Goal: Use online tool/utility: Utilize a website feature to perform a specific function

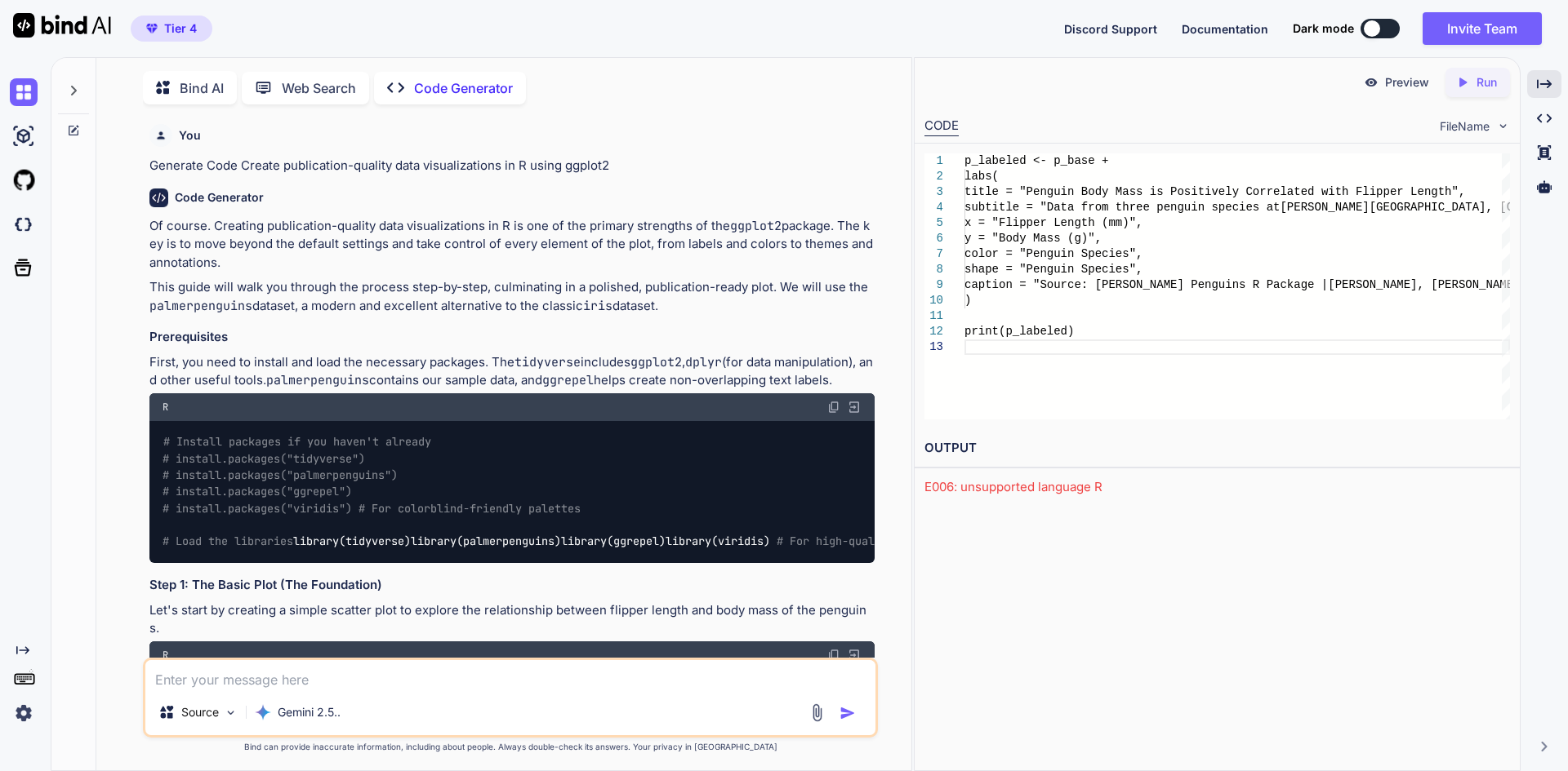
scroll to position [1469, 0]
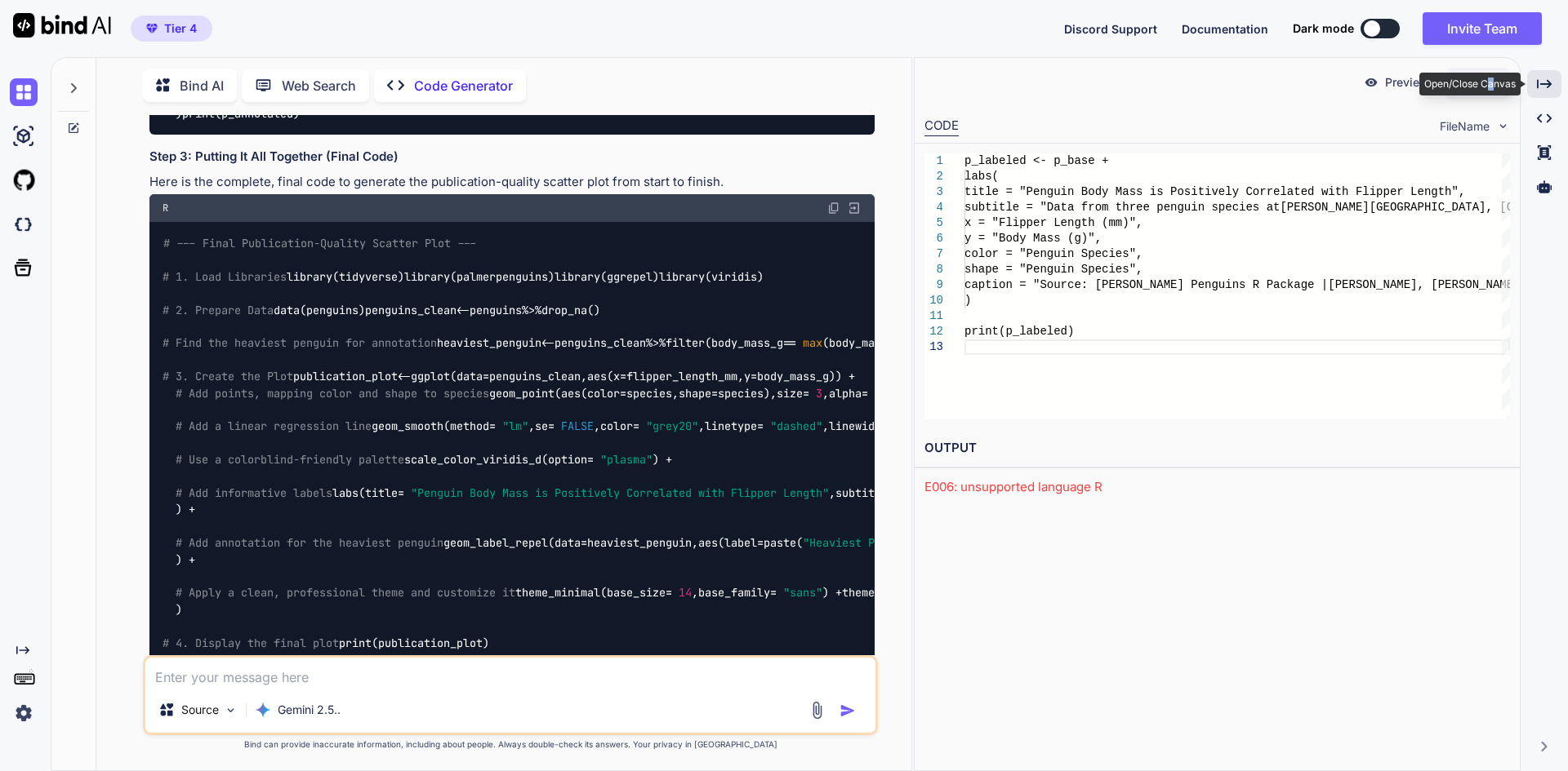
drag, startPoint x: 1540, startPoint y: 79, endPoint x: 1489, endPoint y: 83, distance: 51.2
click at [1490, 81] on div "Open/Close Canvas" at bounding box center [1470, 84] width 102 height 23
click at [1457, 83] on icon "Created with Pixso." at bounding box center [1462, 83] width 15 height 15
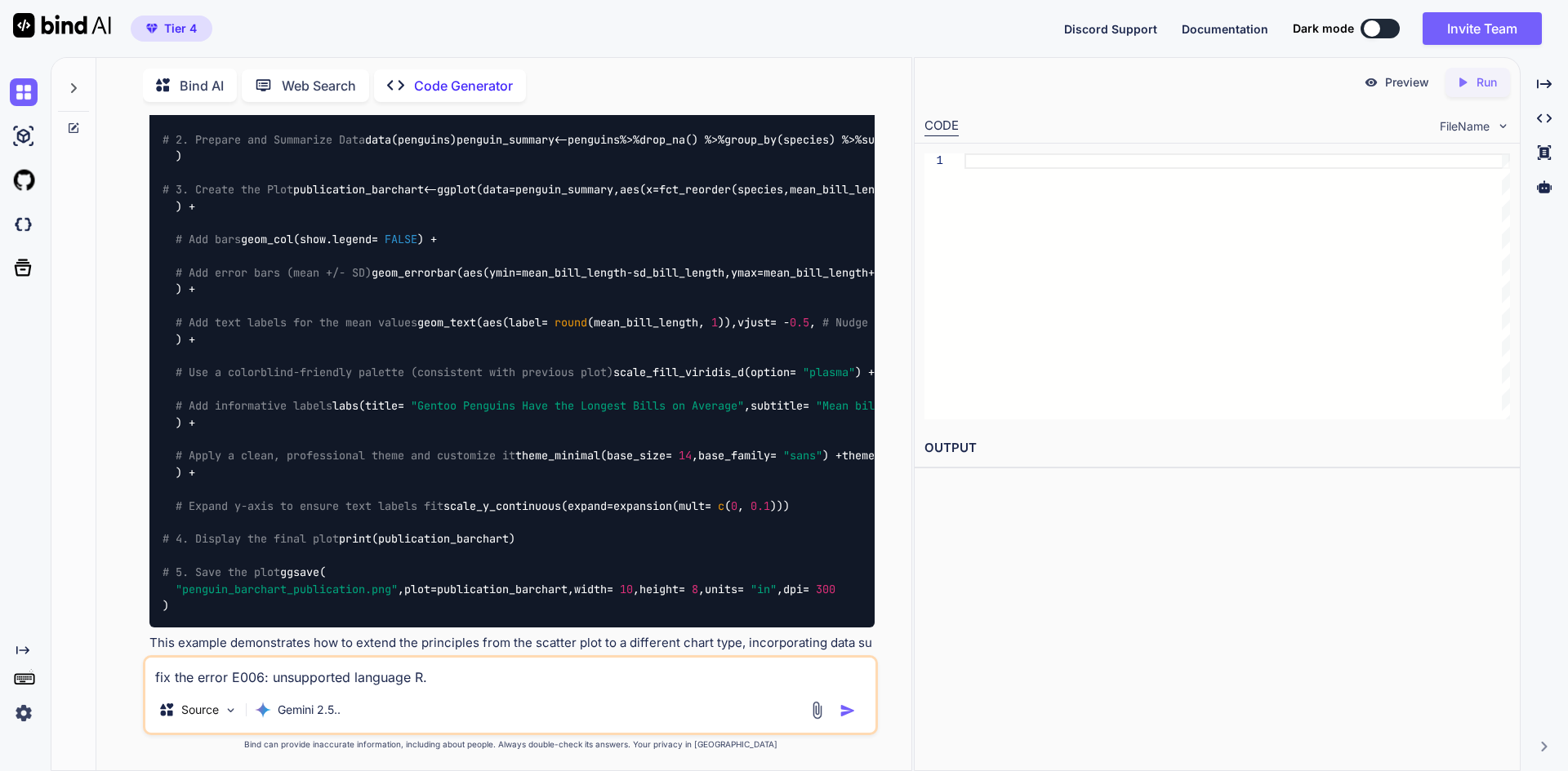
scroll to position [4067, 0]
click at [842, 705] on img "button" at bounding box center [848, 711] width 17 height 17
type textarea "x"
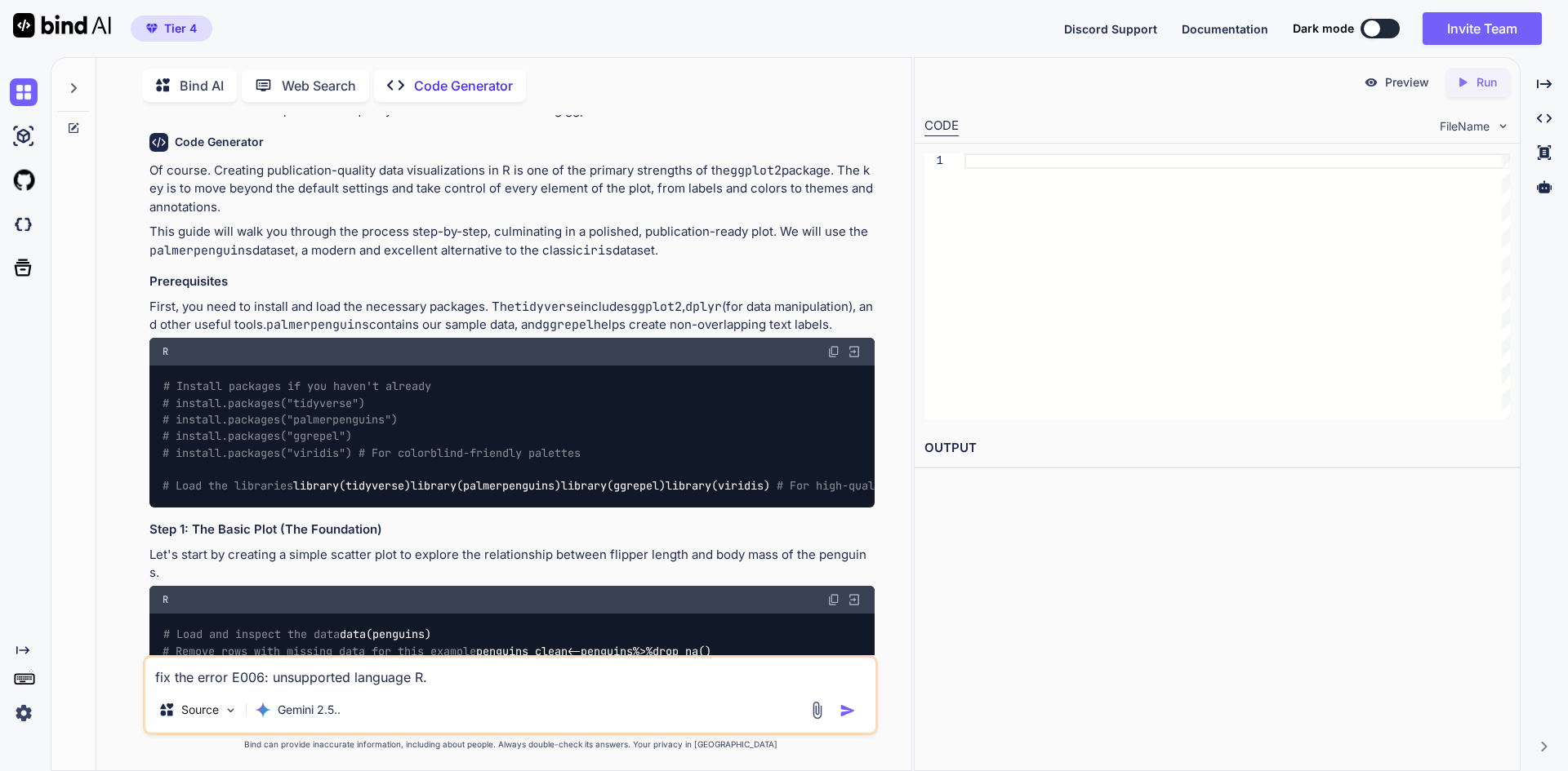
scroll to position [82, 0]
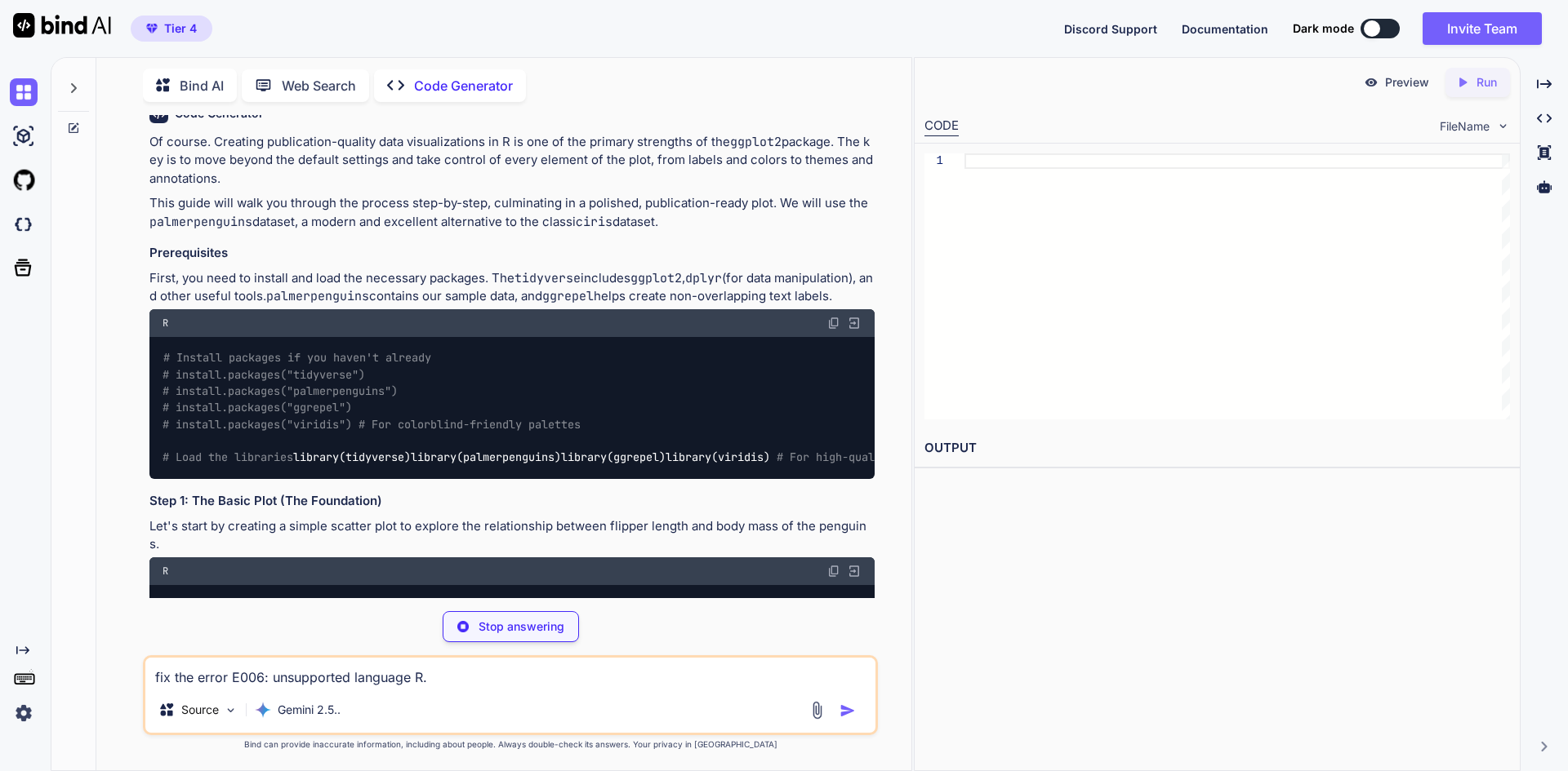
click at [855, 324] on img at bounding box center [854, 324] width 15 height 15
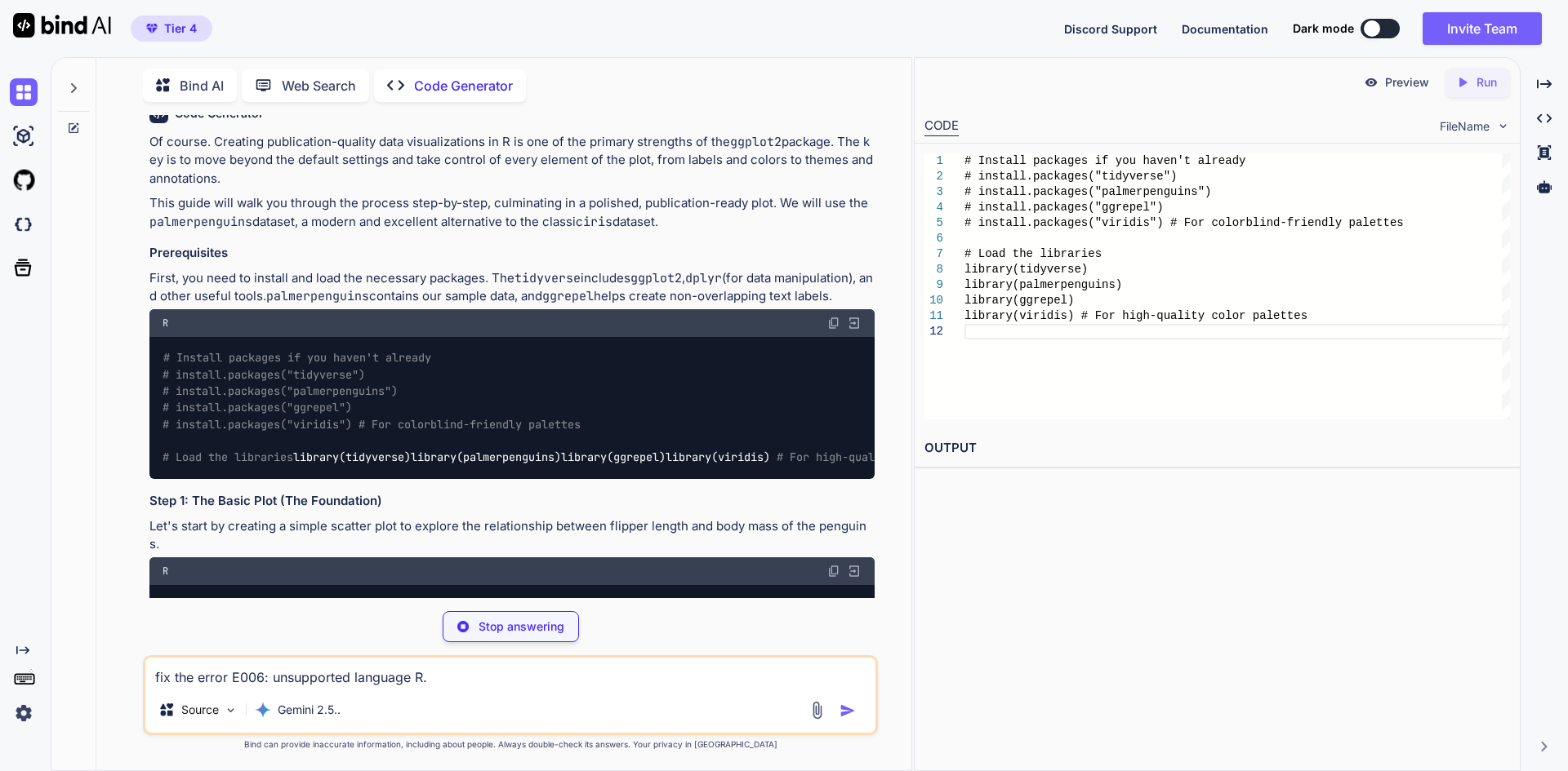
click at [1473, 75] on icon "Created with Pixso." at bounding box center [1466, 83] width 21 height 15
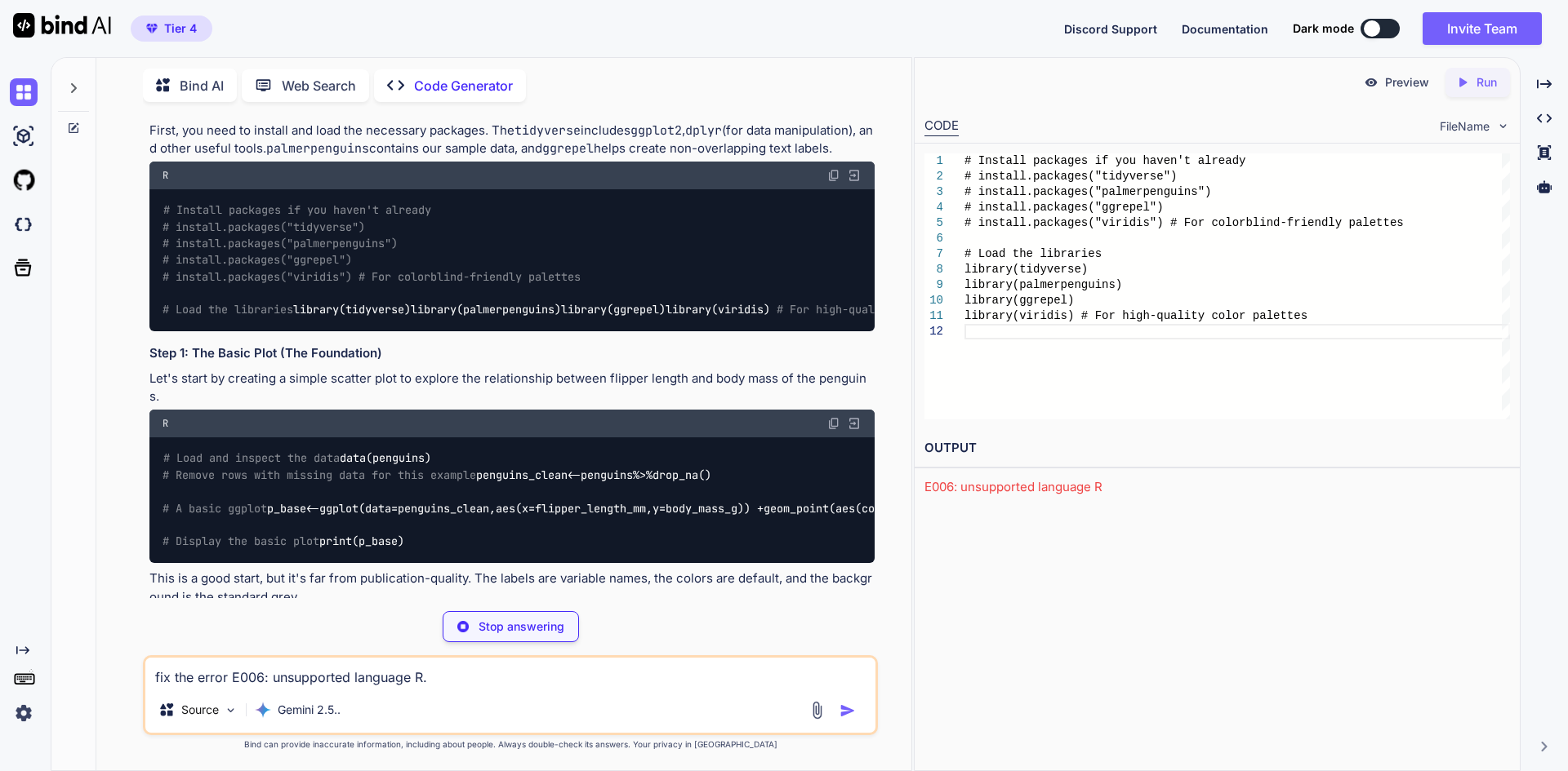
scroll to position [245, 0]
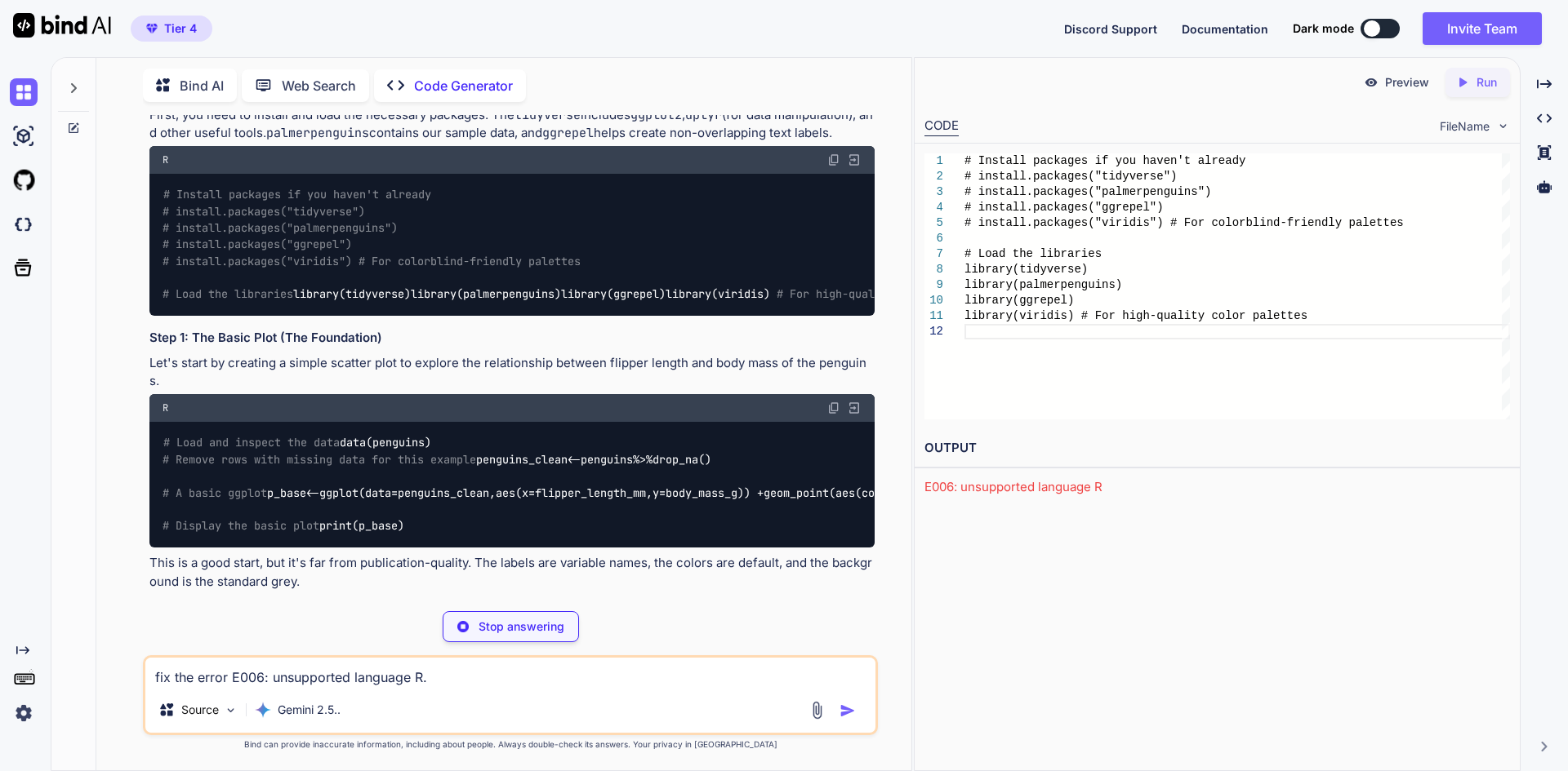
click at [857, 415] on img at bounding box center [854, 409] width 15 height 15
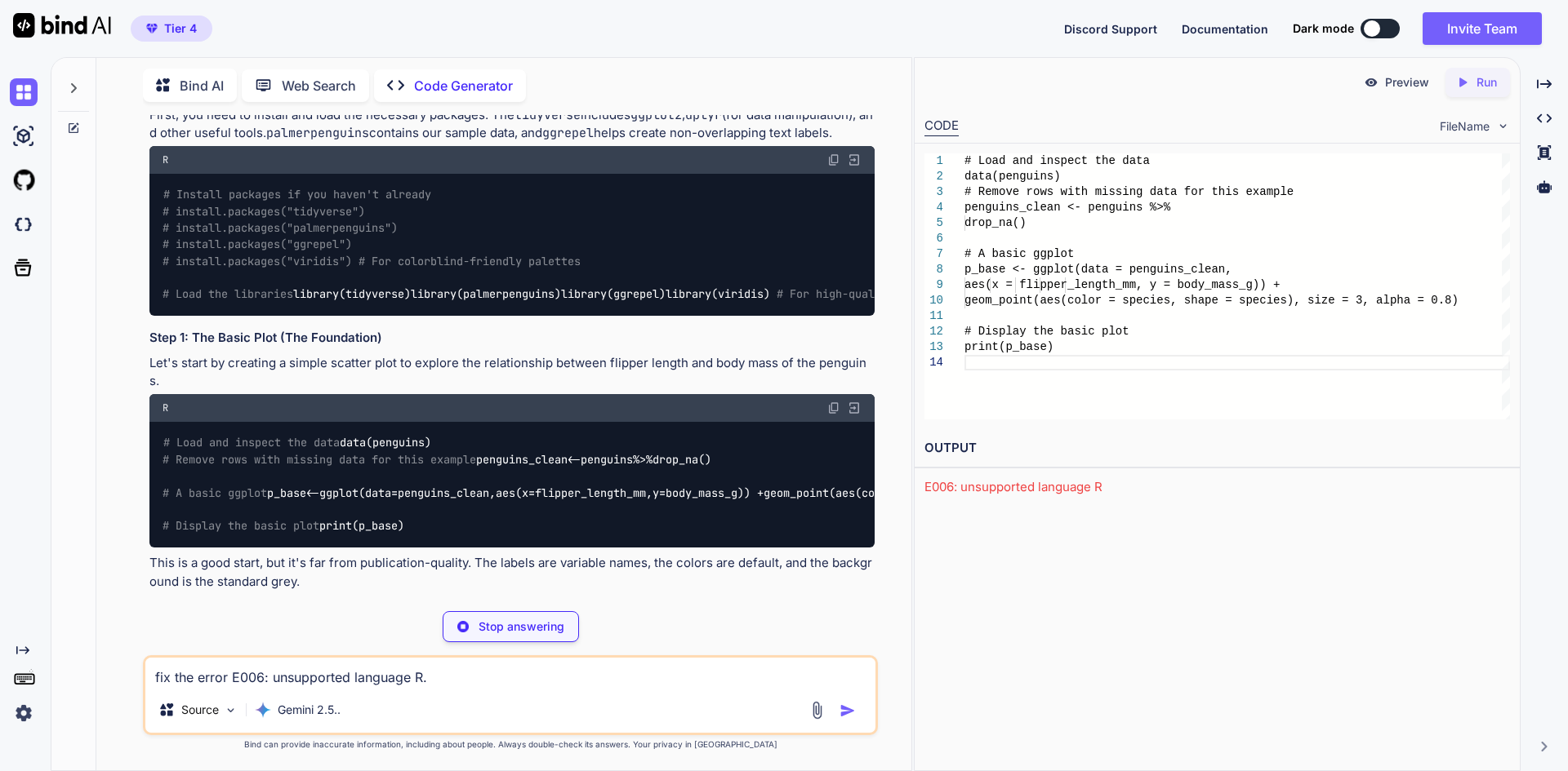
click at [1490, 83] on p "Run" at bounding box center [1486, 83] width 21 height 17
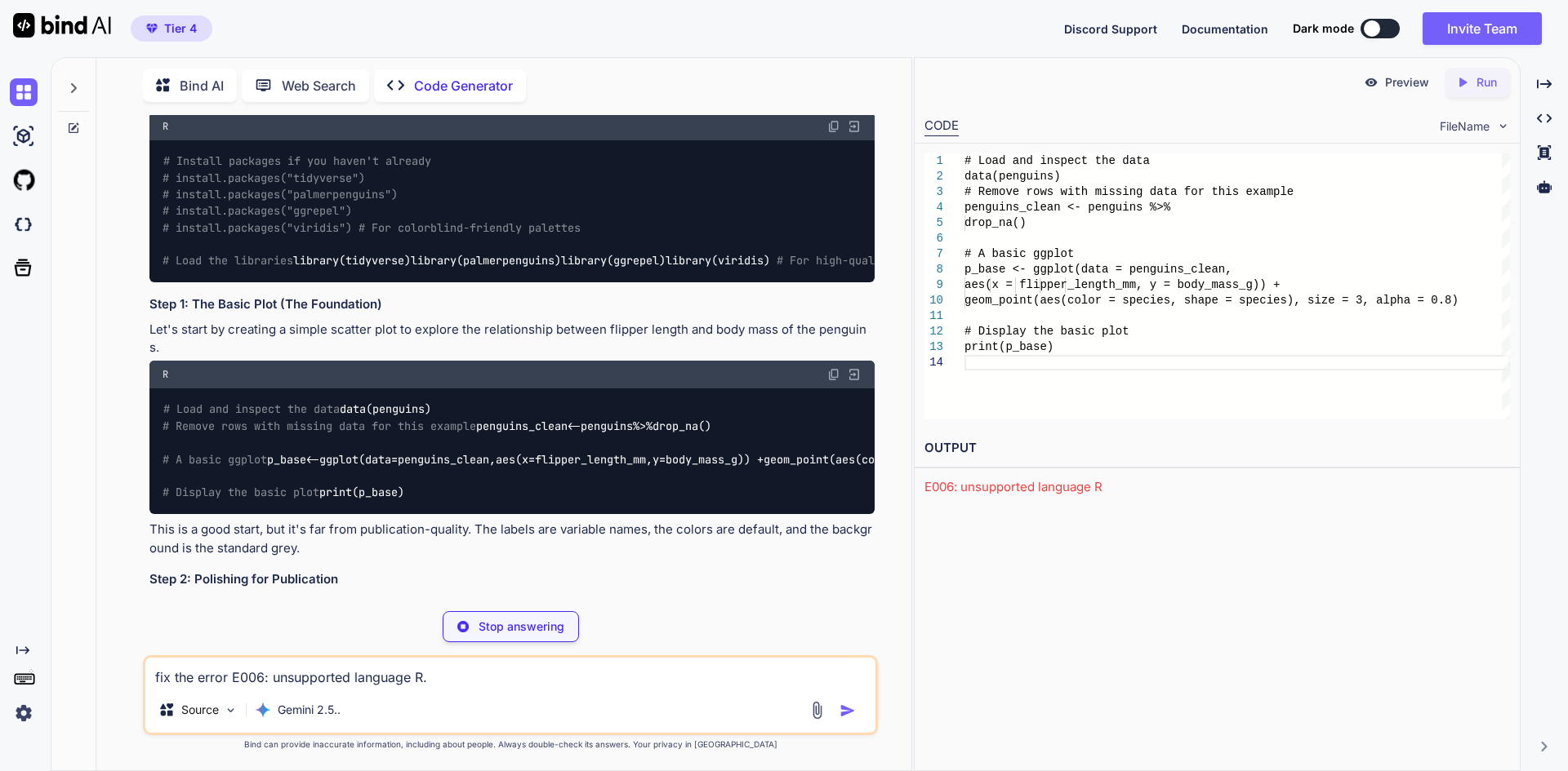
scroll to position [327, 0]
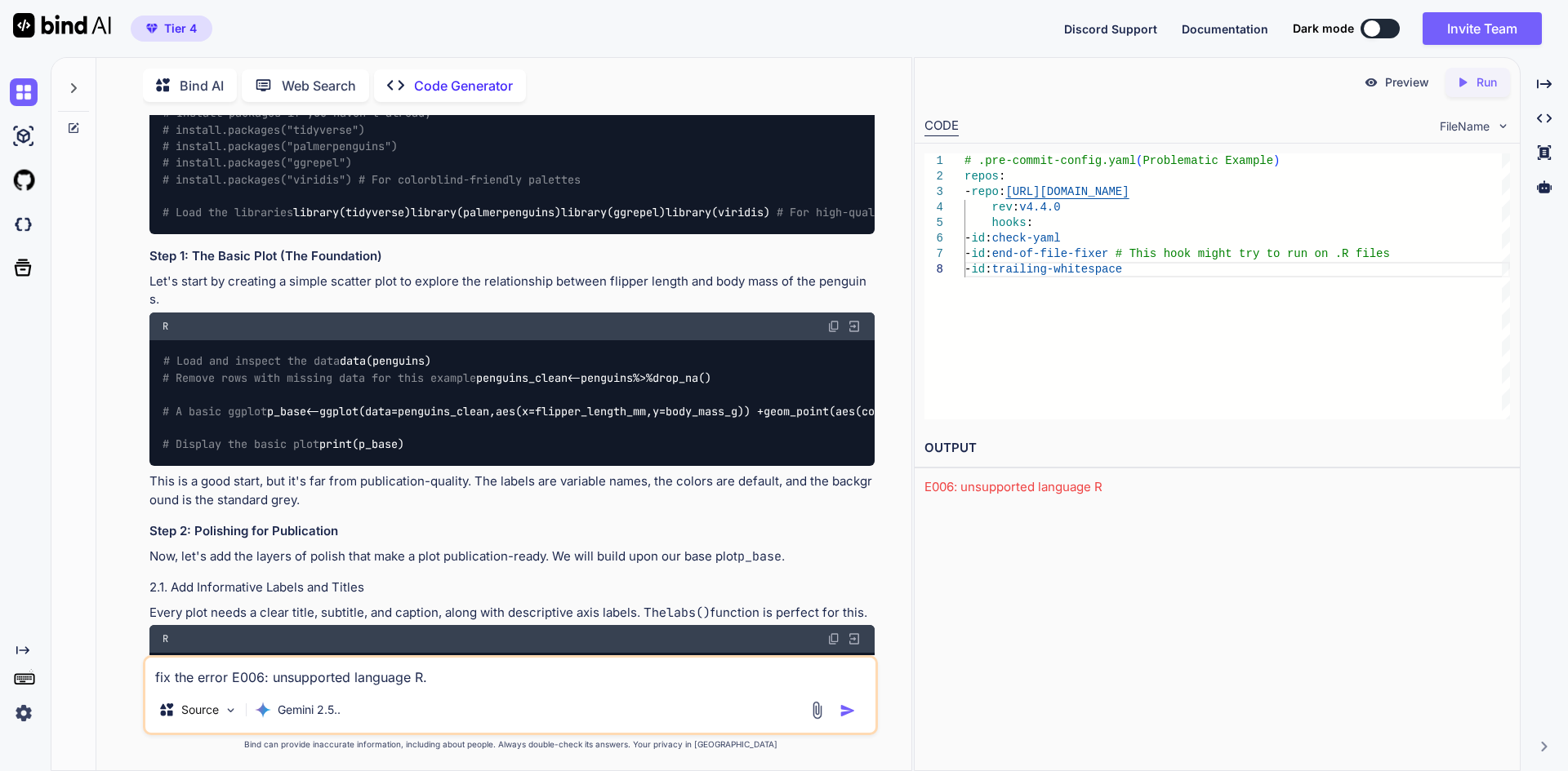
click at [476, 83] on p "Code Generator" at bounding box center [463, 86] width 99 height 20
click at [1458, 125] on span "FileName" at bounding box center [1464, 126] width 50 height 17
click at [1507, 130] on img at bounding box center [1503, 125] width 14 height 14
click at [1504, 125] on img at bounding box center [1503, 125] width 14 height 14
click at [1471, 64] on div "Preview Created with Pixso. Run" at bounding box center [1217, 82] width 605 height 49
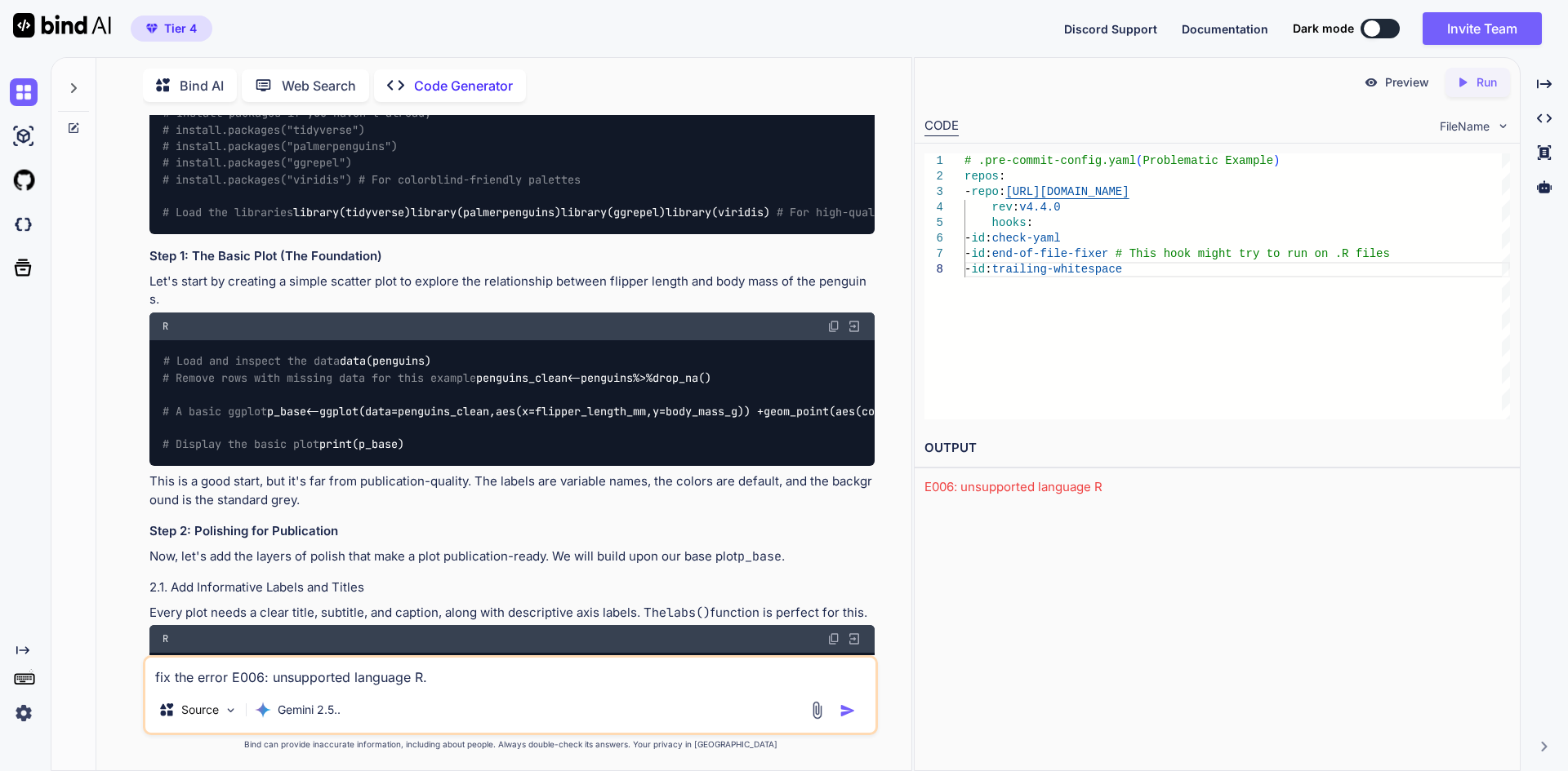
click at [1472, 78] on icon "Created with Pixso." at bounding box center [1466, 83] width 21 height 15
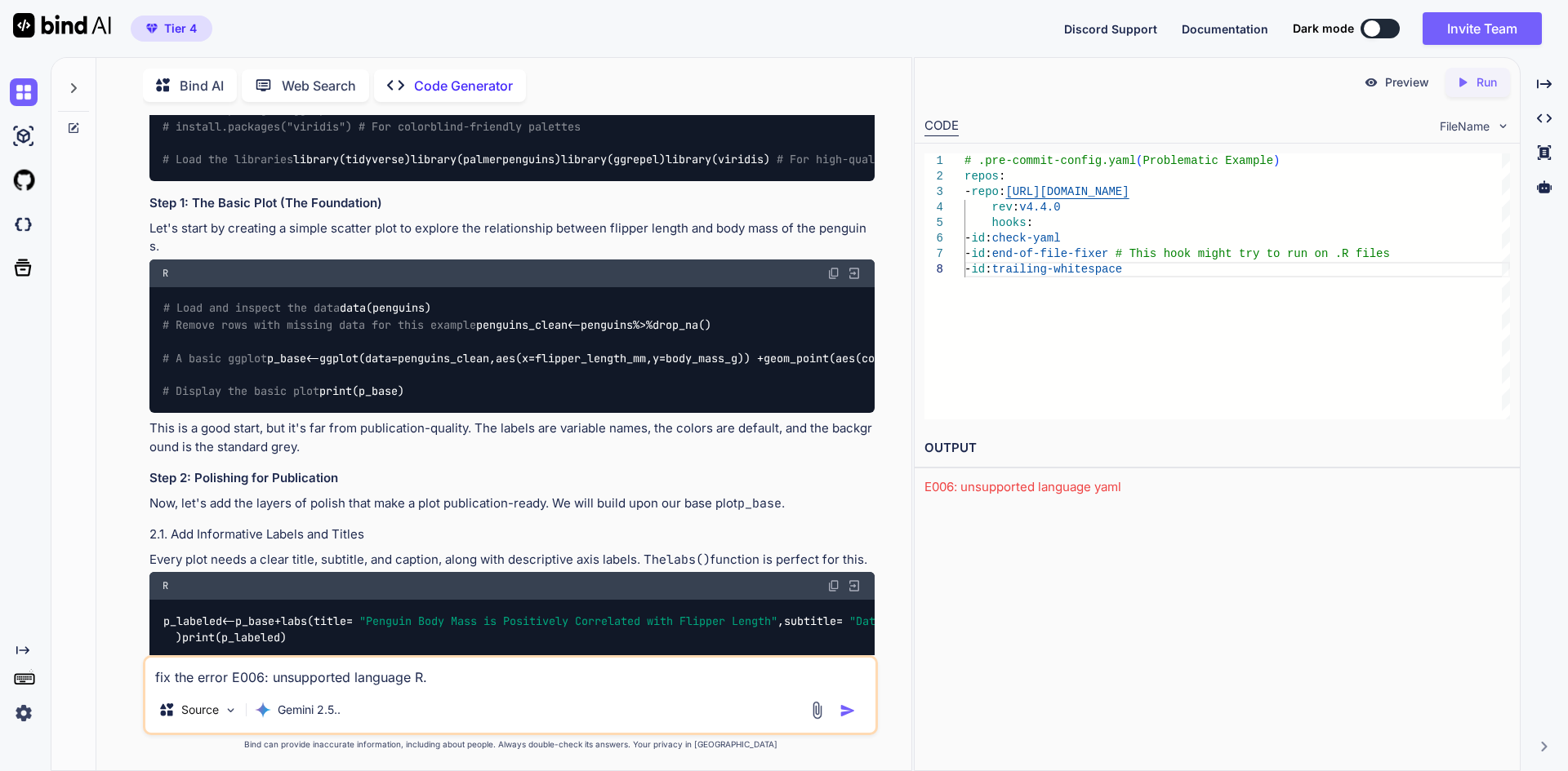
scroll to position [408, 0]
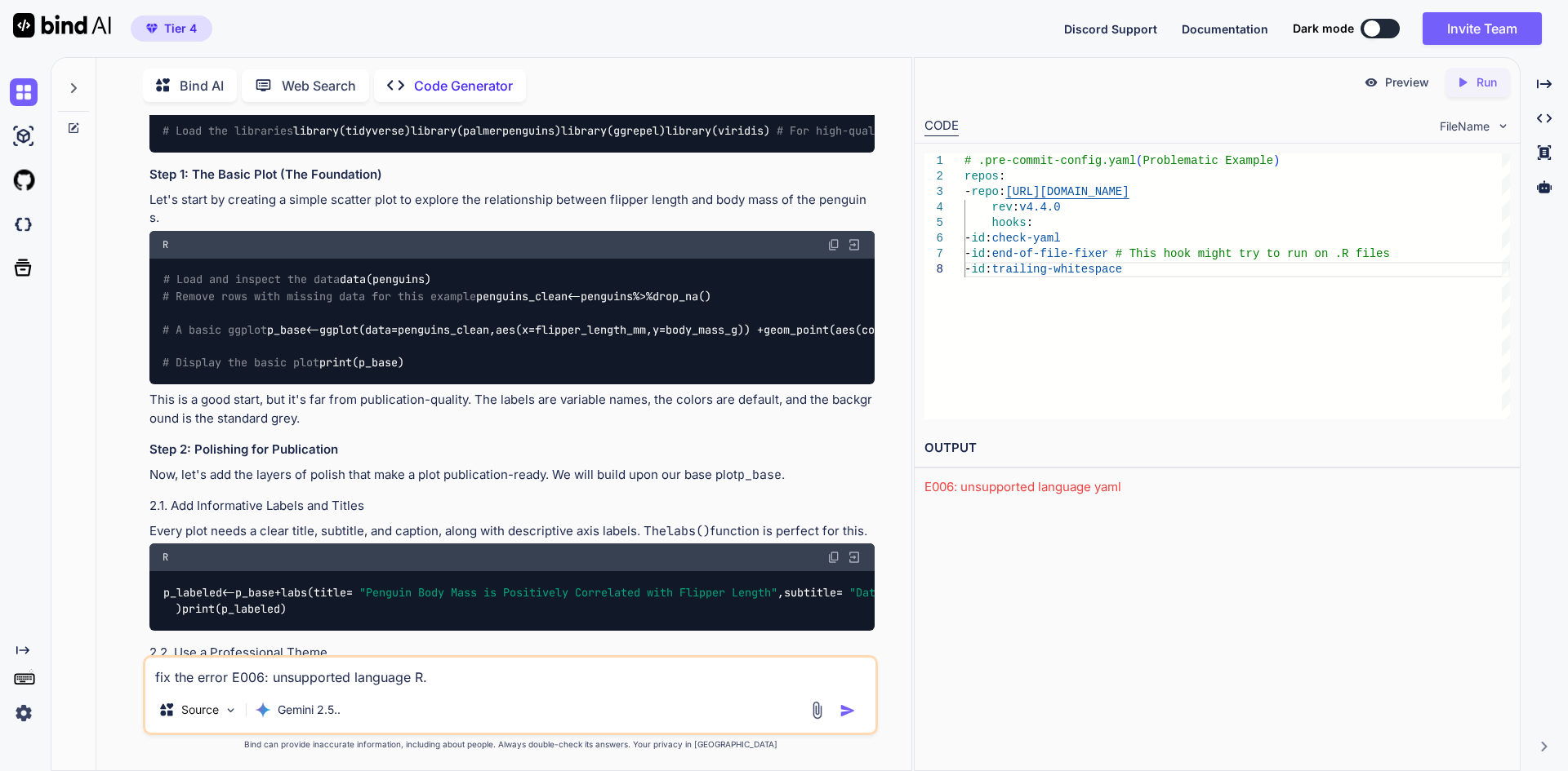
click at [857, 253] on img at bounding box center [854, 245] width 15 height 15
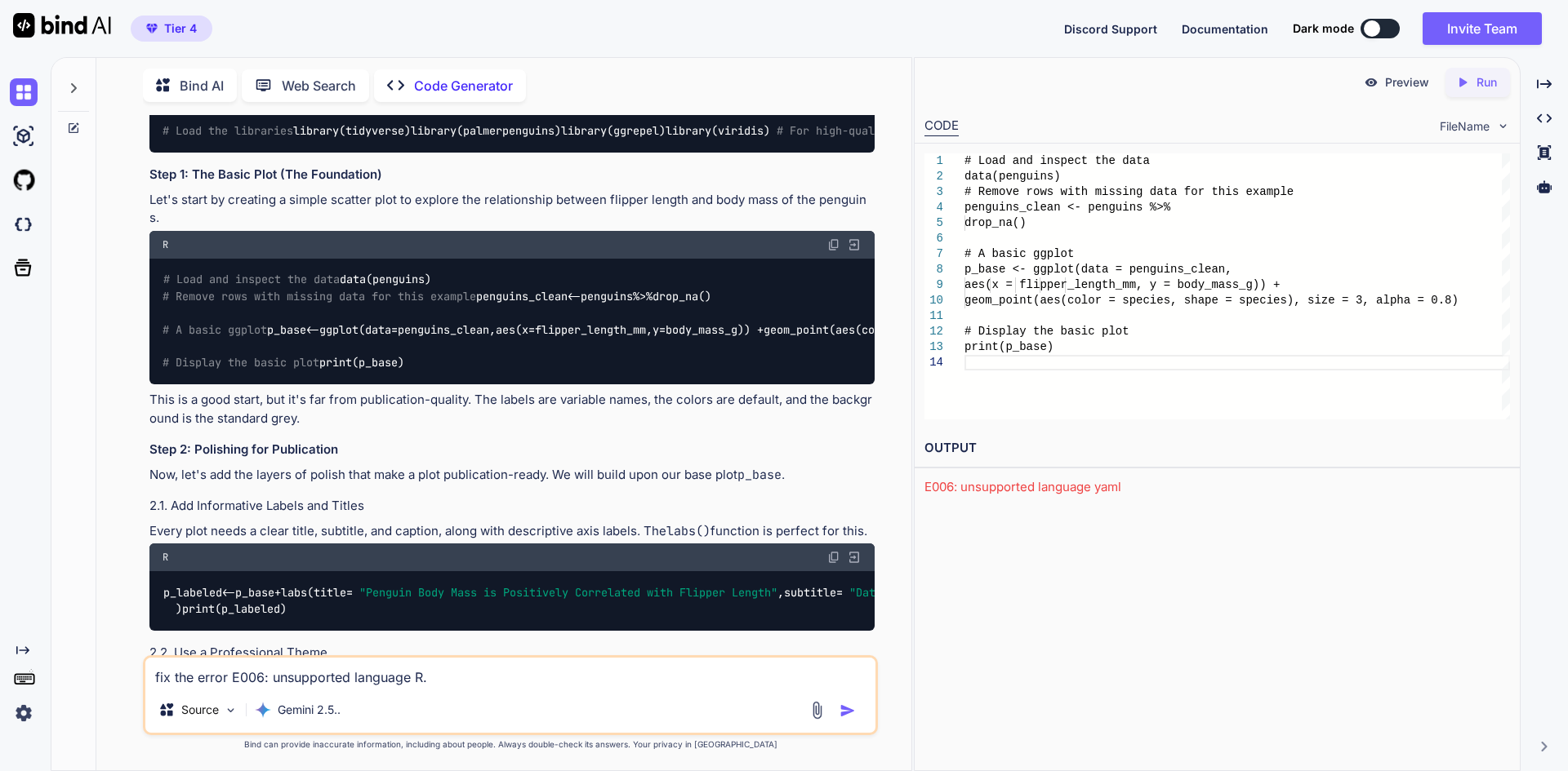
click at [1466, 86] on icon "Created with Pixso." at bounding box center [1462, 83] width 15 height 15
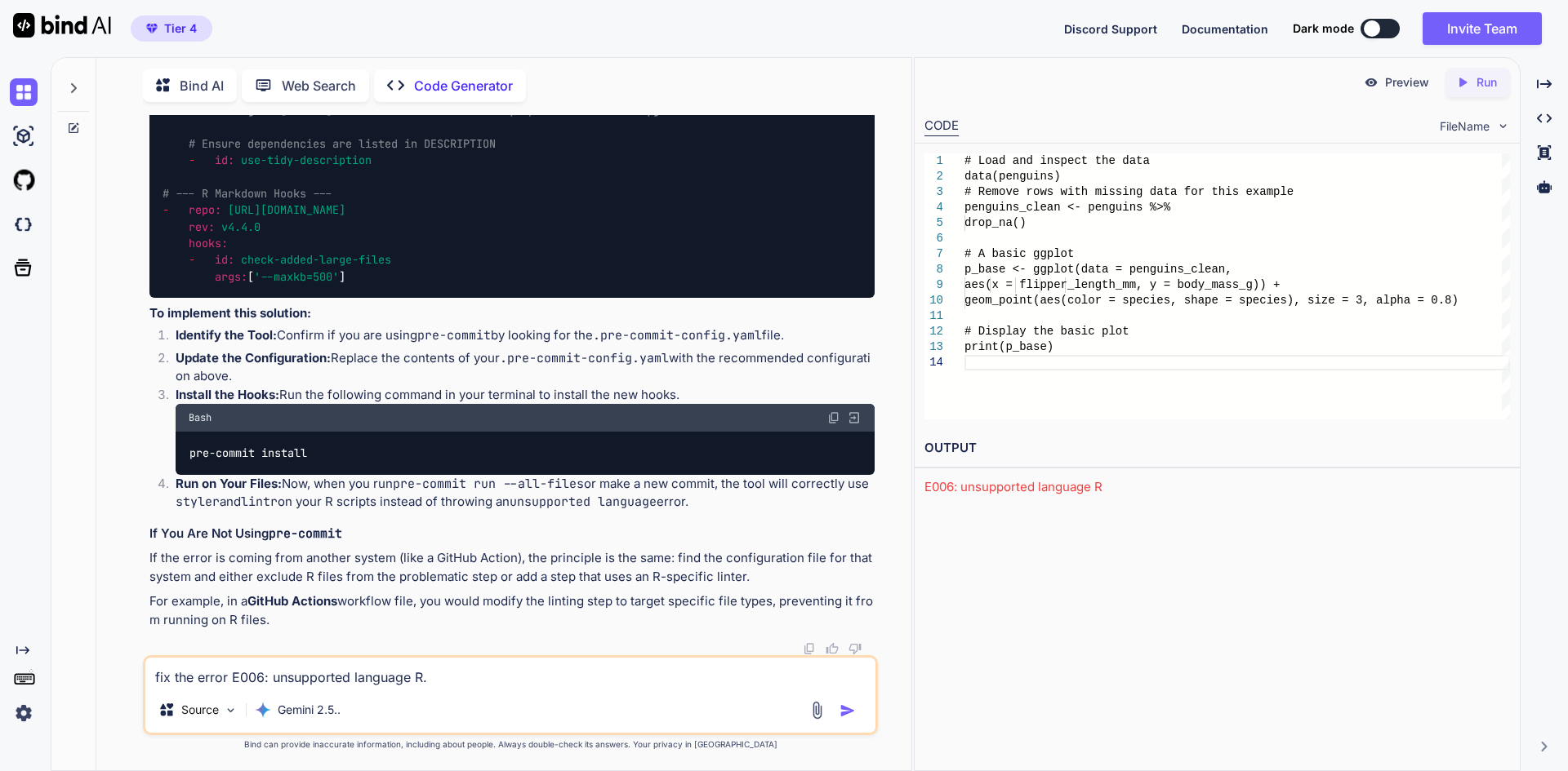
scroll to position [9550, 0]
click at [849, 418] on img at bounding box center [854, 418] width 15 height 15
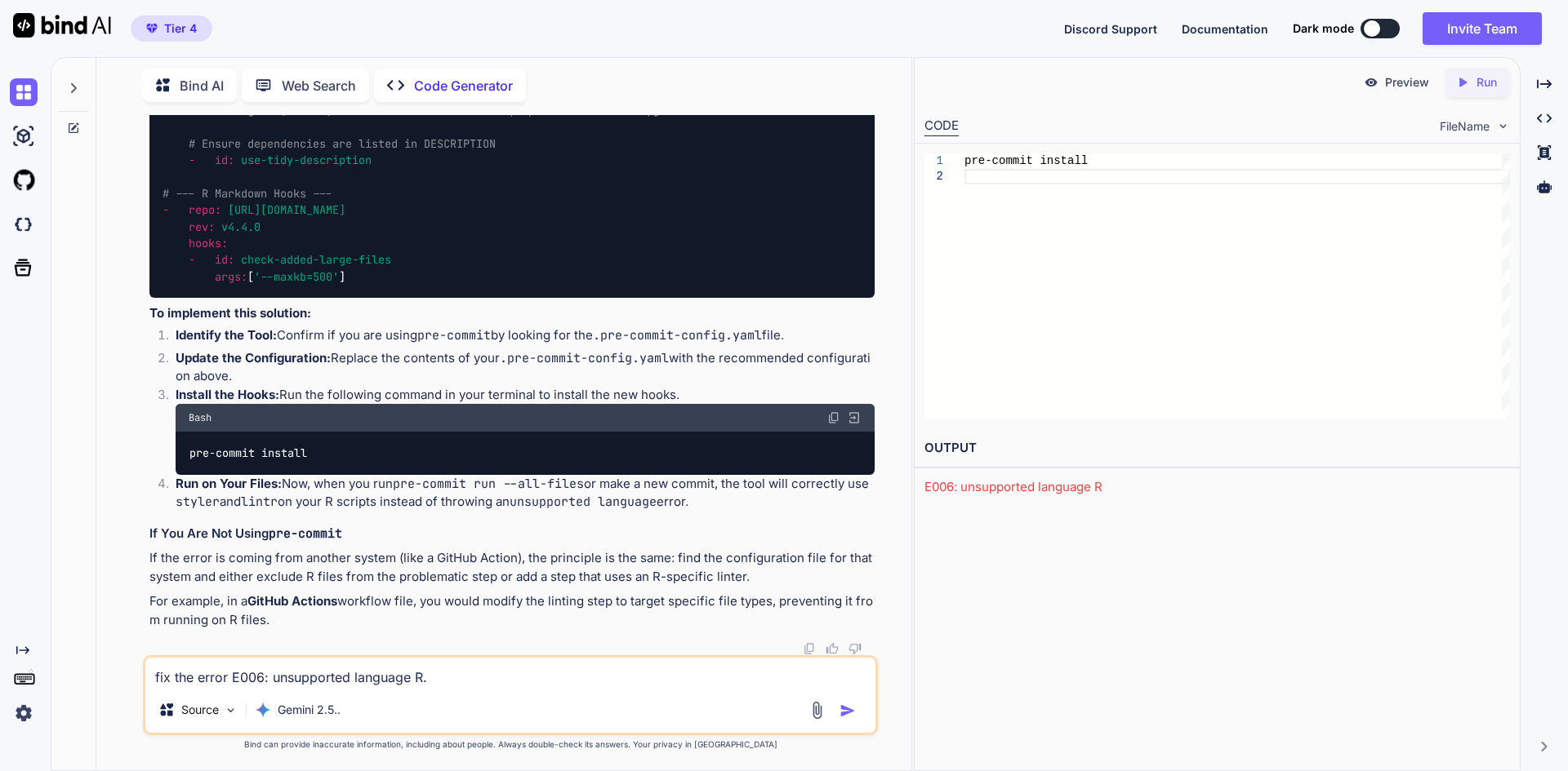
click at [1462, 86] on icon "Created with Pixso." at bounding box center [1462, 83] width 15 height 15
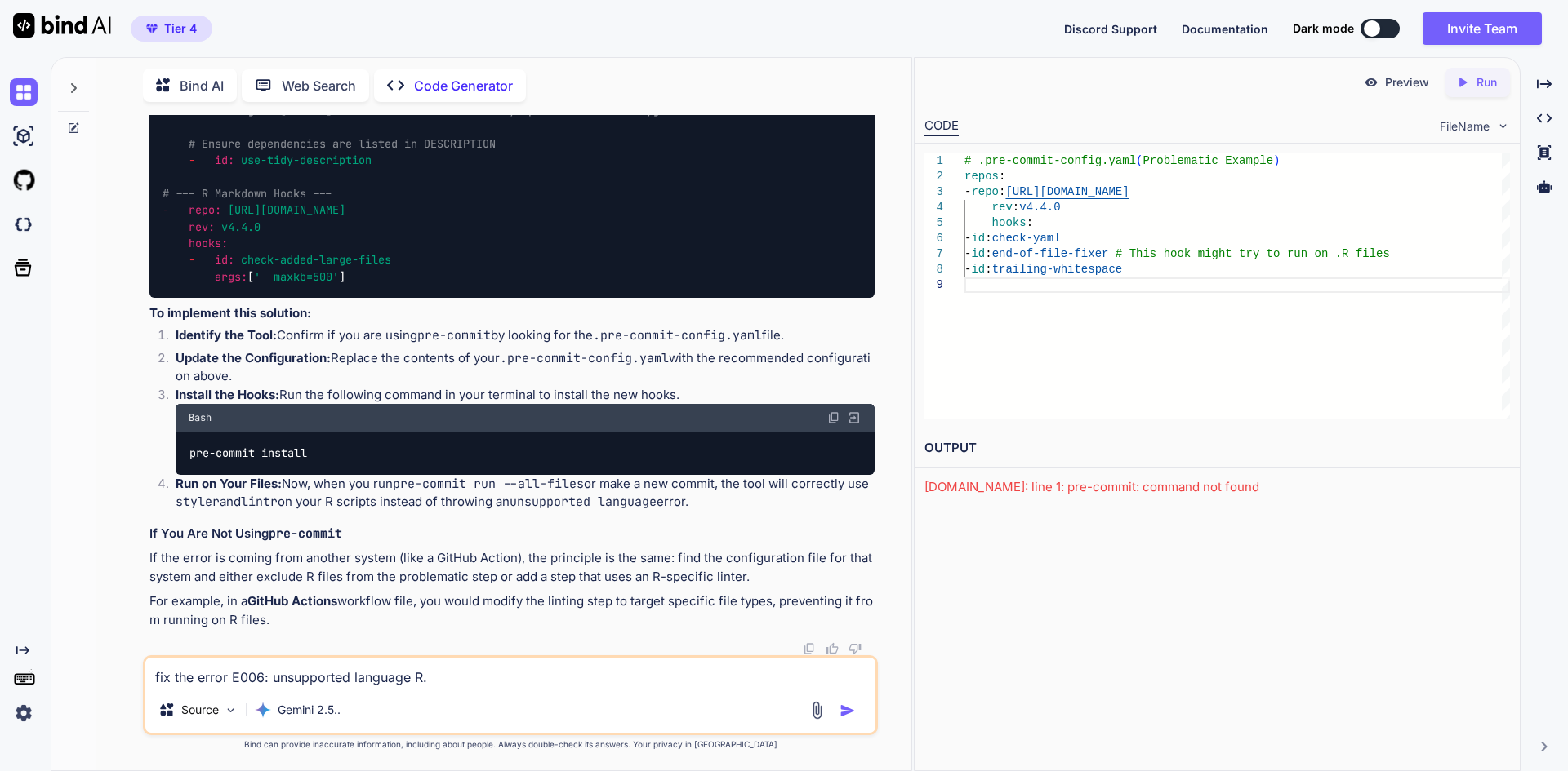
click at [1495, 75] on p "Run" at bounding box center [1486, 83] width 21 height 17
click at [1540, 121] on icon at bounding box center [1544, 118] width 15 height 9
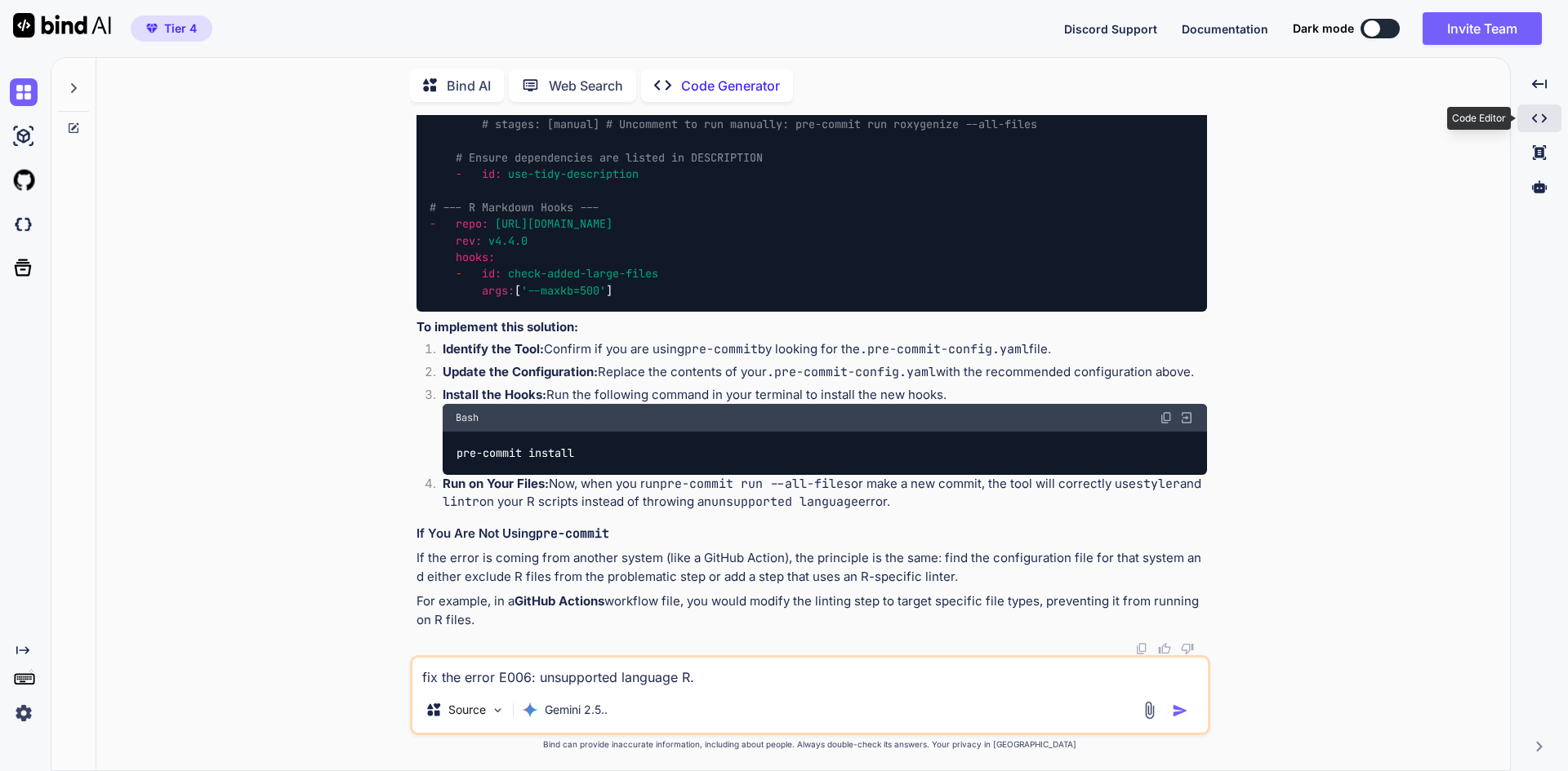
click at [1540, 121] on icon "Created with Pixso." at bounding box center [1539, 118] width 15 height 15
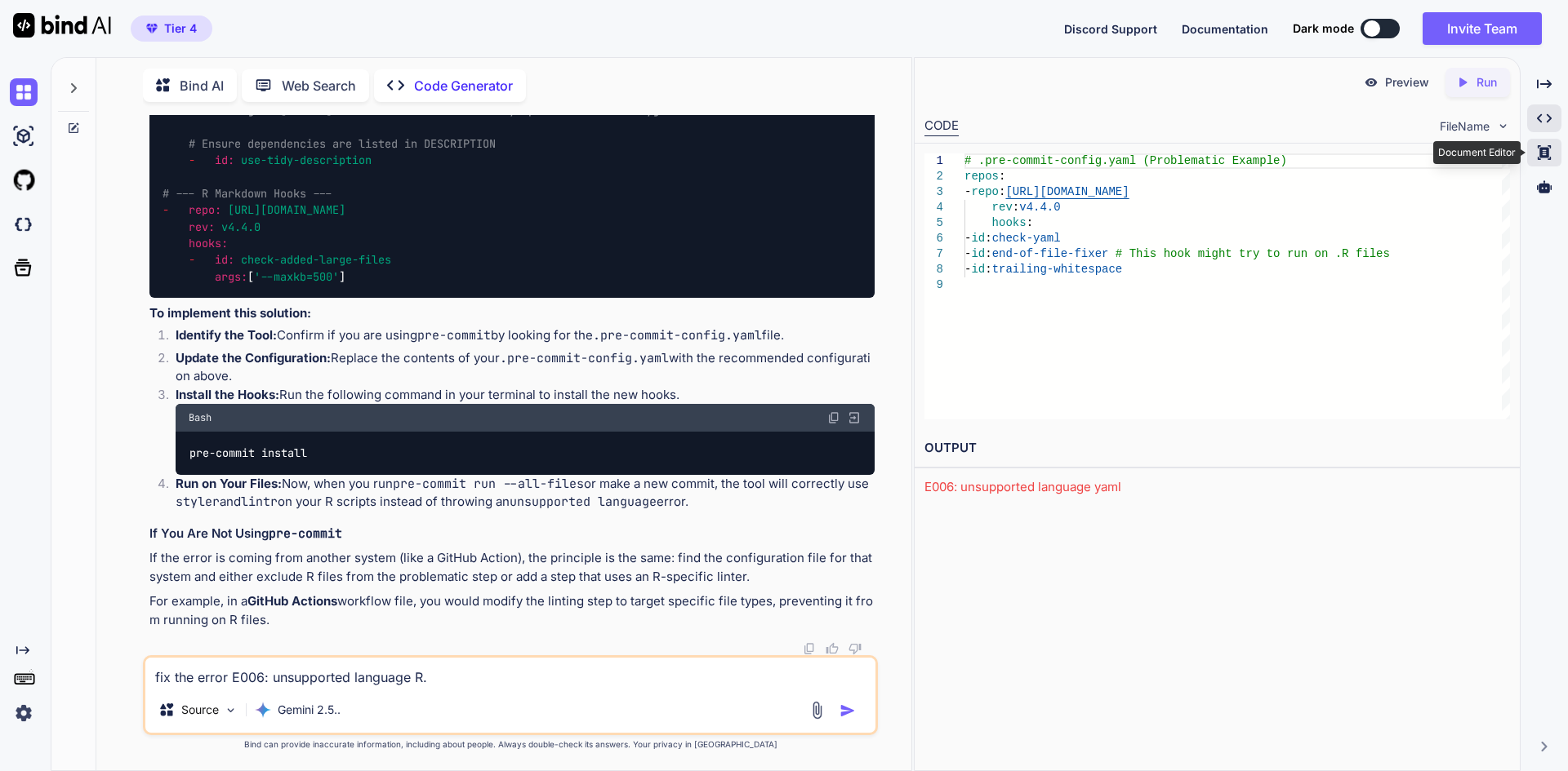
click at [1539, 155] on icon "Created with Pixso." at bounding box center [1544, 153] width 15 height 15
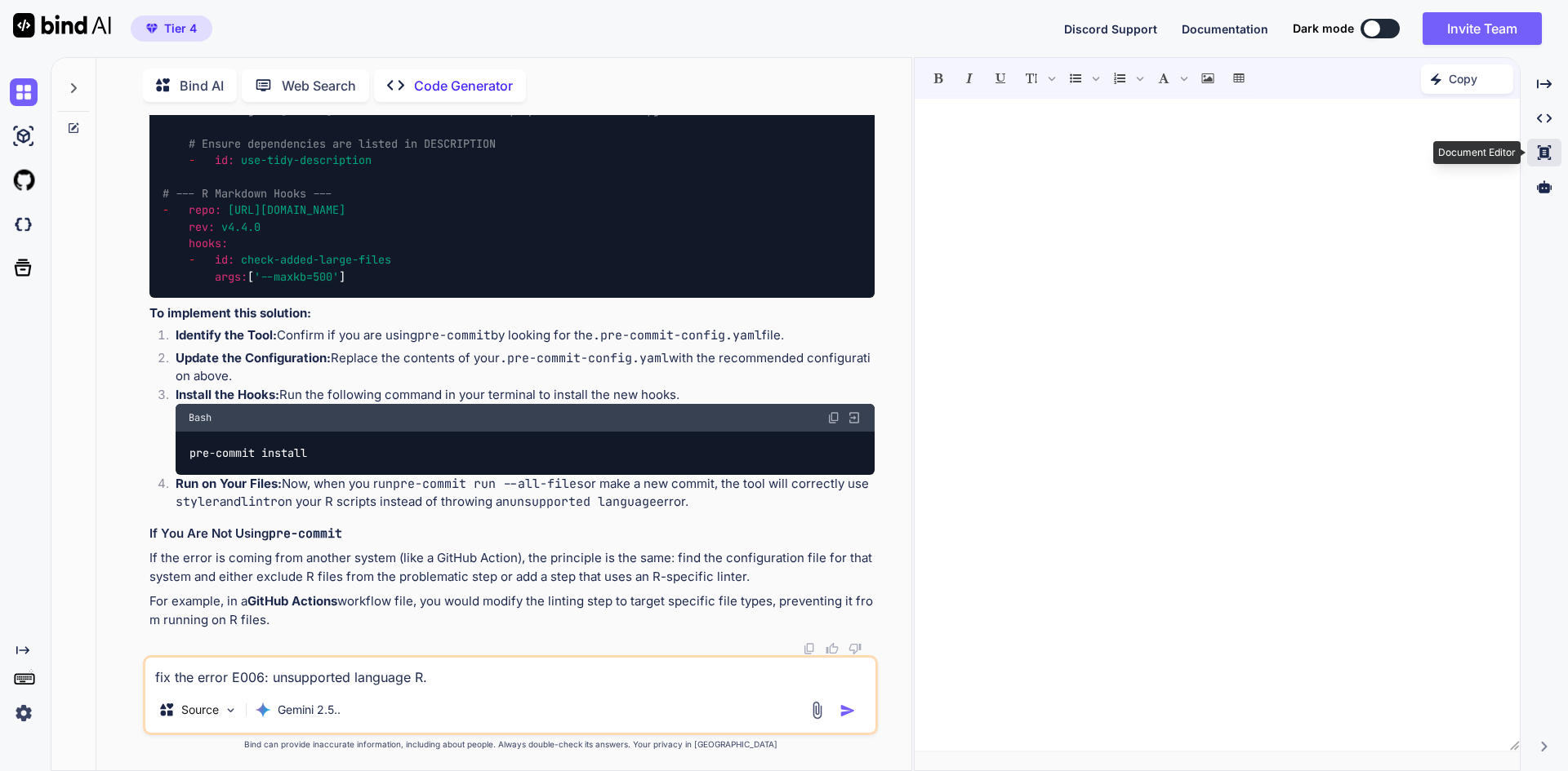
click at [1539, 155] on icon "Created with Pixso." at bounding box center [1544, 153] width 15 height 15
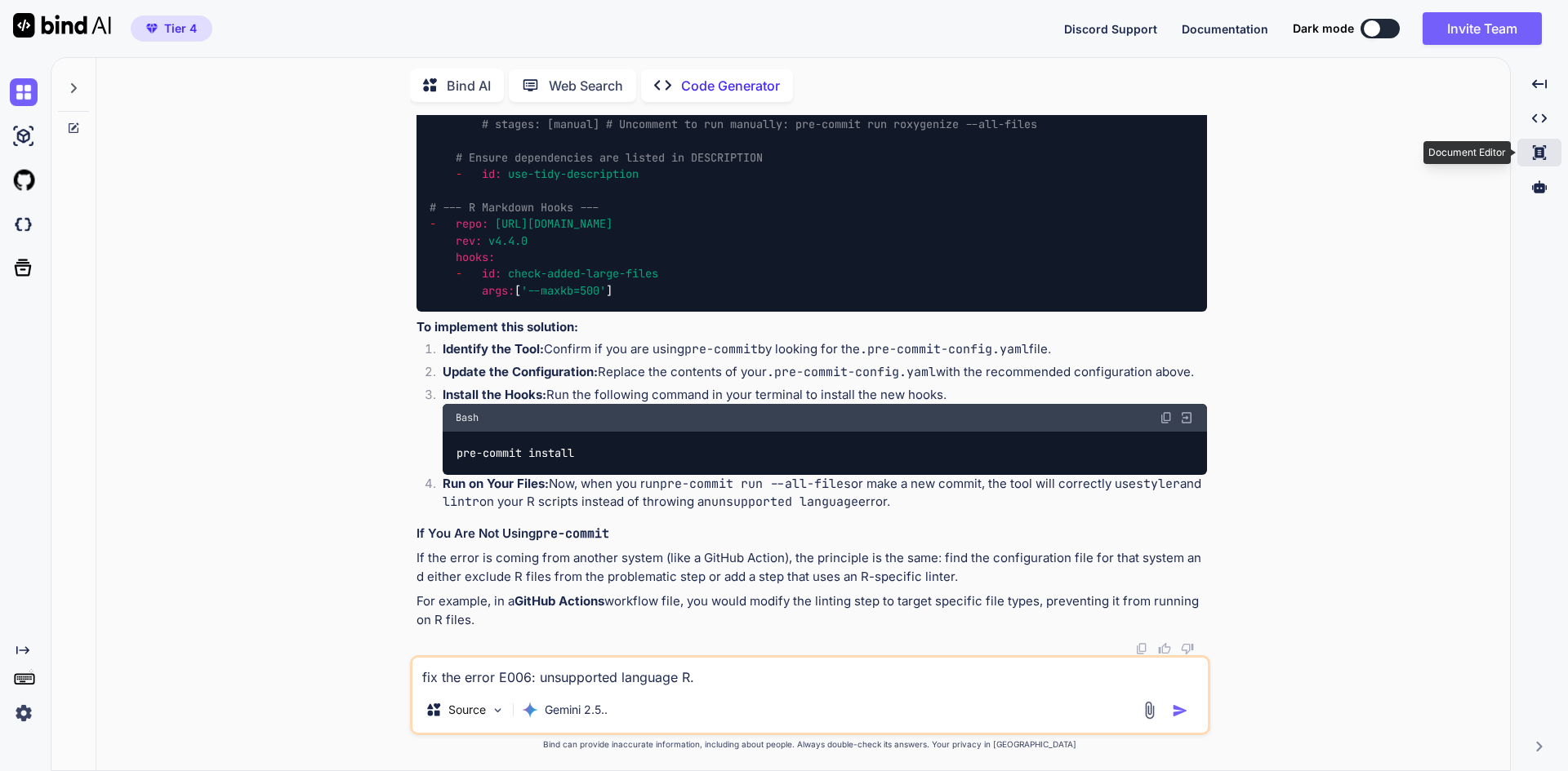
click at [1542, 155] on icon at bounding box center [1539, 153] width 13 height 15
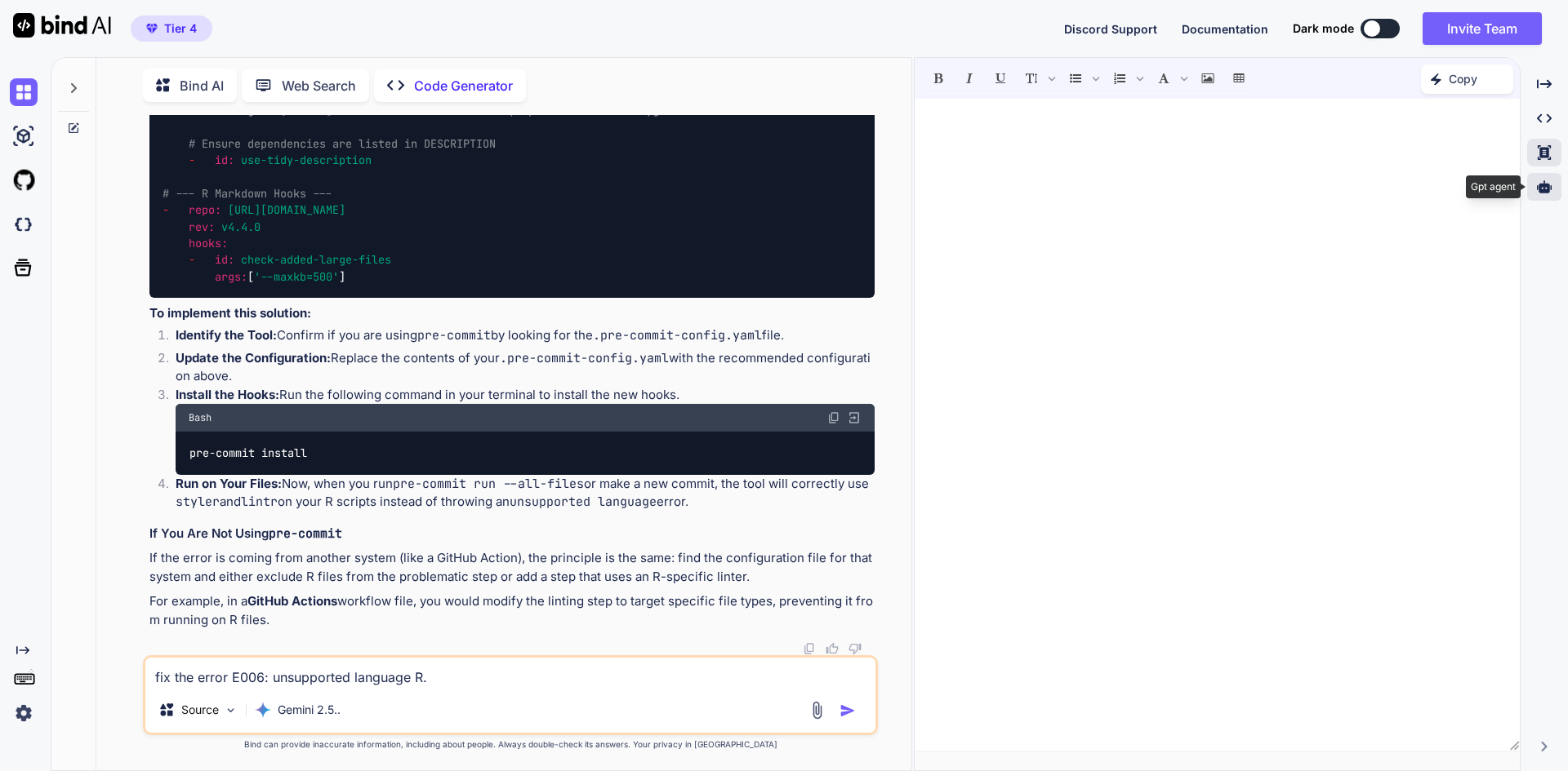
click at [1540, 184] on icon at bounding box center [1544, 187] width 15 height 12
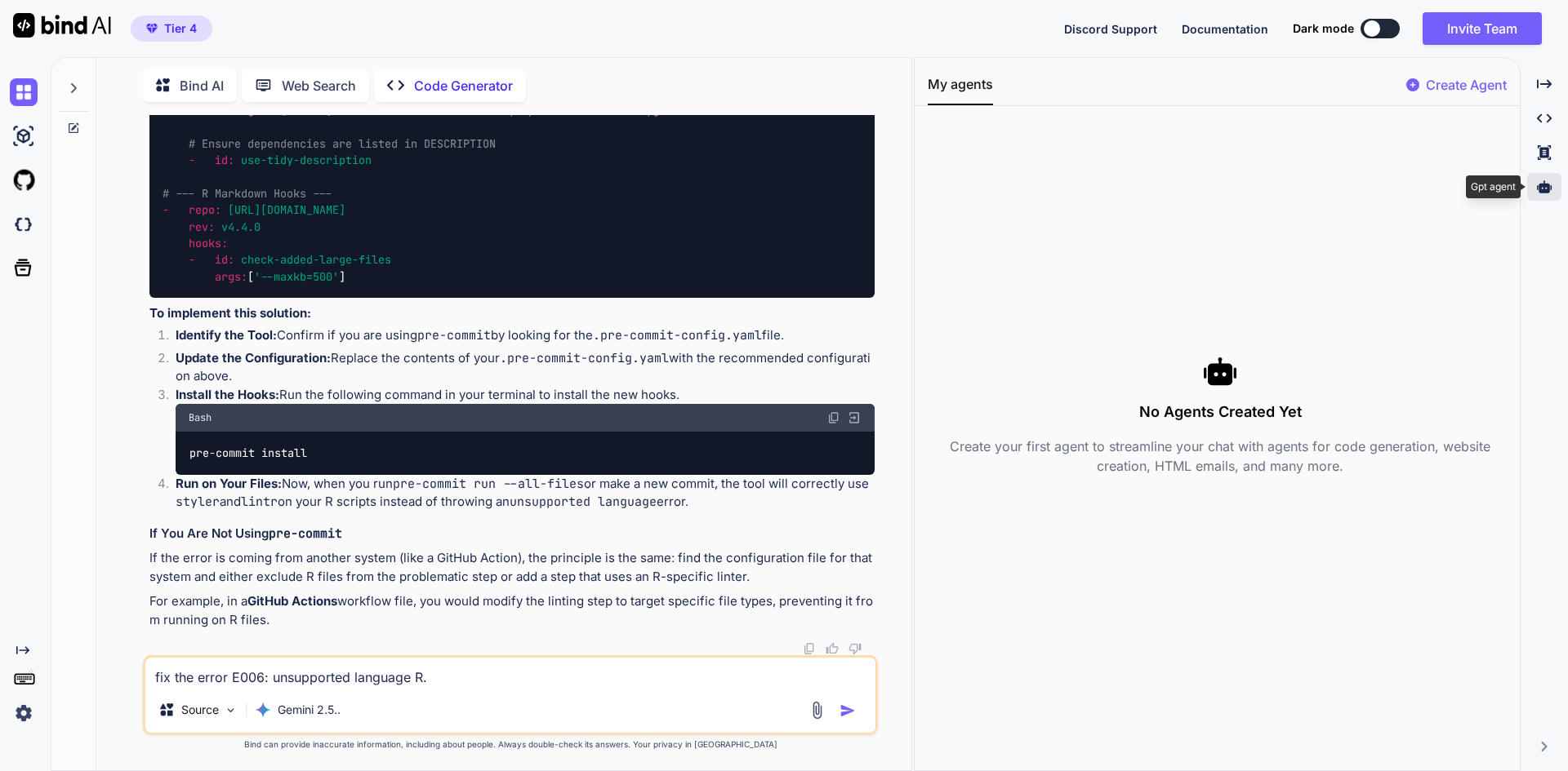
click at [1540, 184] on icon at bounding box center [1544, 187] width 15 height 12
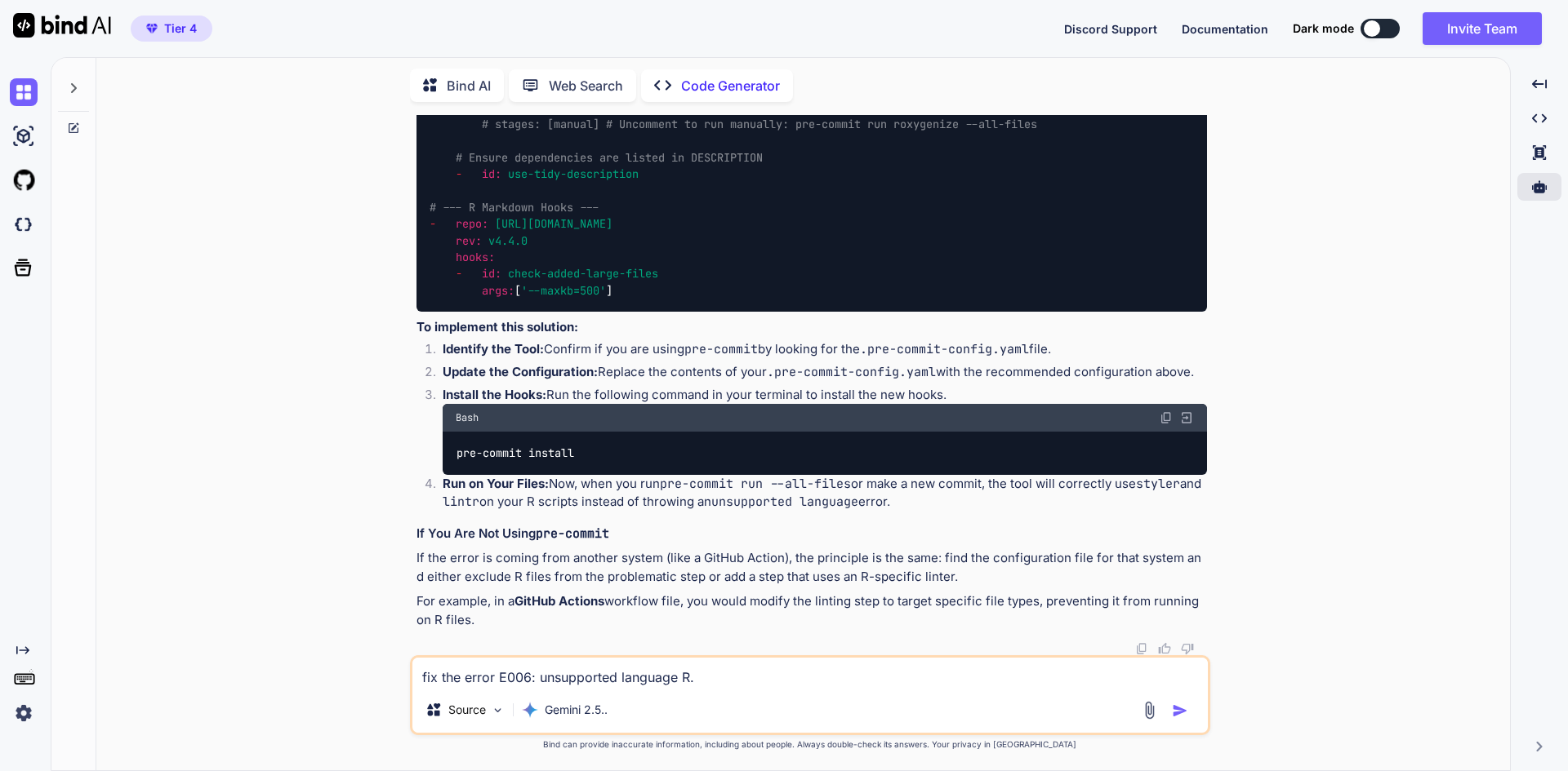
click at [1534, 135] on div "Created with Pixso. Created with Pixso. Created with Pixso." at bounding box center [1538, 139] width 44 height 137
click at [1534, 144] on div "Created with Pixso." at bounding box center [1538, 153] width 44 height 28
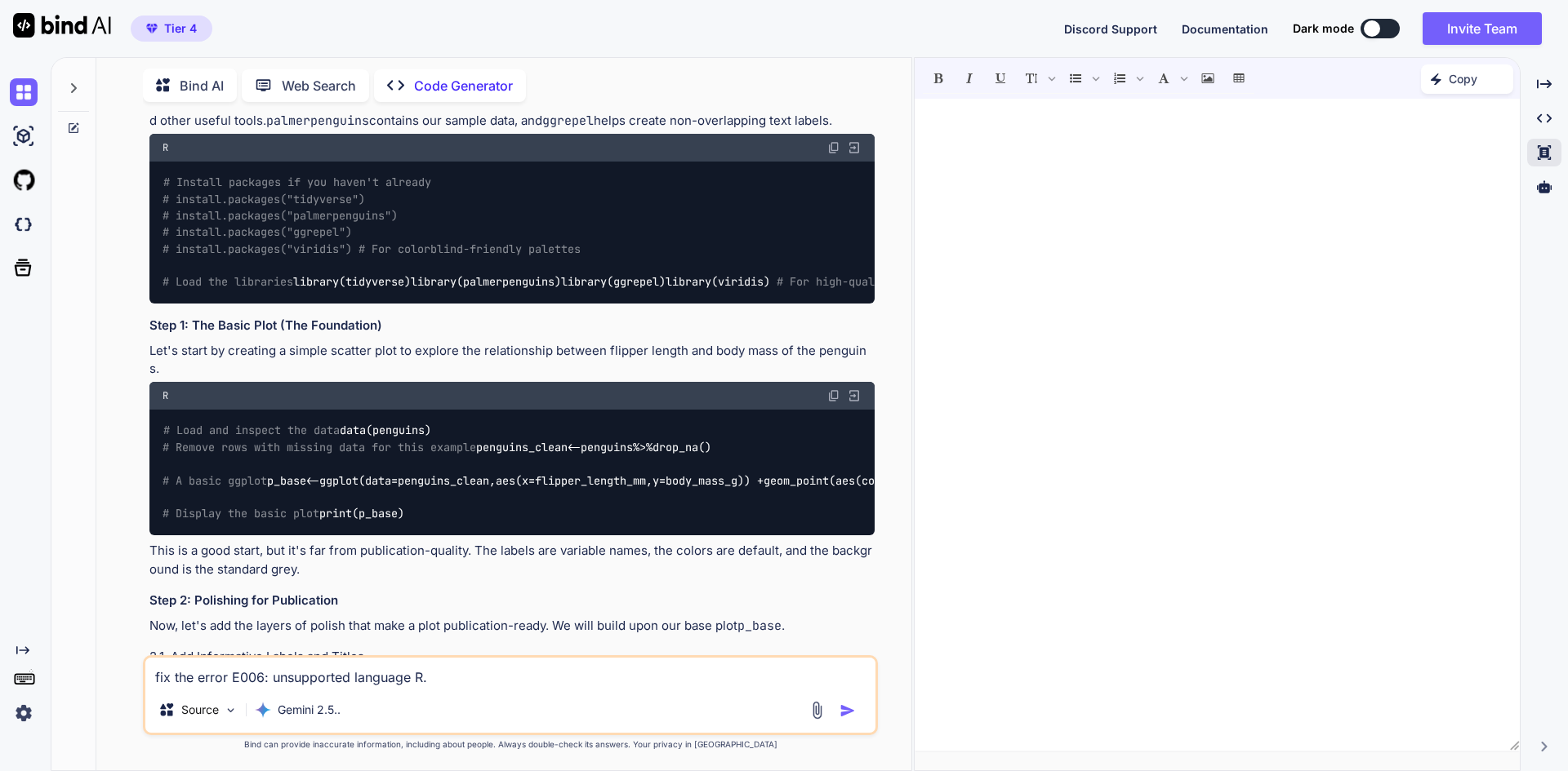
scroll to position [0, 0]
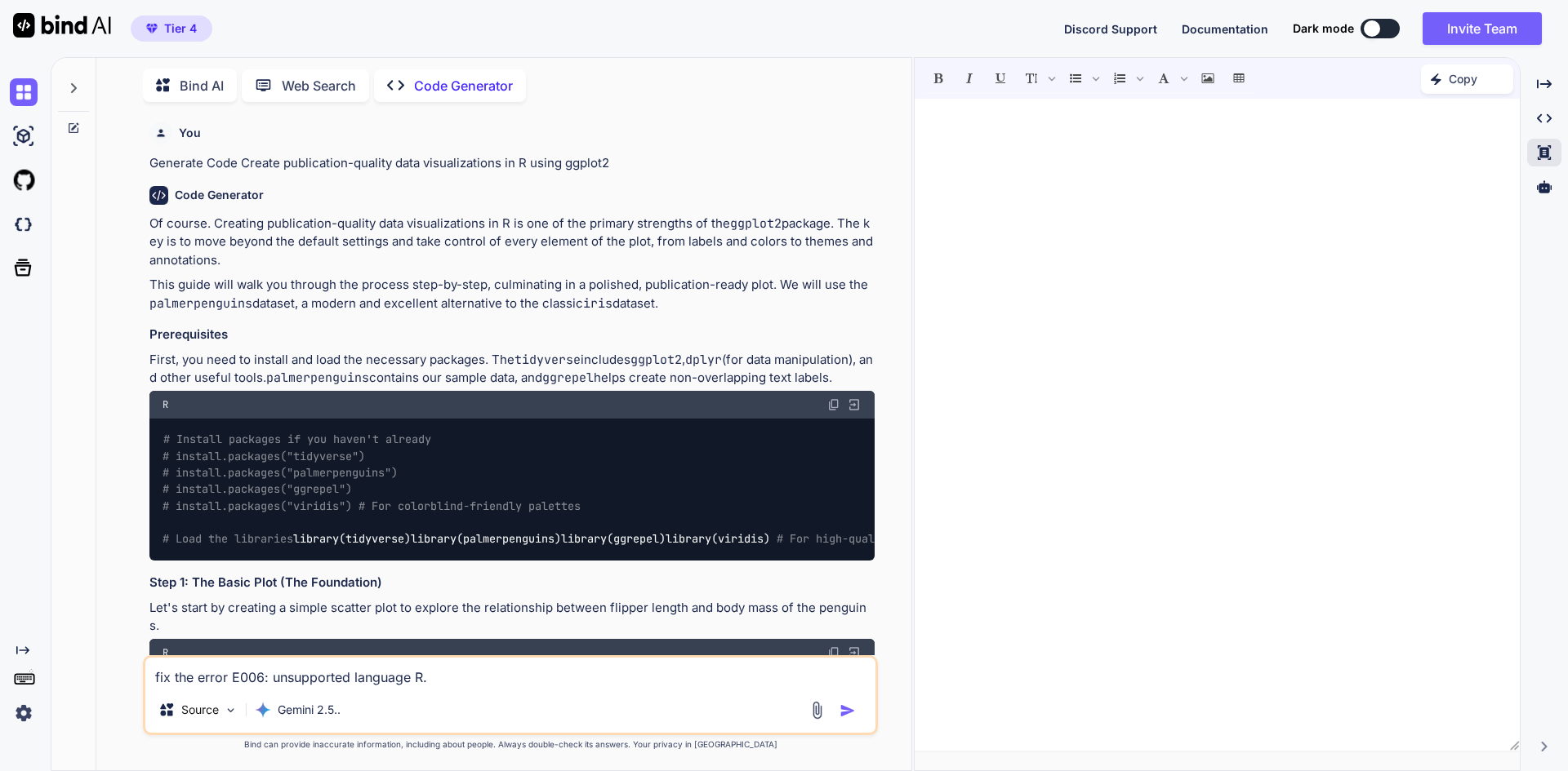
click at [850, 400] on img at bounding box center [854, 405] width 15 height 15
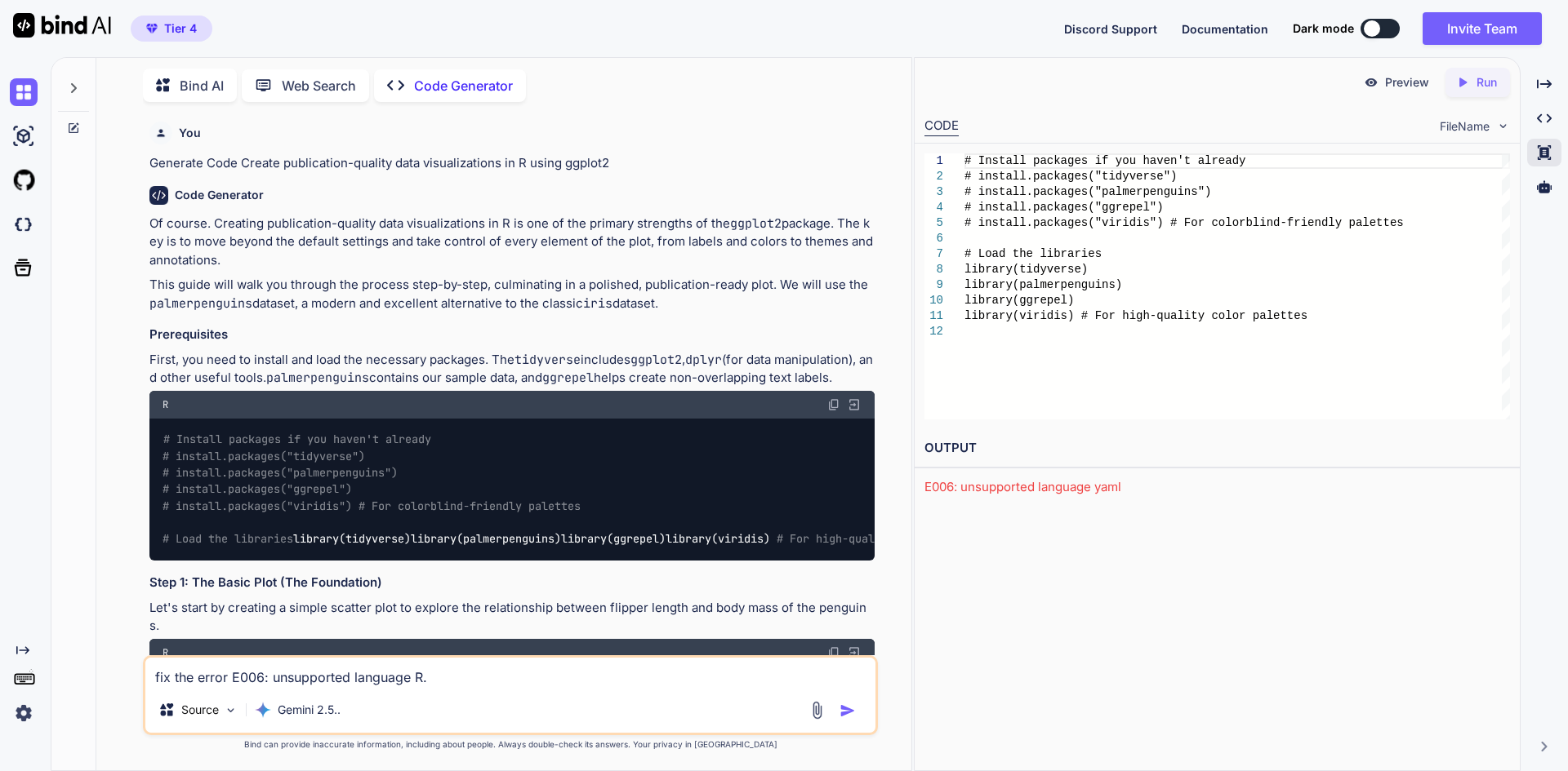
click at [1463, 83] on icon at bounding box center [1462, 82] width 7 height 9
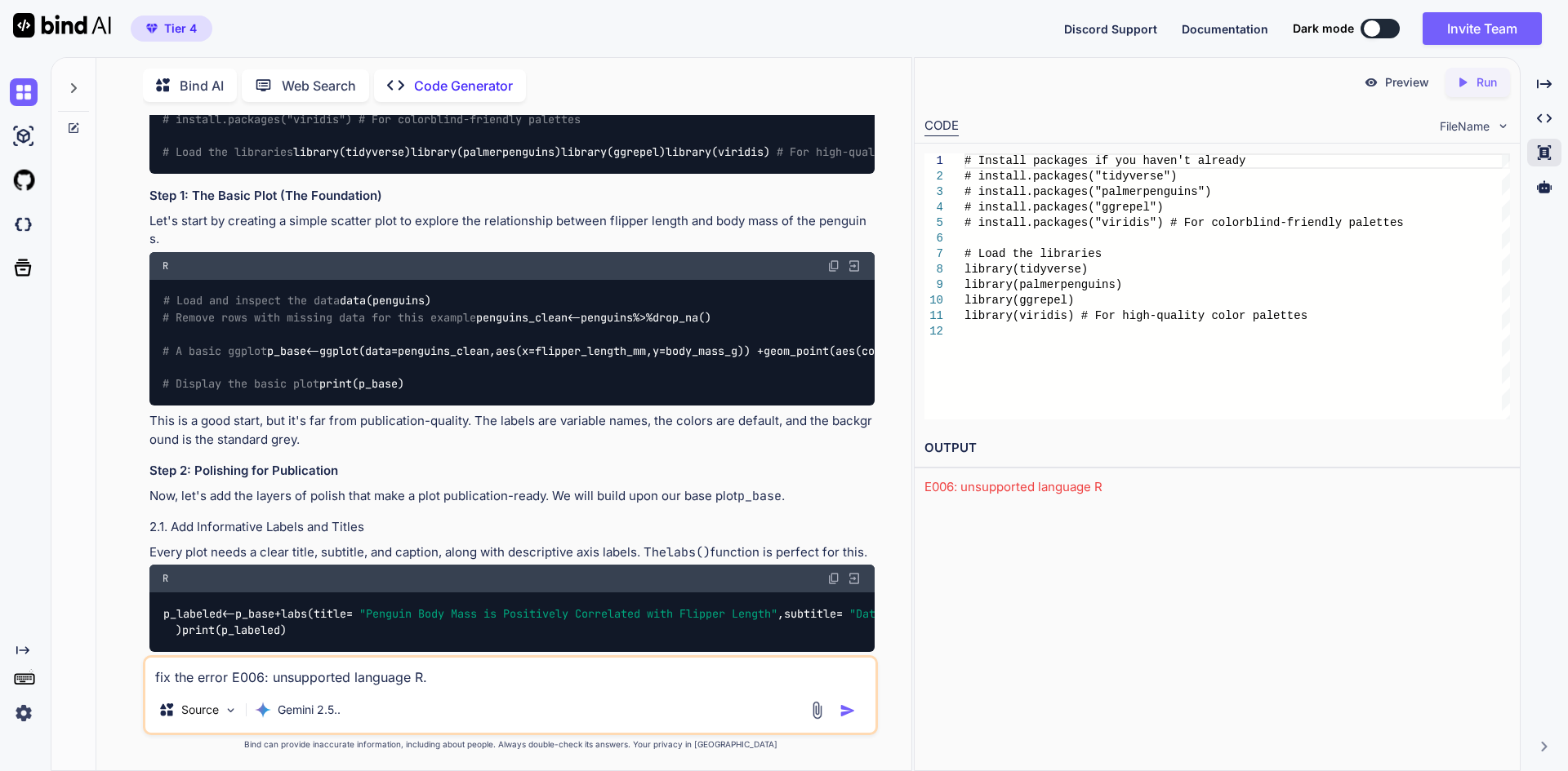
scroll to position [408, 0]
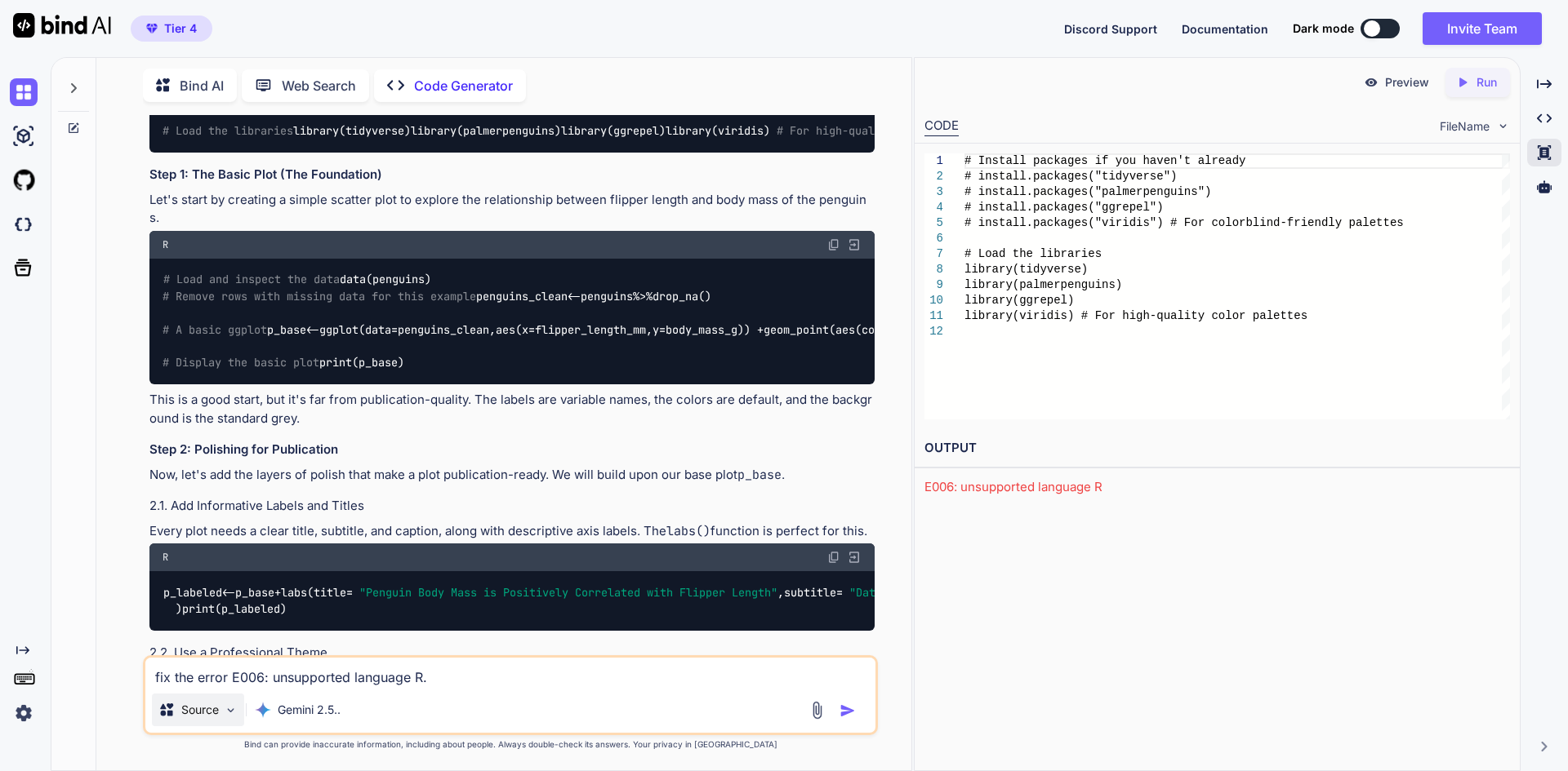
click at [239, 709] on div "Source" at bounding box center [198, 711] width 92 height 33
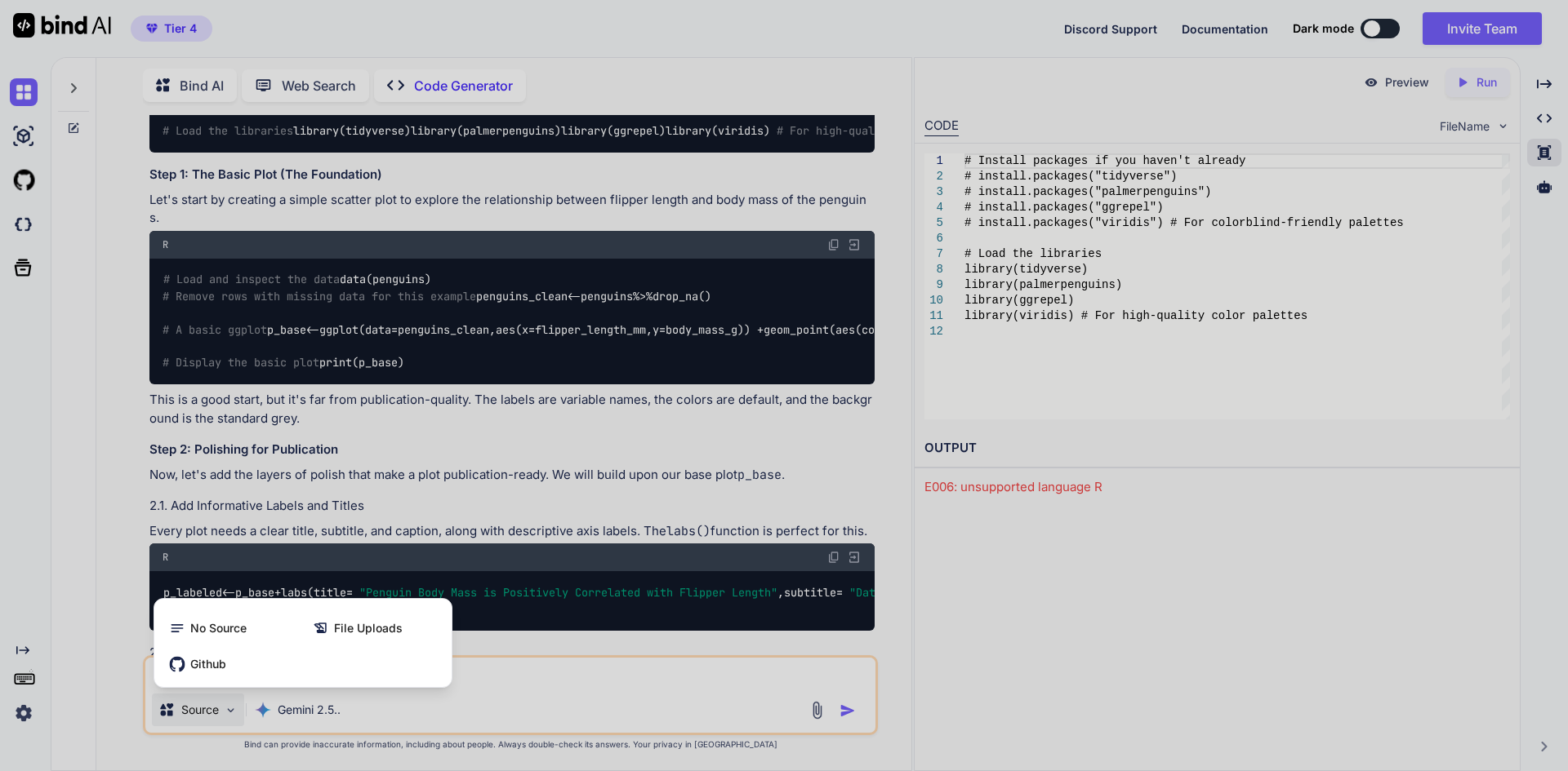
click at [316, 718] on div at bounding box center [784, 386] width 1568 height 771
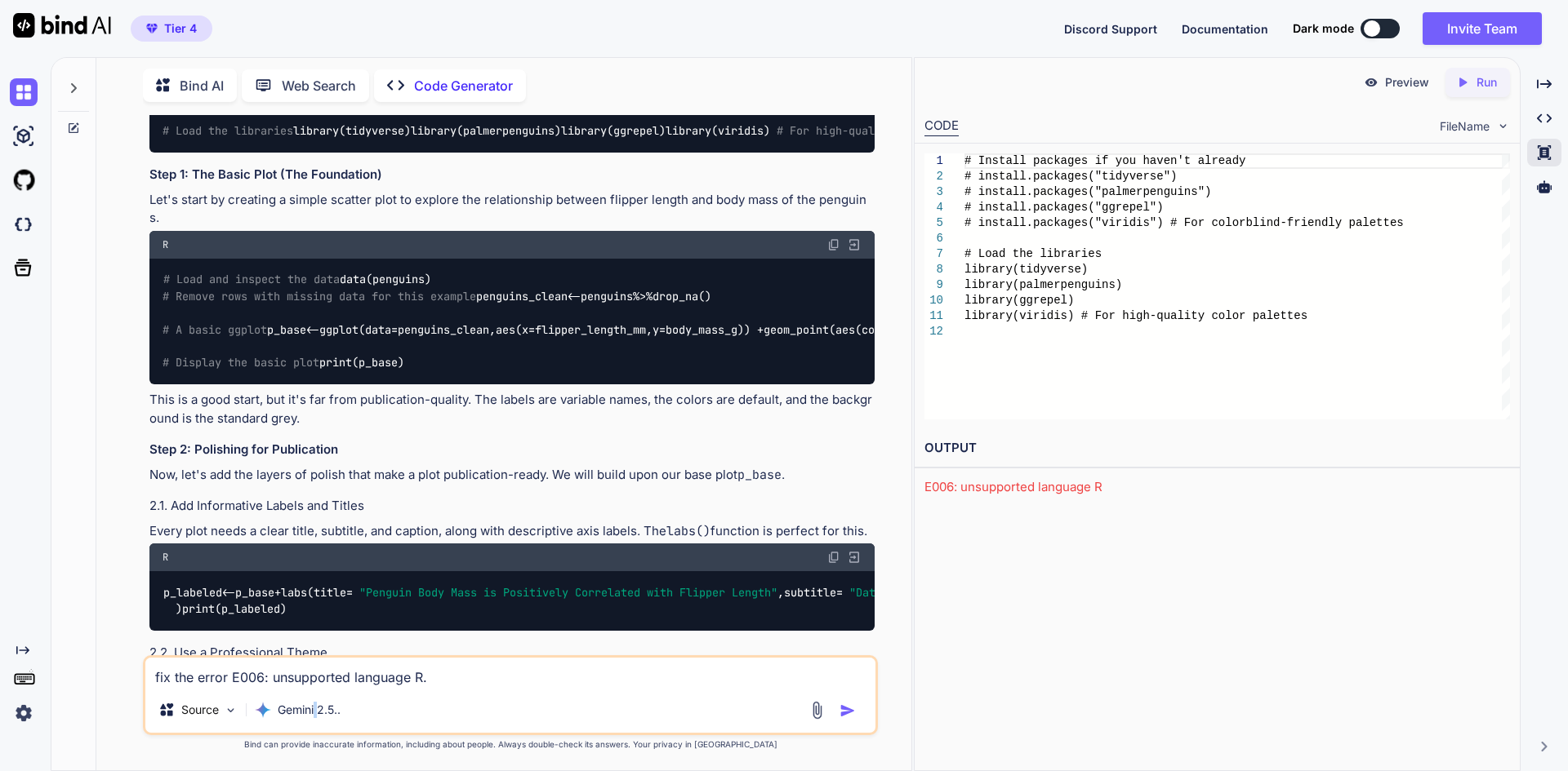
click at [316, 718] on div "Gemini 2.5.." at bounding box center [298, 711] width 99 height 33
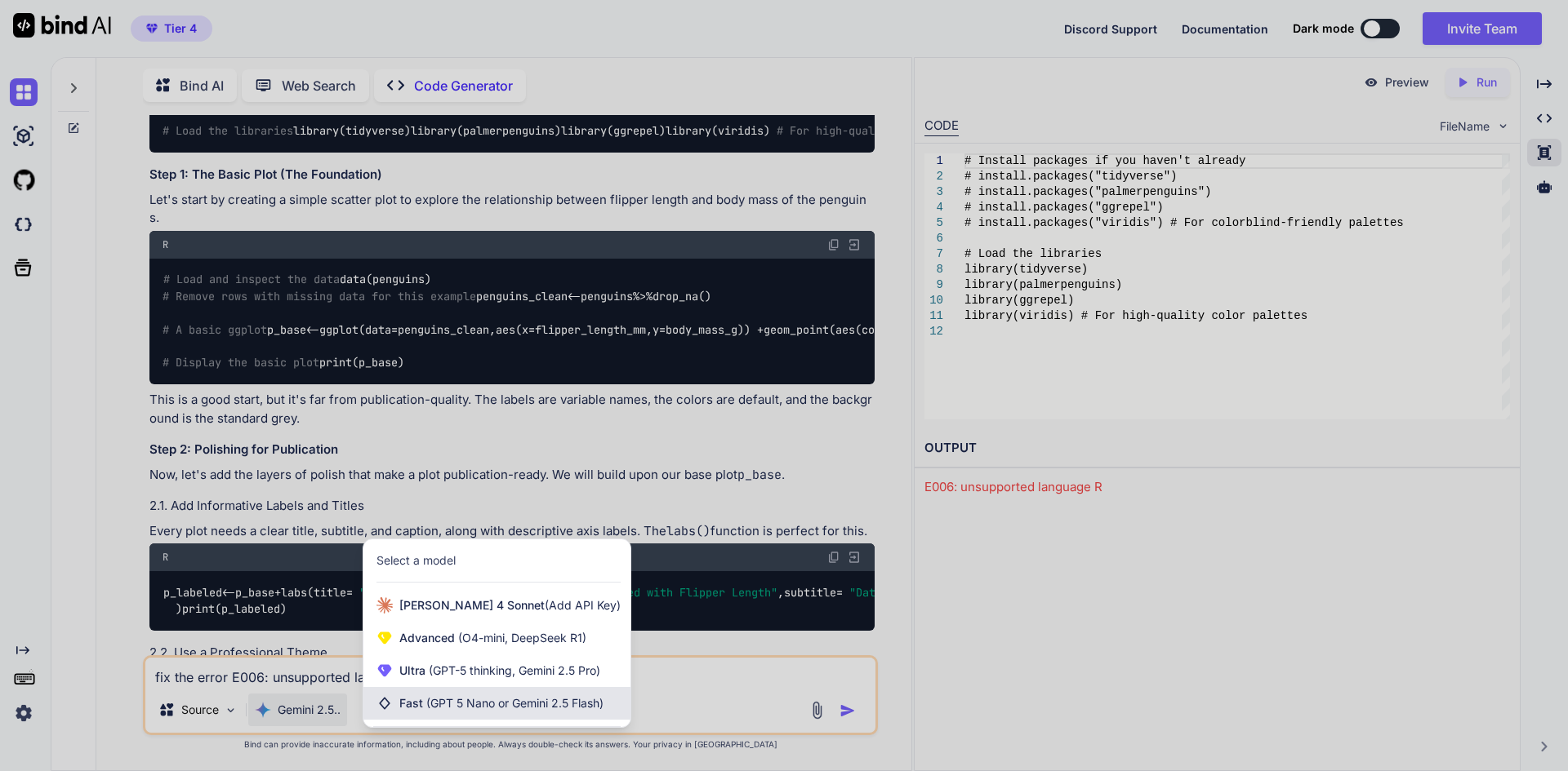
click at [556, 698] on span "(GPT 5 Nano or Gemini 2.5 Flash)" at bounding box center [514, 703] width 178 height 14
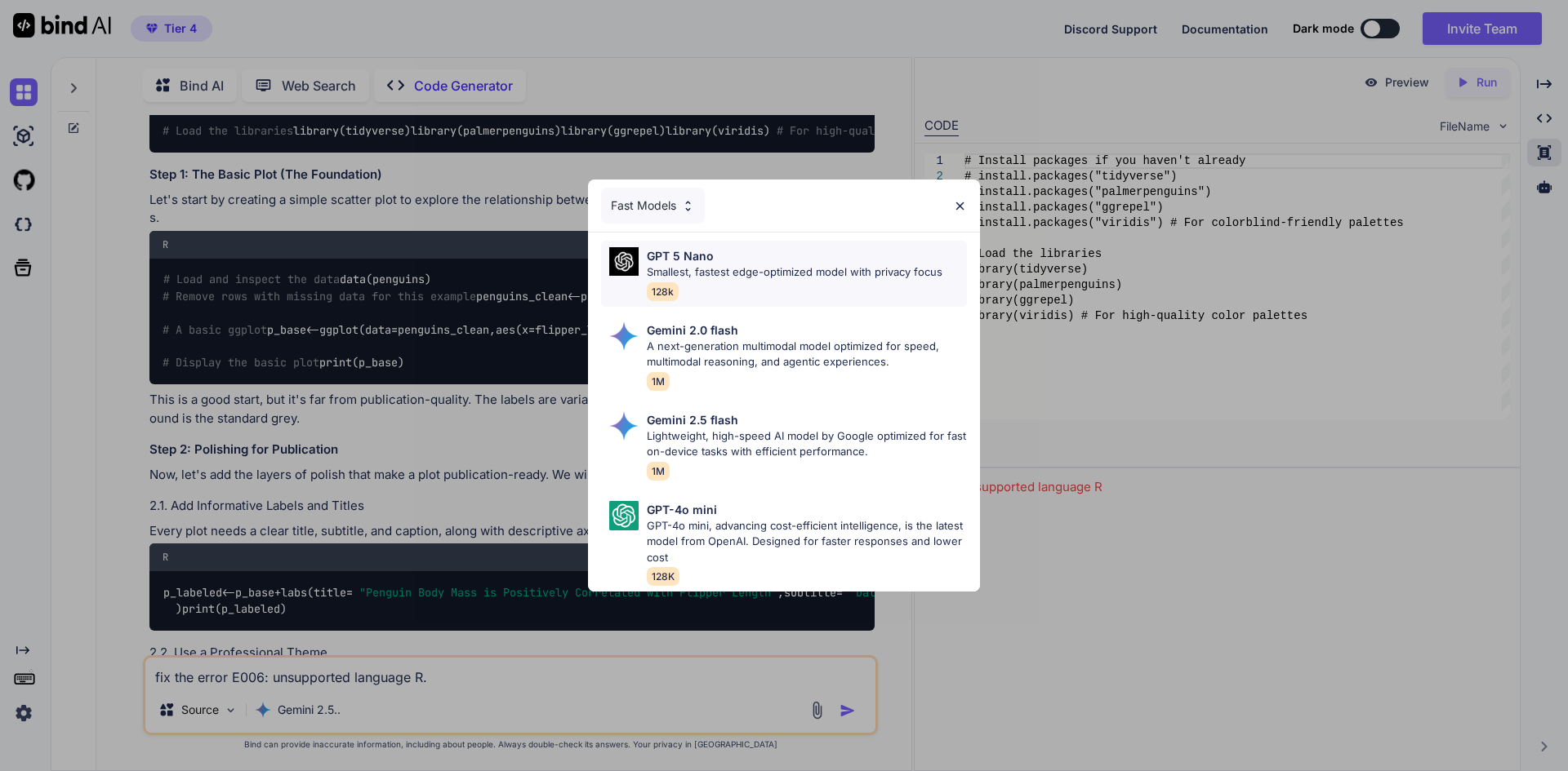
click at [779, 273] on p "Smallest, fastest edge-optimized model with privacy focus" at bounding box center [794, 272] width 296 height 17
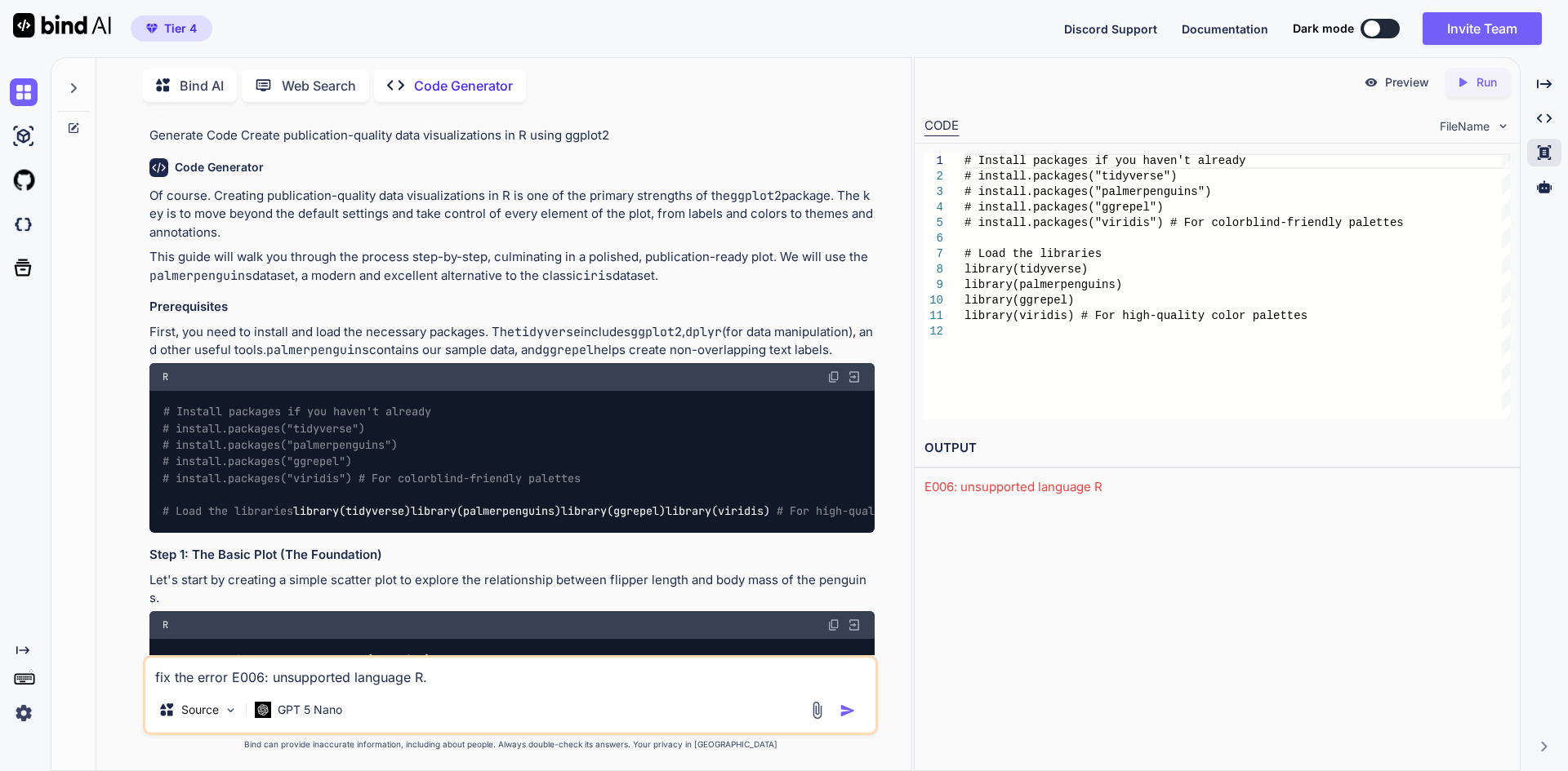
scroll to position [0, 0]
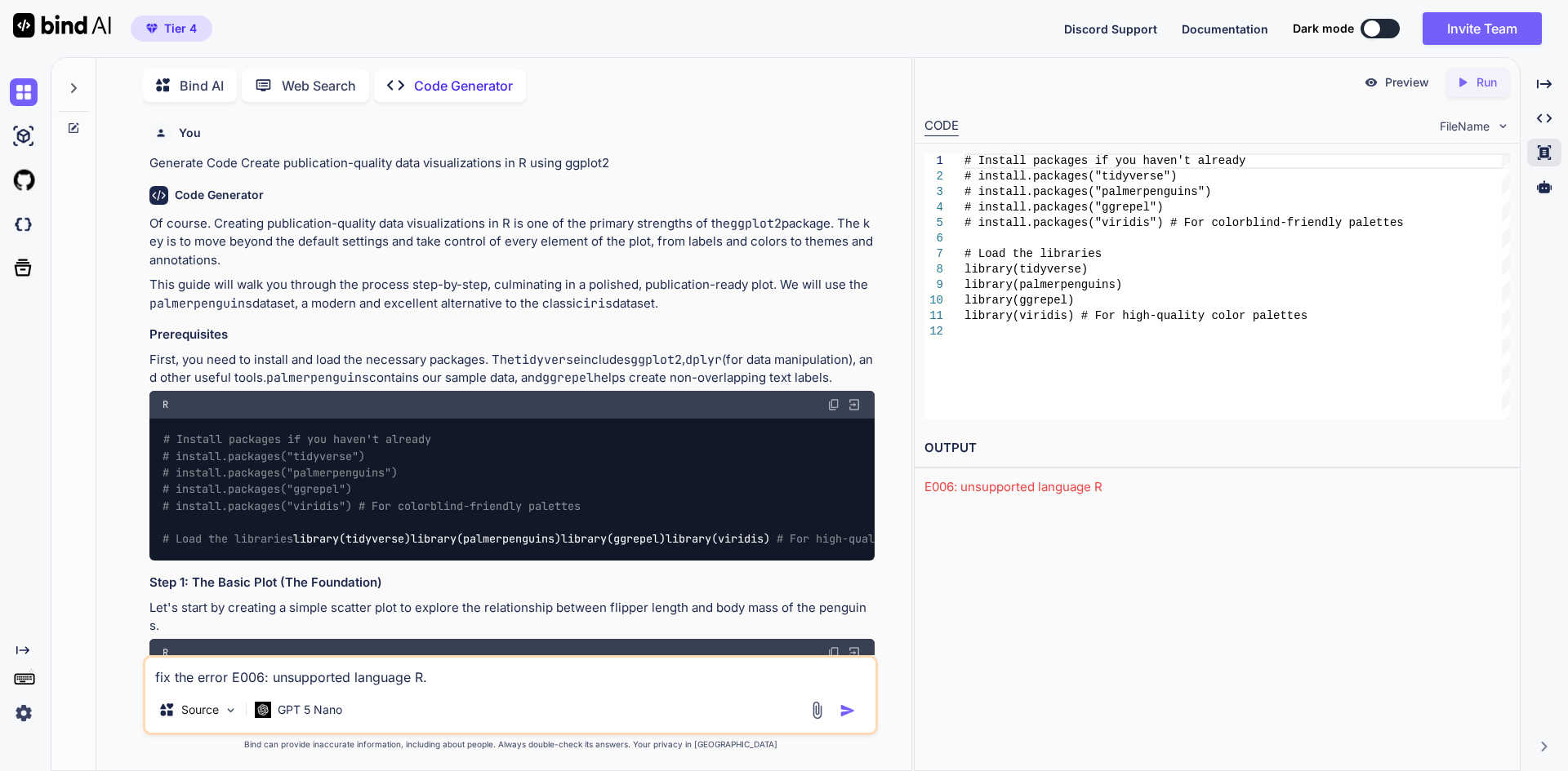
click at [850, 406] on img at bounding box center [854, 405] width 15 height 15
click at [850, 406] on img at bounding box center [854, 405] width 15 height 15
click at [1388, 88] on p "Preview" at bounding box center [1406, 83] width 44 height 17
click at [1490, 88] on p "Run" at bounding box center [1486, 83] width 21 height 17
click at [1455, 130] on span "FileName" at bounding box center [1464, 126] width 50 height 17
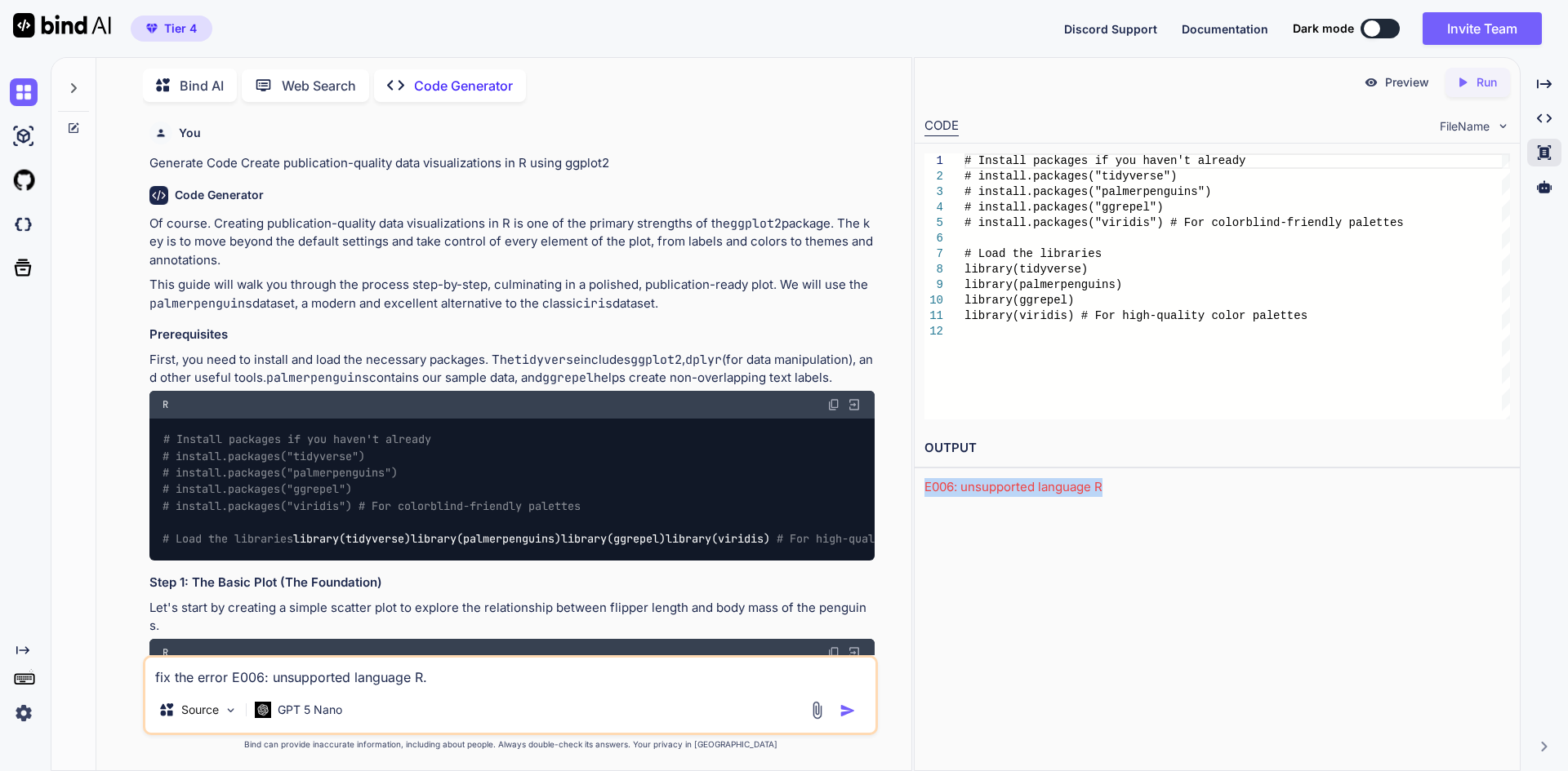
drag, startPoint x: 1125, startPoint y: 495, endPoint x: 957, endPoint y: 485, distance: 168.3
click at [920, 494] on div "OUTPUT E006: unsupported language R" at bounding box center [1217, 463] width 605 height 68
copy div "E006: unsupported language R"
click at [480, 710] on div "Source GPT 5 Nano" at bounding box center [510, 713] width 730 height 39
click at [465, 661] on textarea "fix the error E006: unsupported language R." at bounding box center [510, 673] width 730 height 30
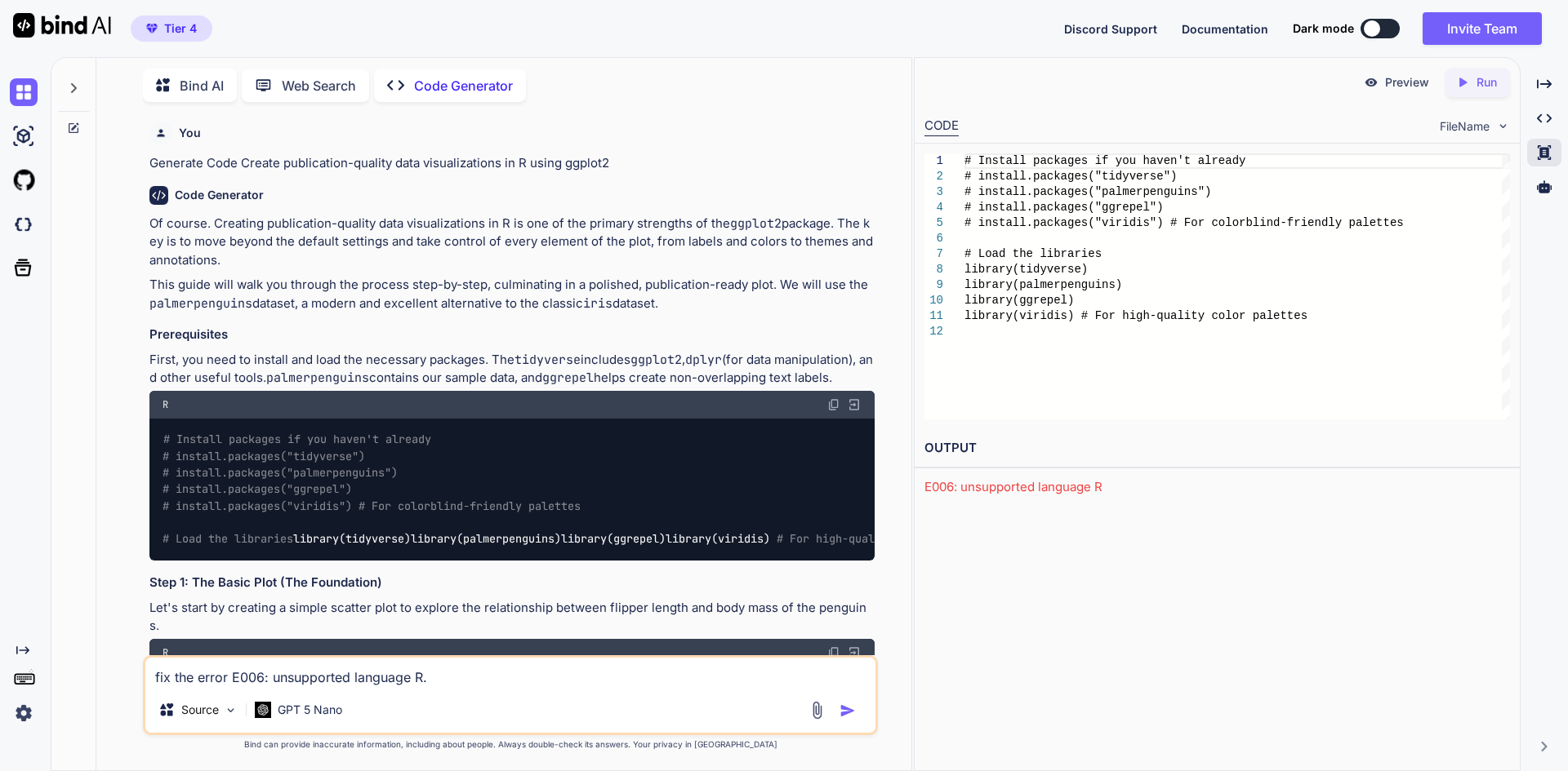
paste textarea "E006: unsupported language R"
type textarea "E006: unsupported language R"
click at [850, 710] on img "button" at bounding box center [848, 711] width 17 height 17
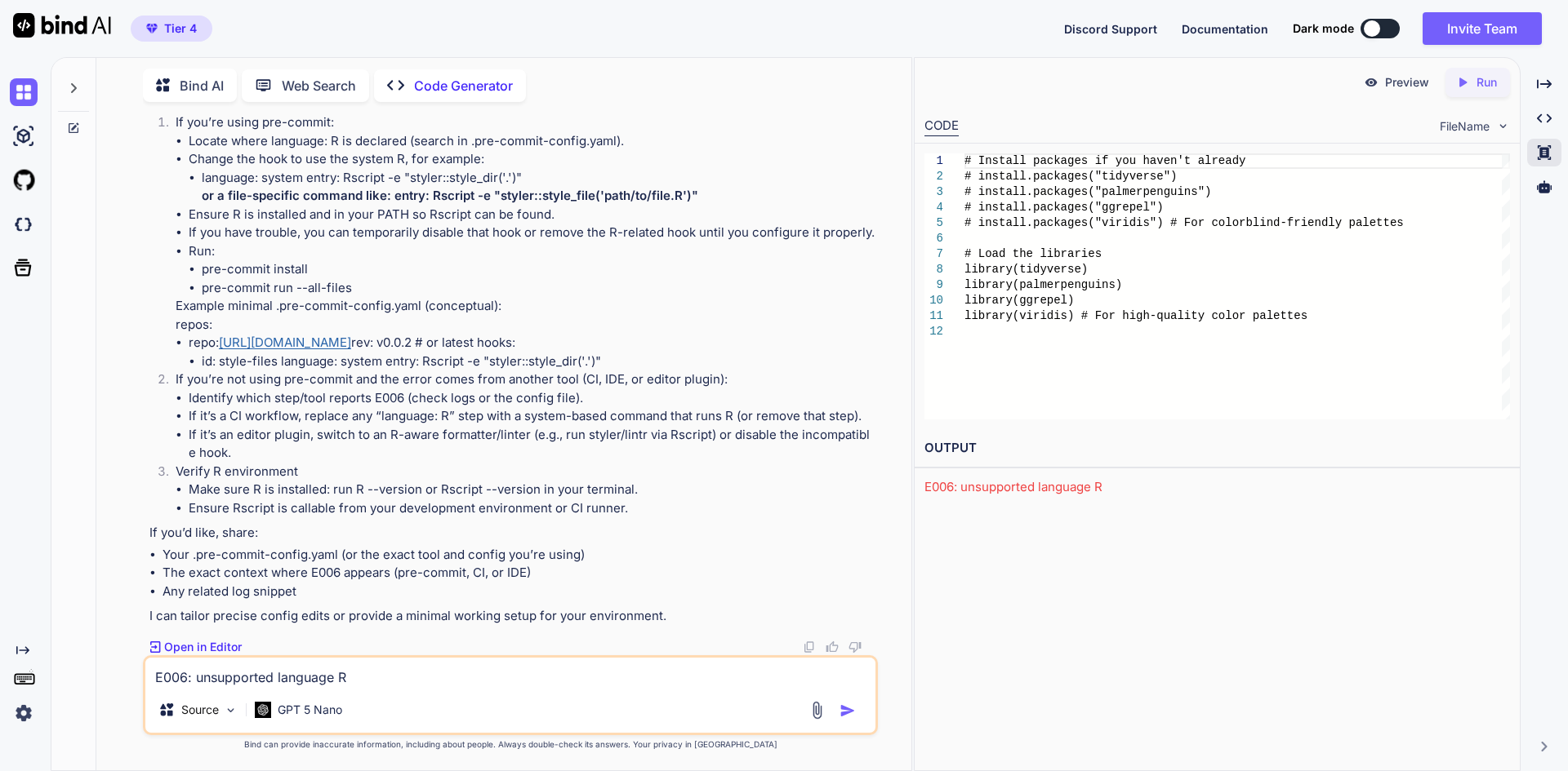
scroll to position [10338, 0]
click at [215, 643] on p "Open in Editor" at bounding box center [203, 647] width 78 height 17
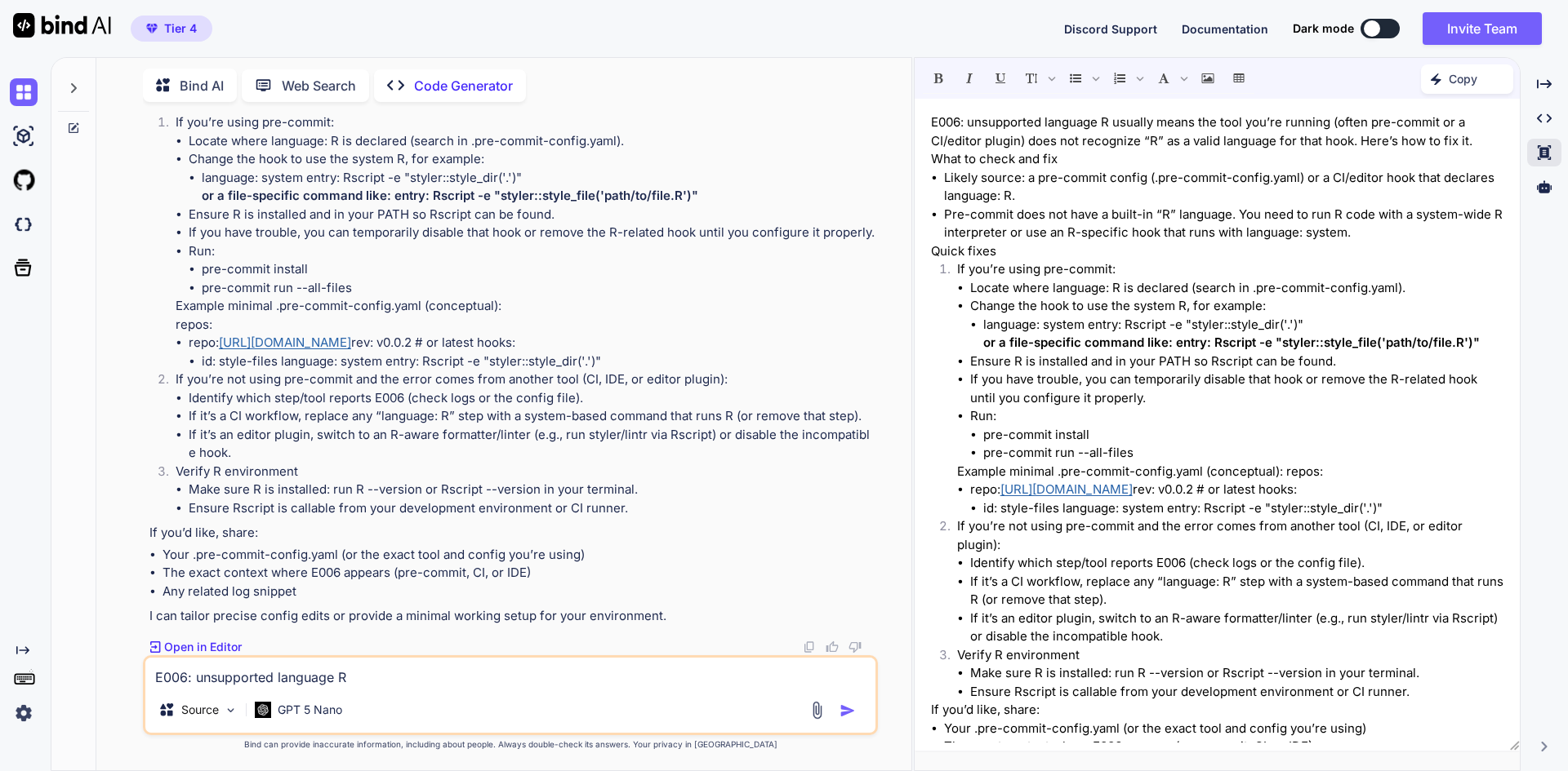
click at [1446, 81] on icon "Created with Pixso." at bounding box center [1440, 79] width 18 height 12
click at [1428, 144] on span "Copy Content" at bounding box center [1426, 149] width 74 height 17
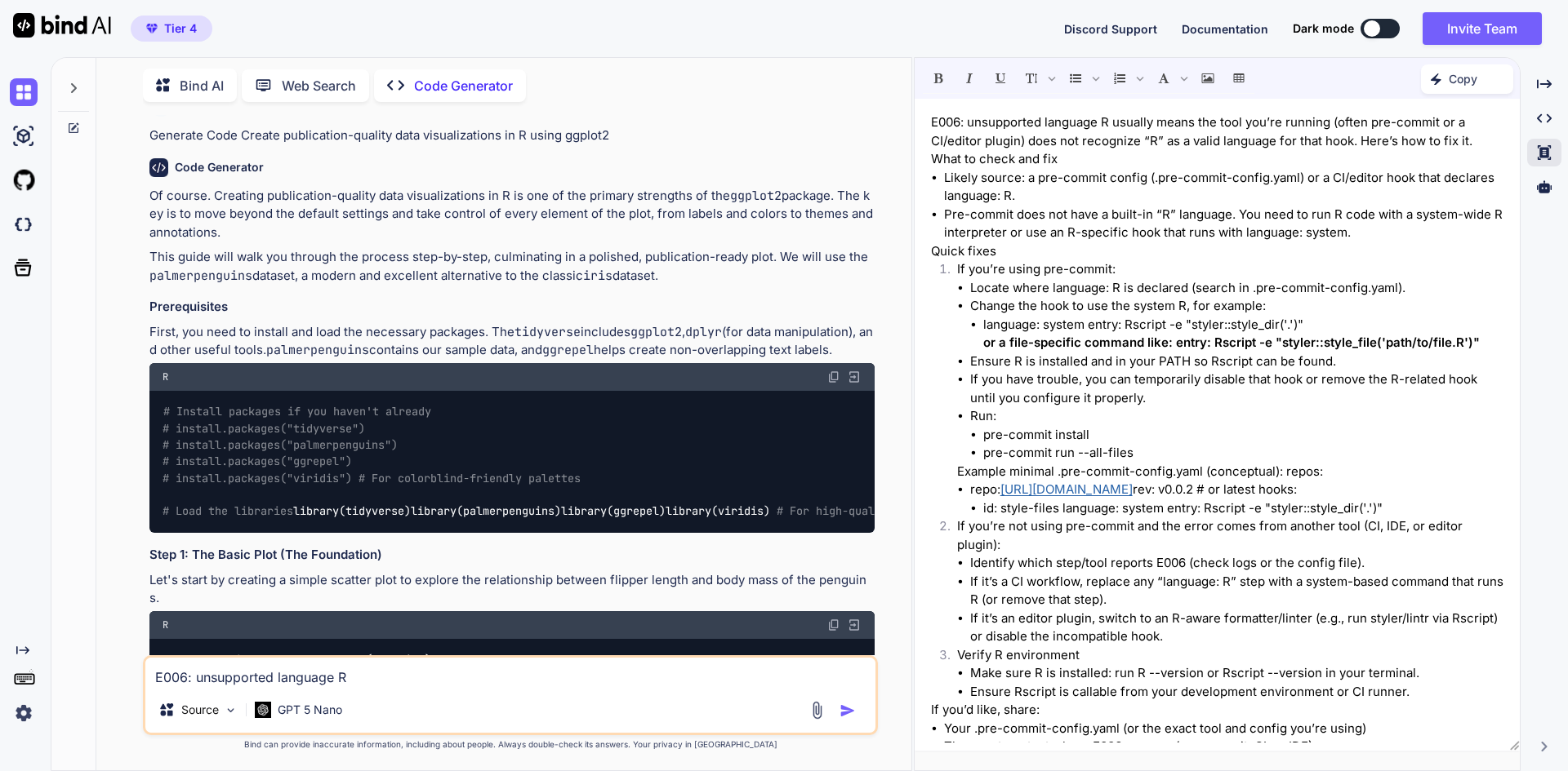
scroll to position [0, 0]
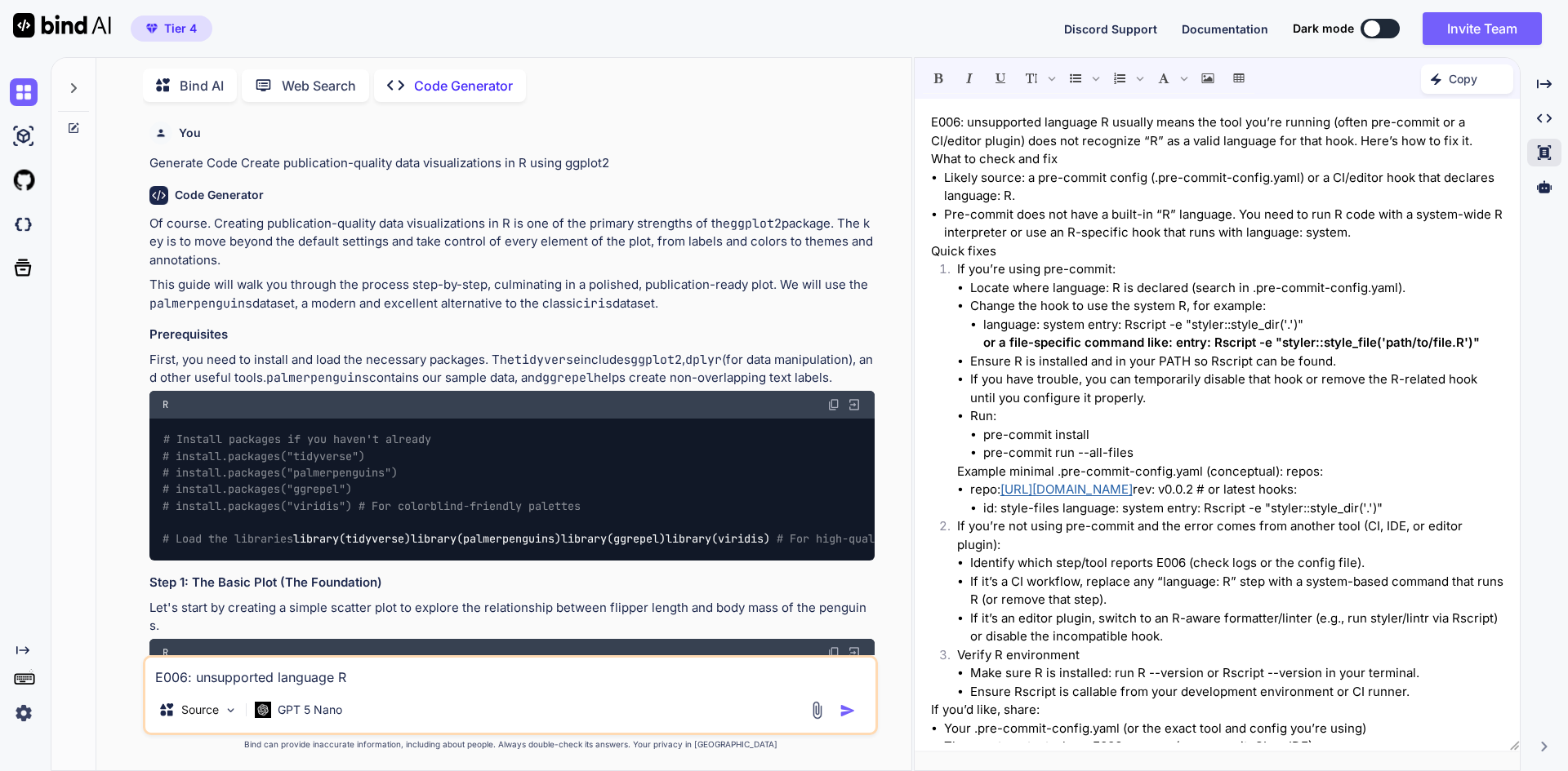
click at [827, 404] on img at bounding box center [834, 405] width 13 height 13
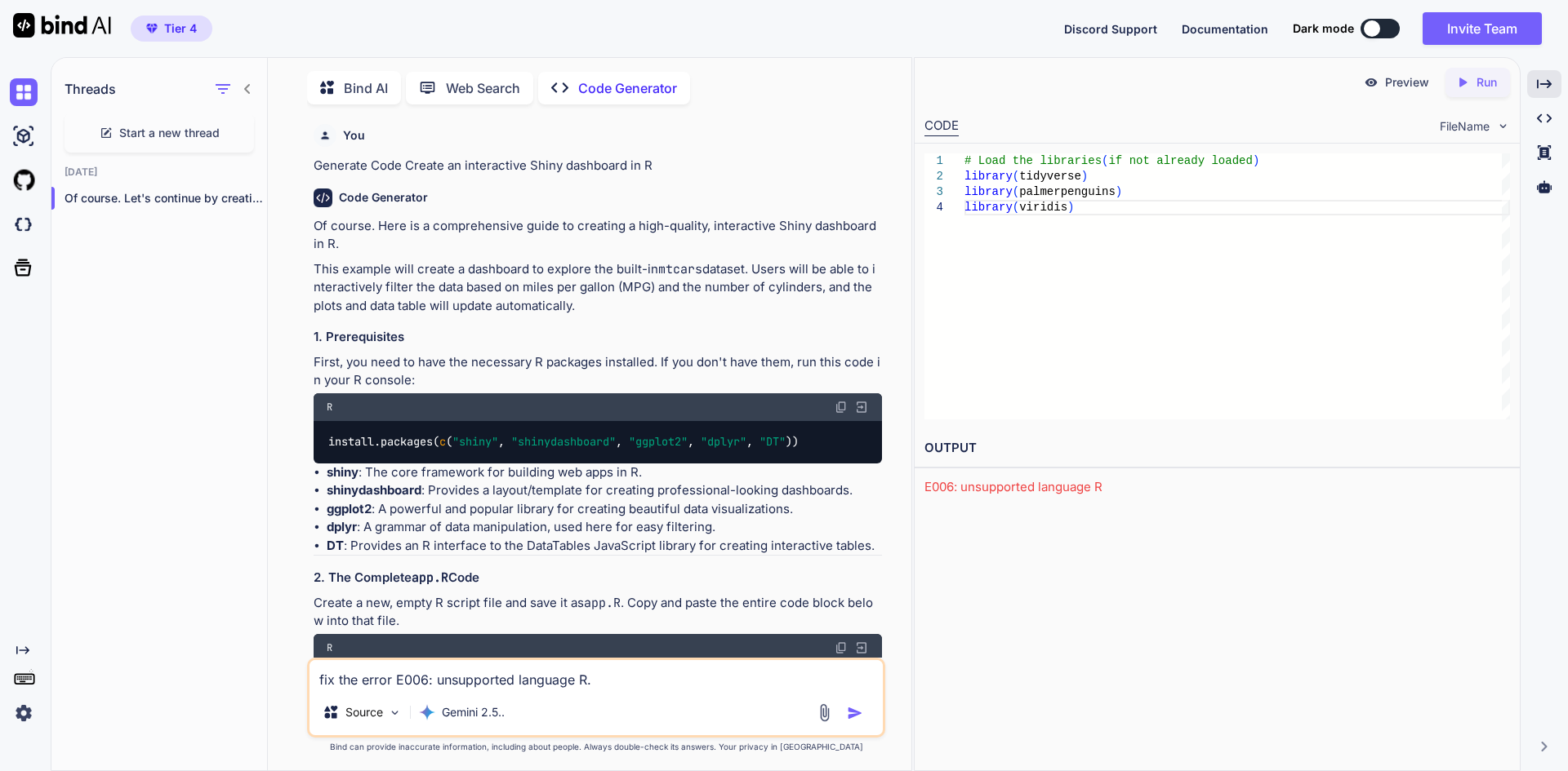
scroll to position [7364, 0]
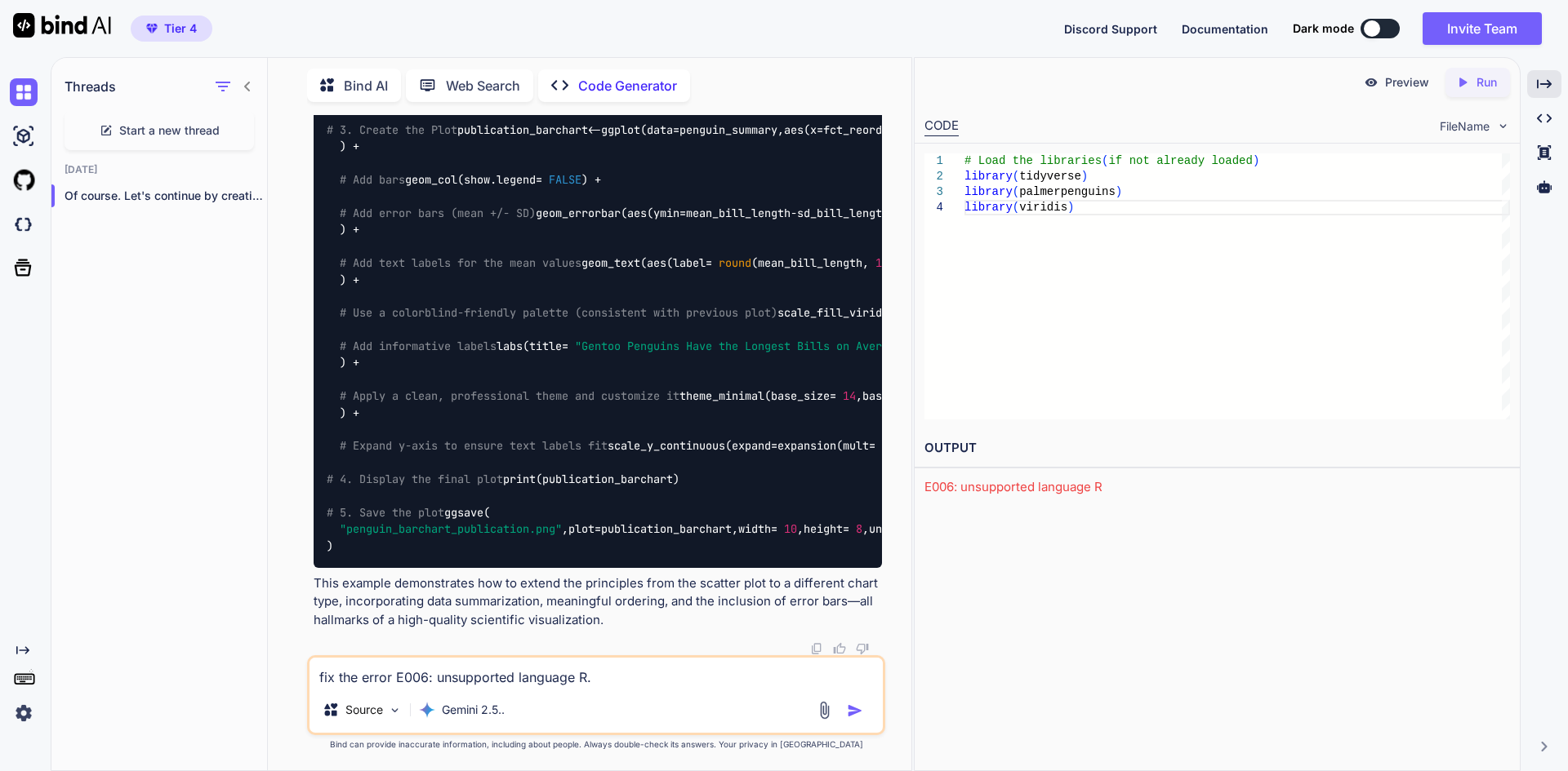
click at [1479, 85] on p "Run" at bounding box center [1486, 83] width 21 height 17
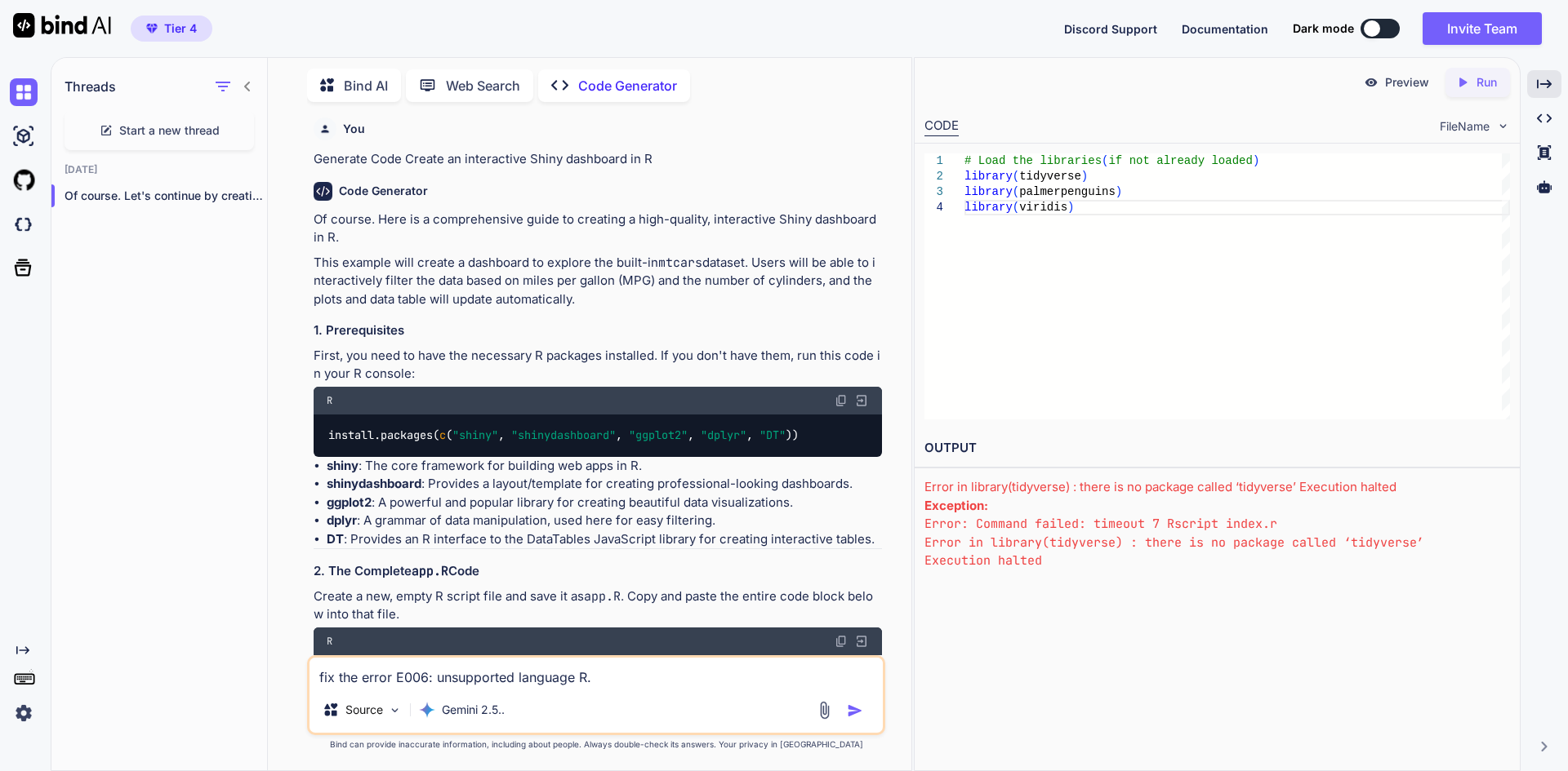
scroll to position [0, 0]
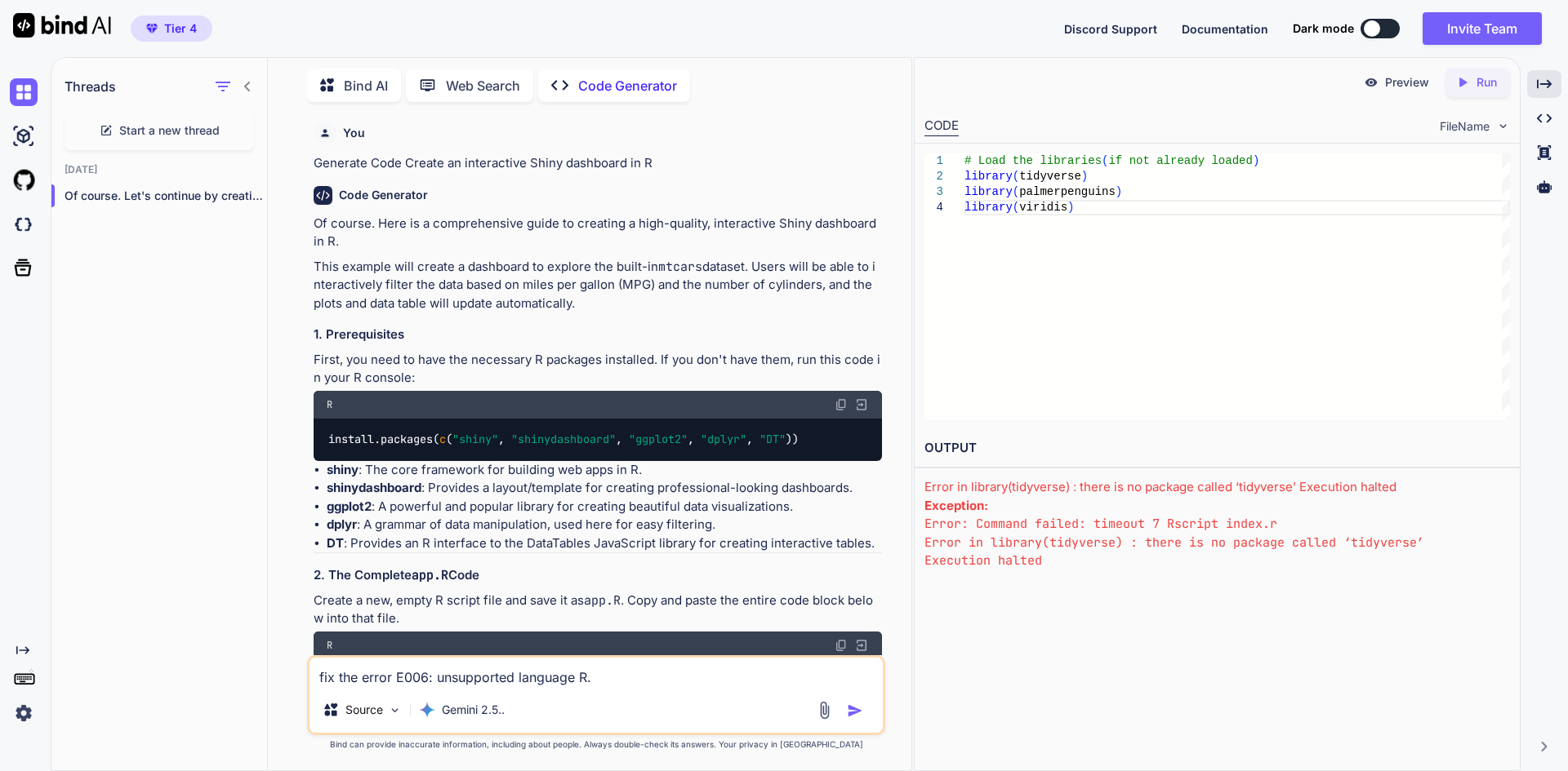
click at [865, 402] on img at bounding box center [861, 405] width 15 height 15
type textarea "install.packages(c("shiny", "shinydashboard", "ggplot2", "dplyr", "DT"))"
click at [1490, 85] on p "Run" at bounding box center [1486, 83] width 21 height 17
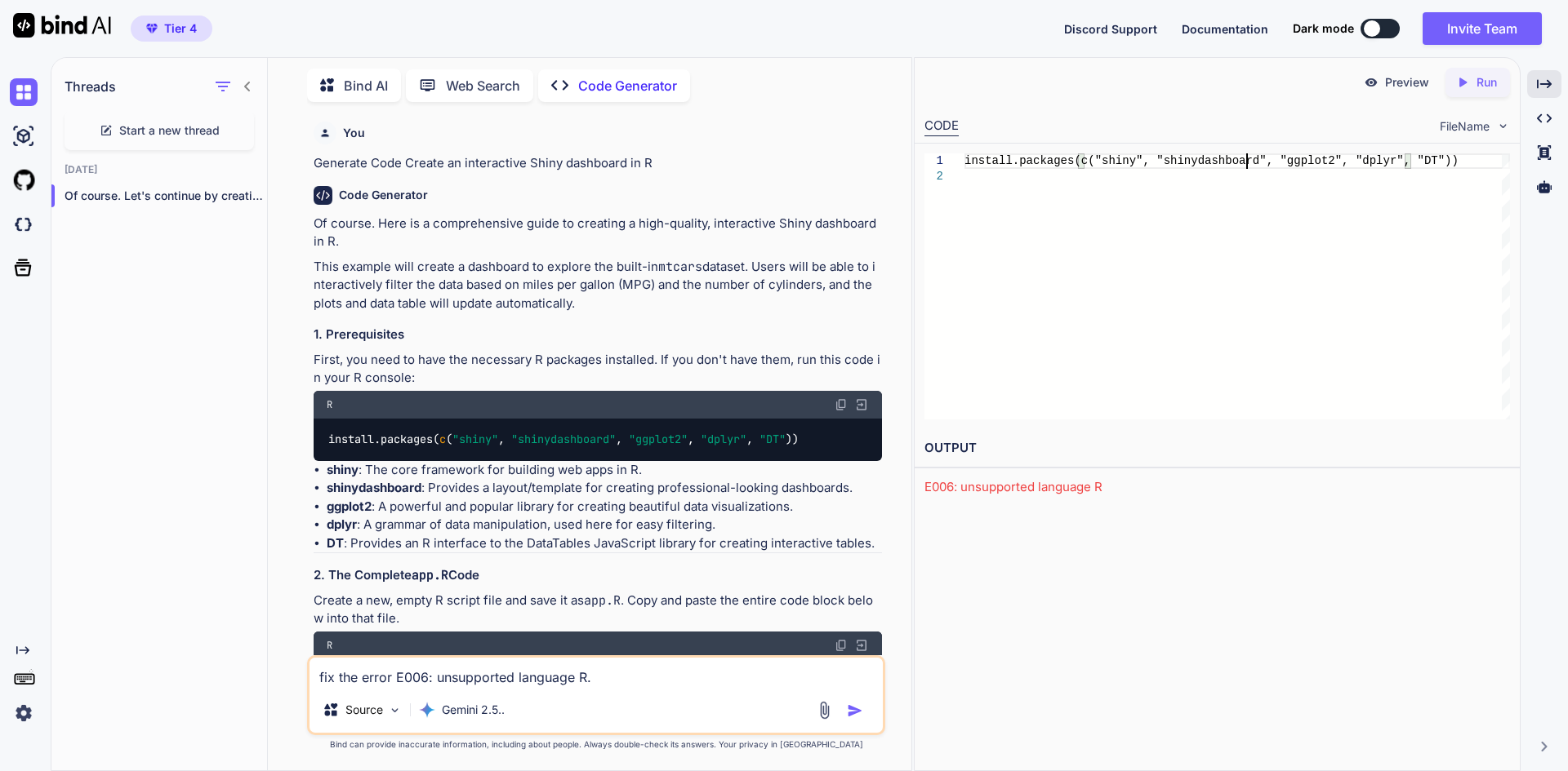
click at [1244, 154] on div "install.packages(c("shiny", "shinydashboard", "ggp lot2", "dplyr", "DT"))" at bounding box center [1237, 286] width 546 height 266
click at [1468, 86] on icon "Created with Pixso." at bounding box center [1462, 83] width 15 height 15
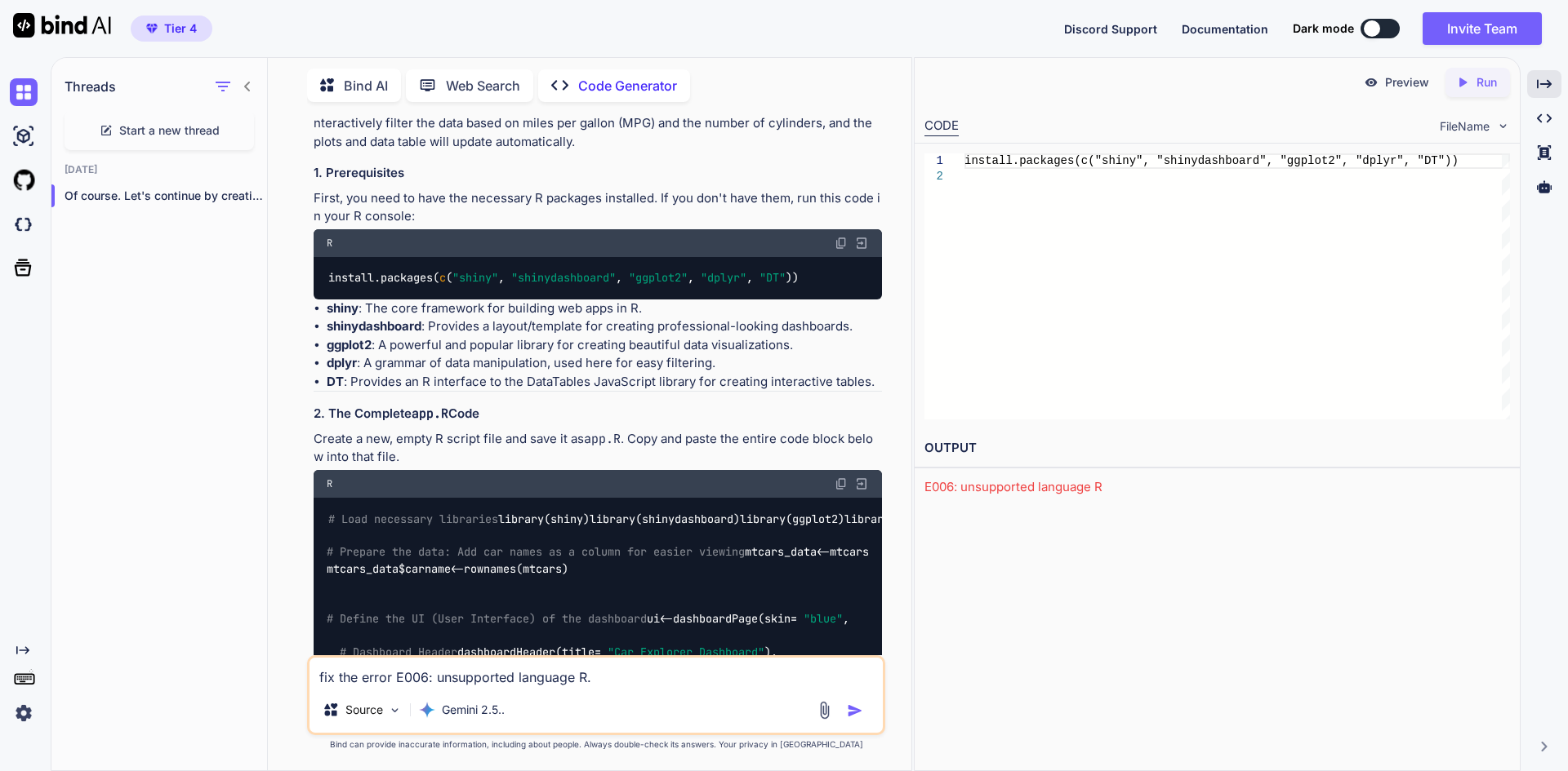
scroll to position [245, 0]
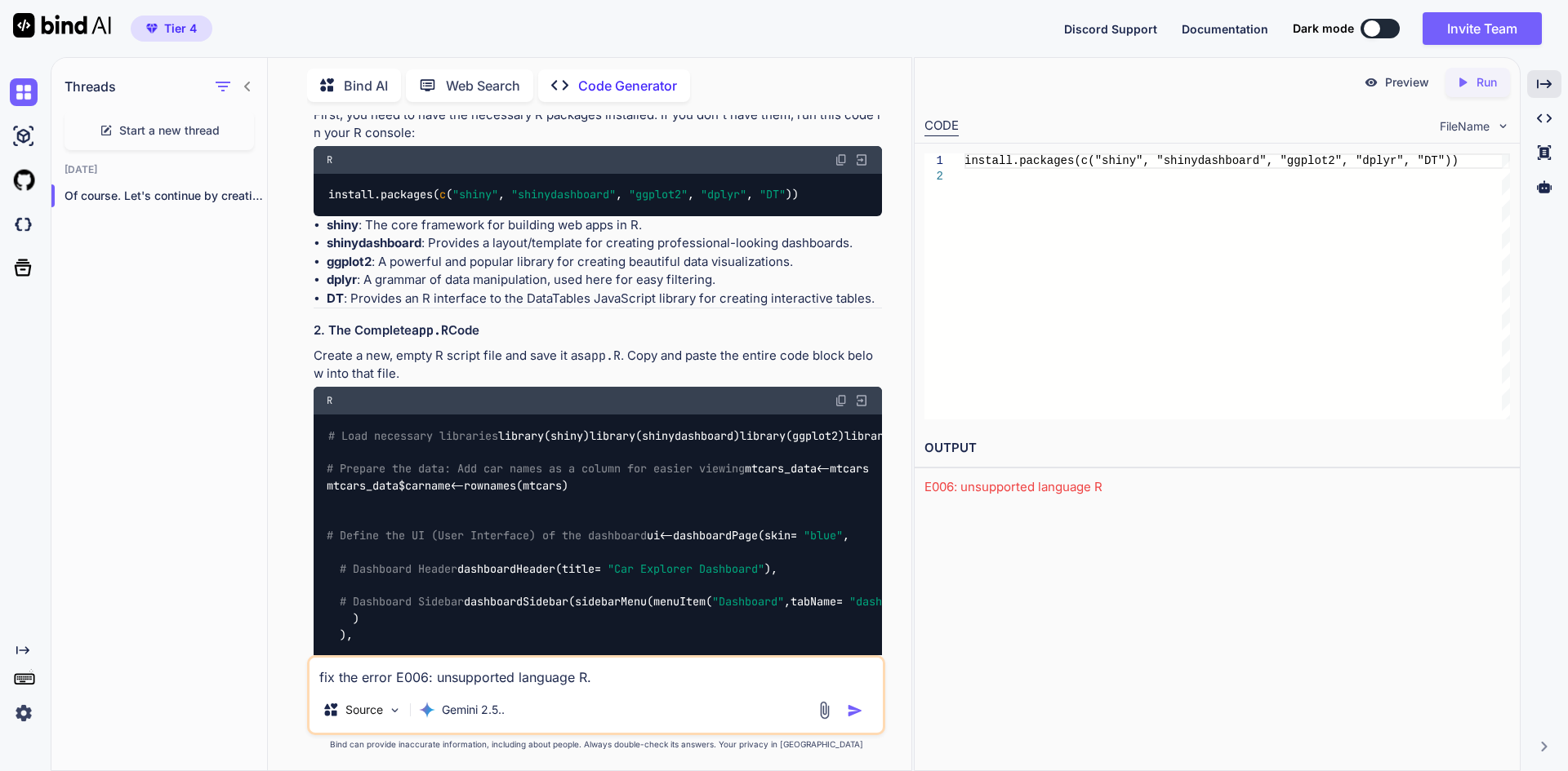
click at [865, 402] on img at bounding box center [861, 401] width 15 height 15
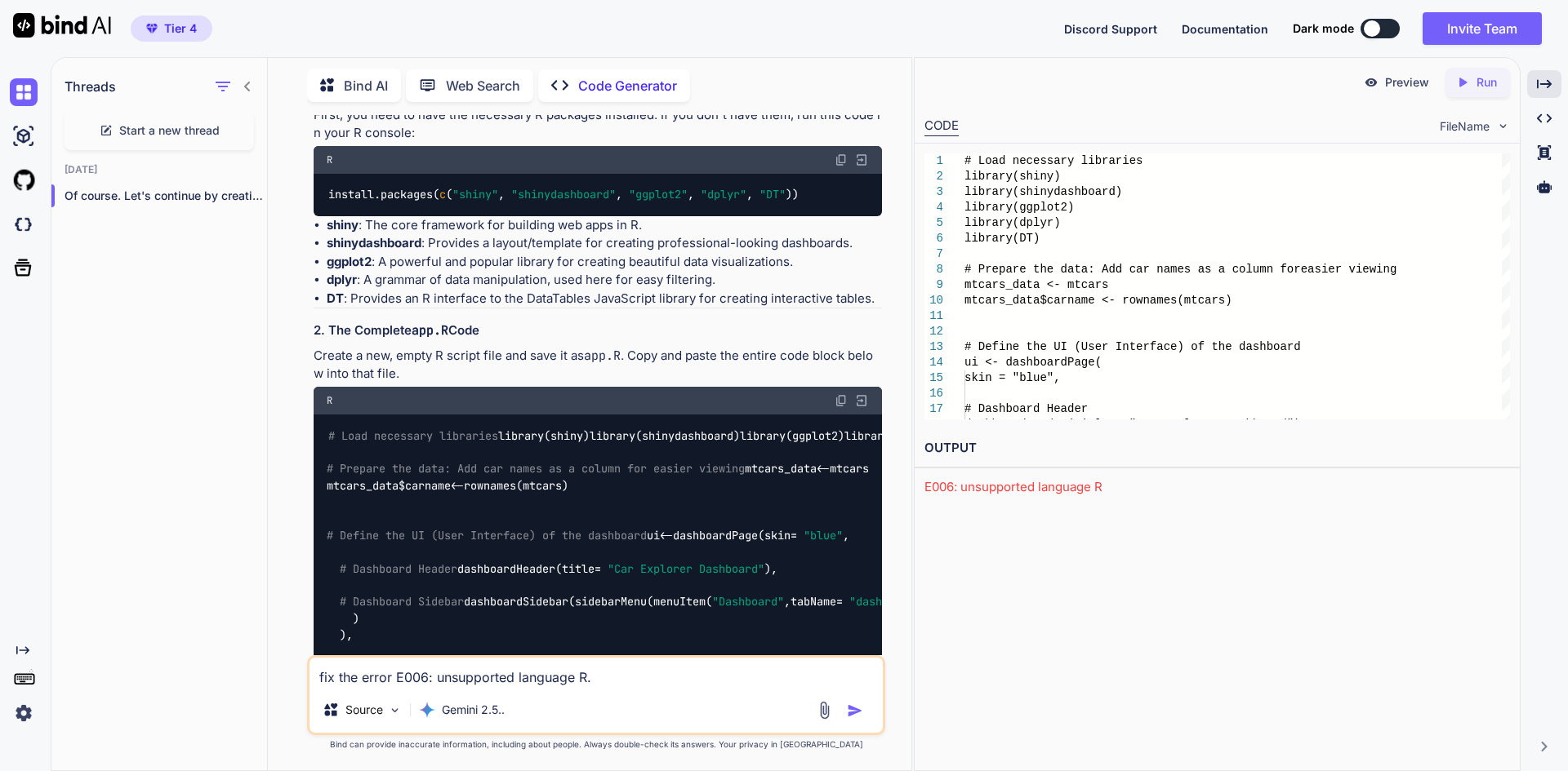
click at [1462, 79] on icon "Created with Pixso." at bounding box center [1462, 83] width 15 height 15
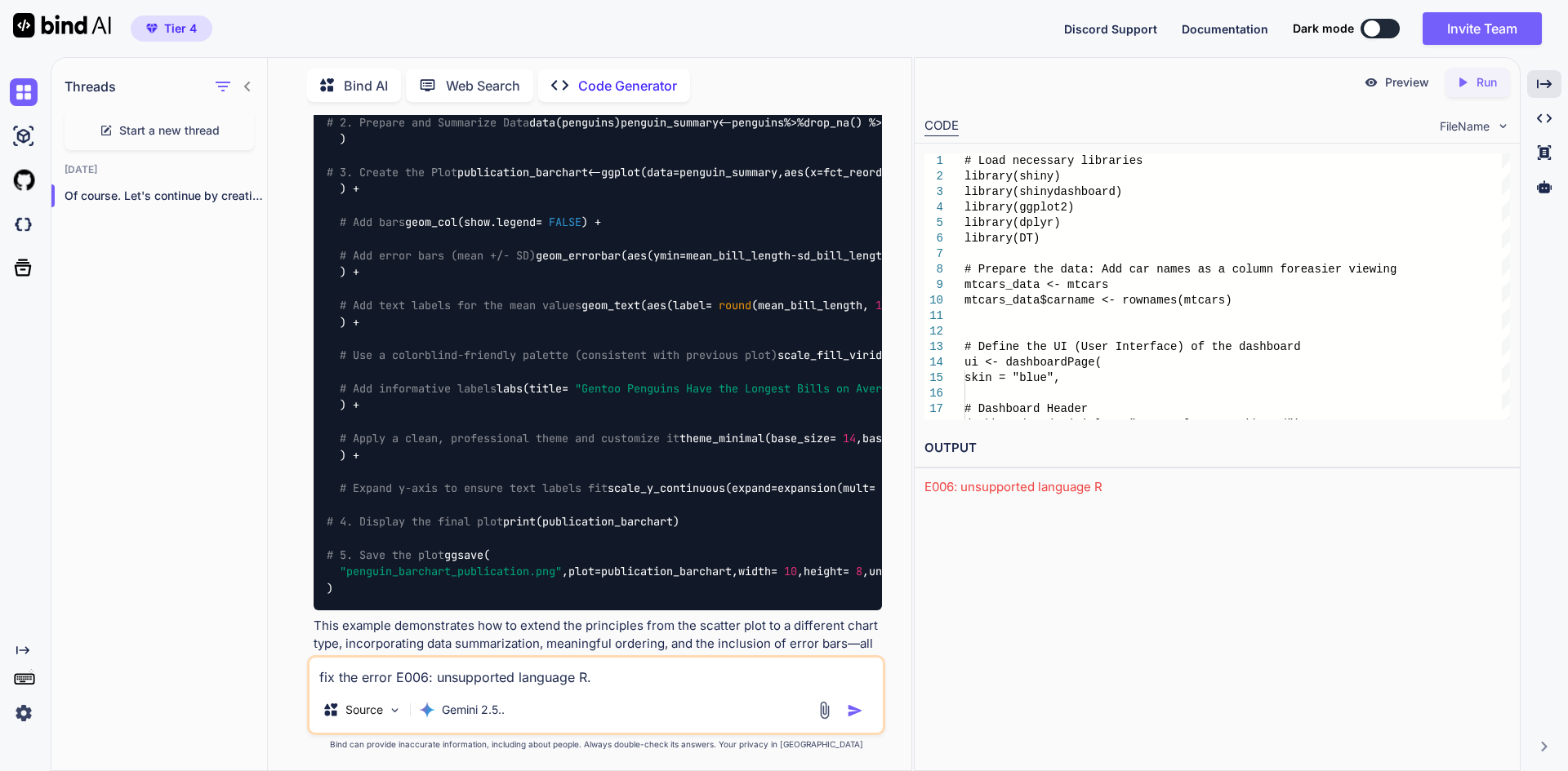
scroll to position [4572, 0]
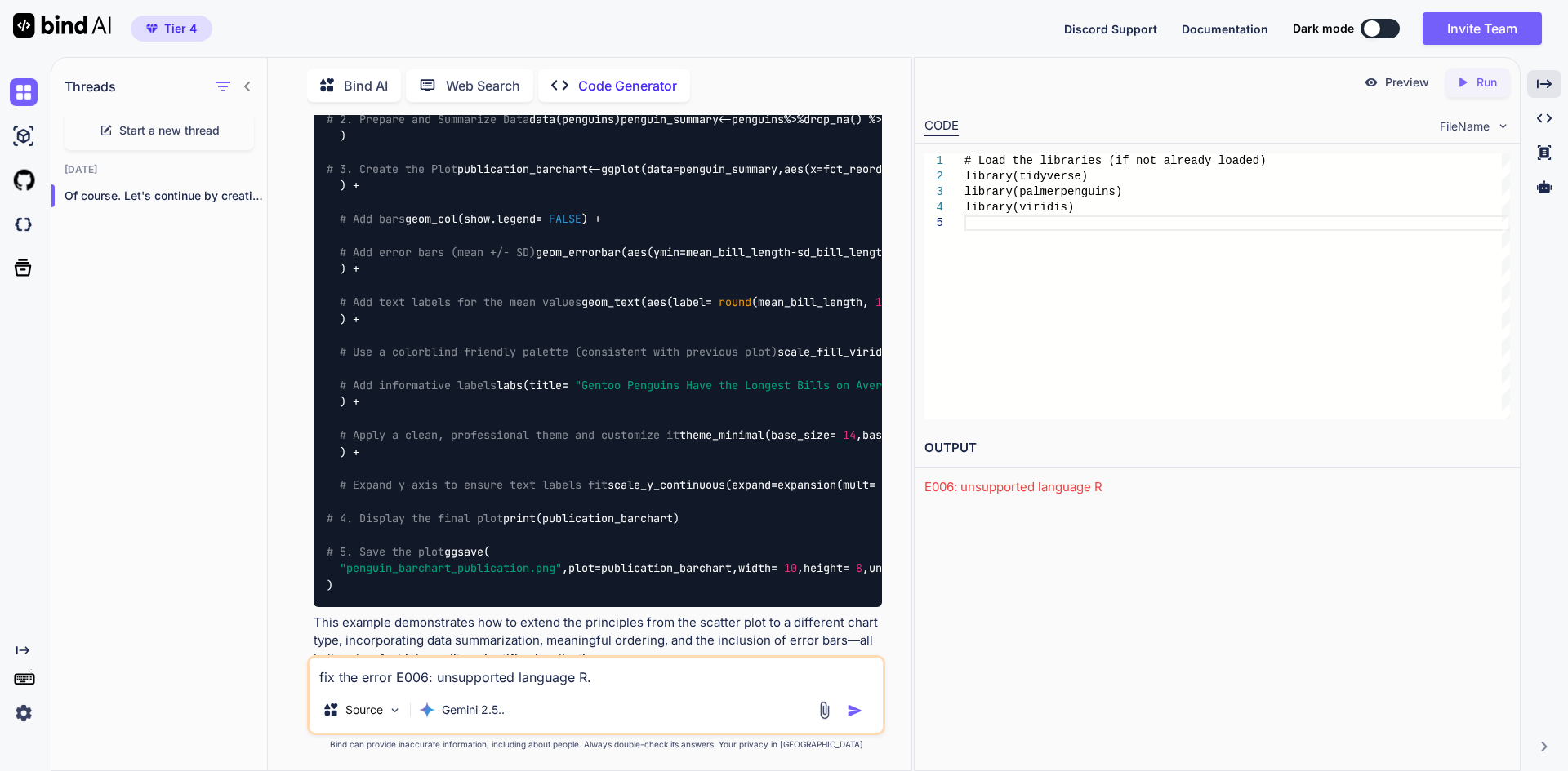
click at [1462, 83] on icon at bounding box center [1462, 82] width 7 height 9
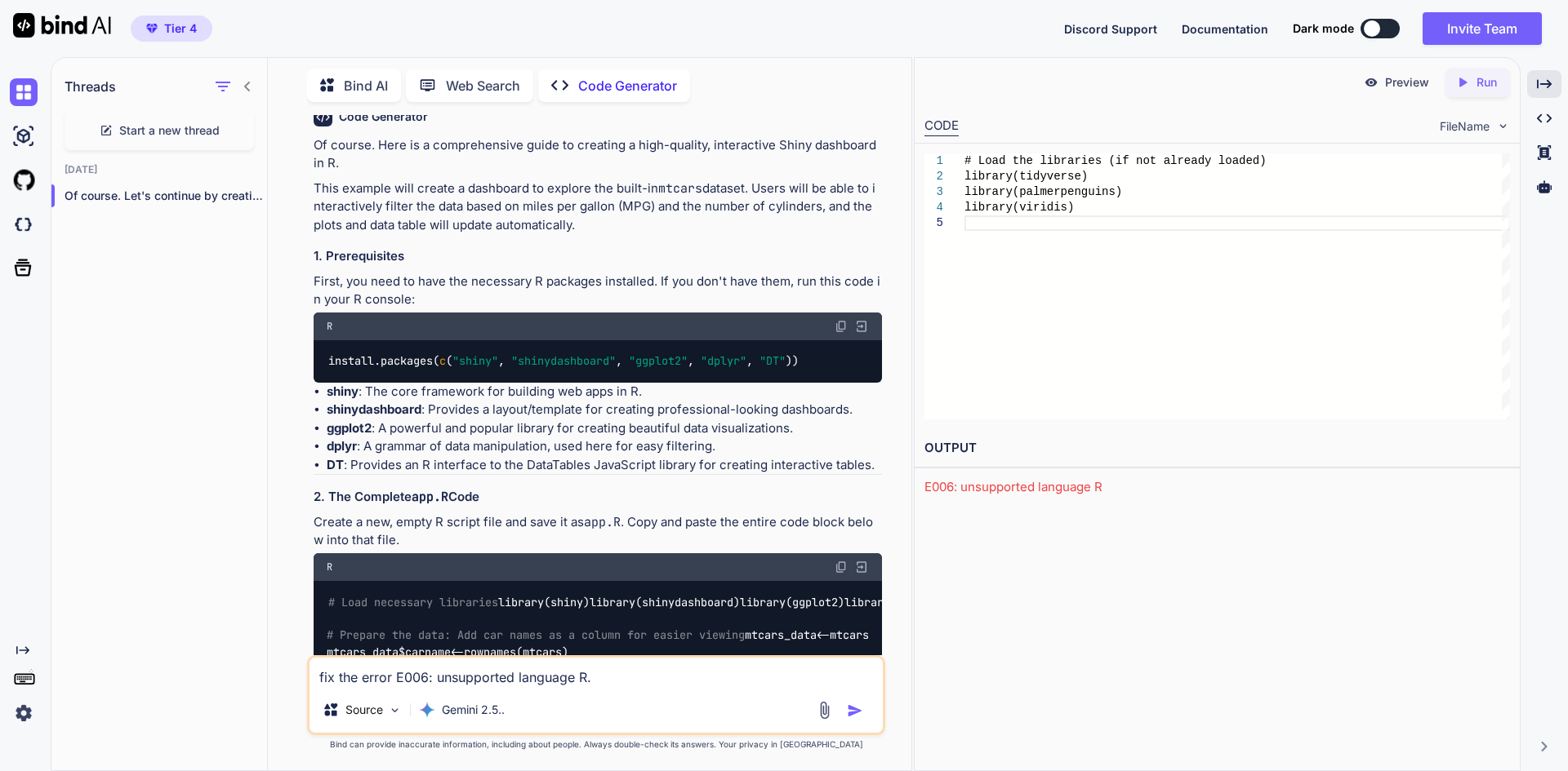
scroll to position [0, 0]
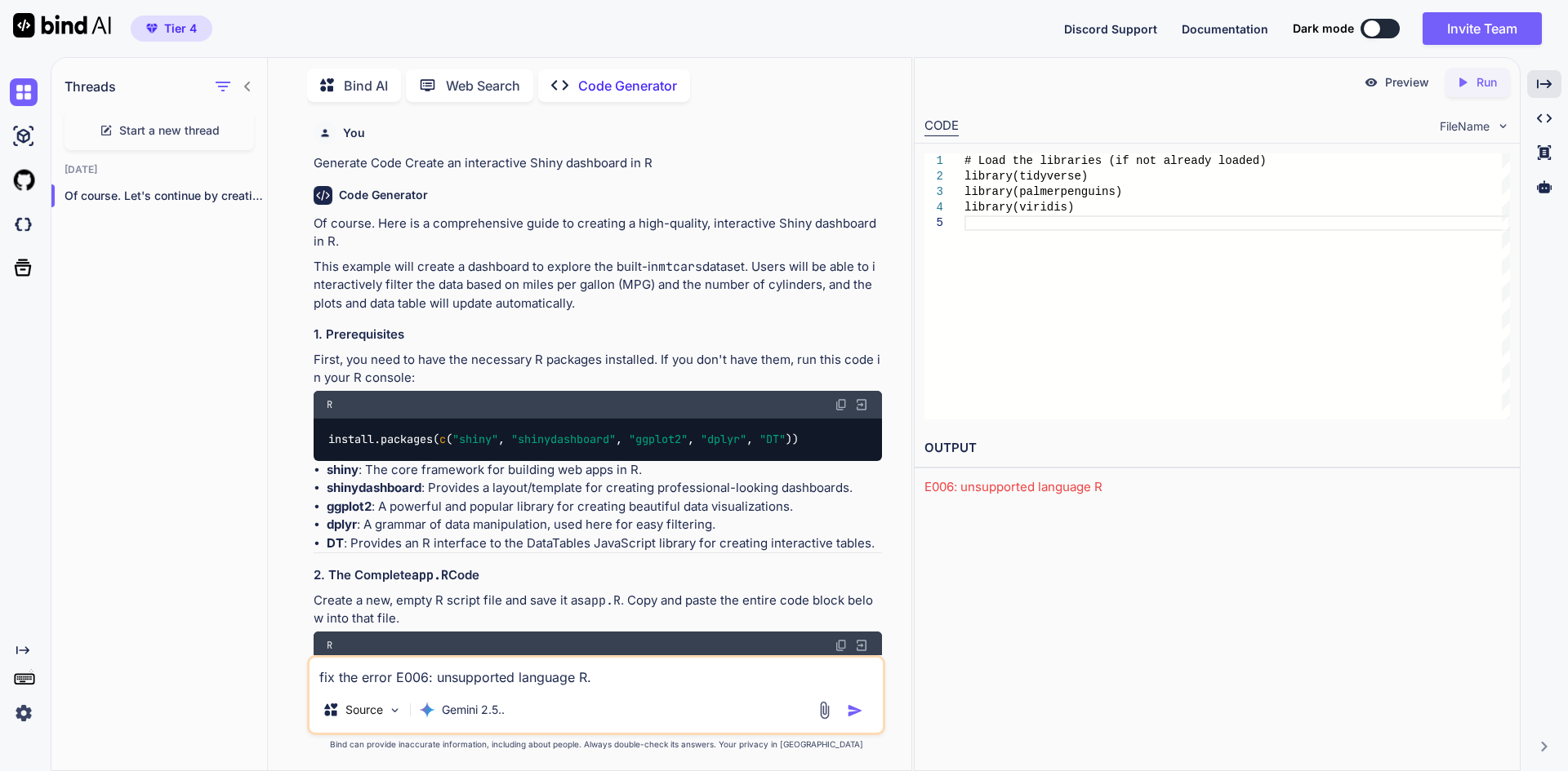
click at [865, 404] on img at bounding box center [861, 405] width 15 height 15
click at [964, 177] on div "install.packages(c("shiny", "shinydashboard", "ggp lot2", "dplyr", "DT"))" at bounding box center [1237, 286] width 546 height 266
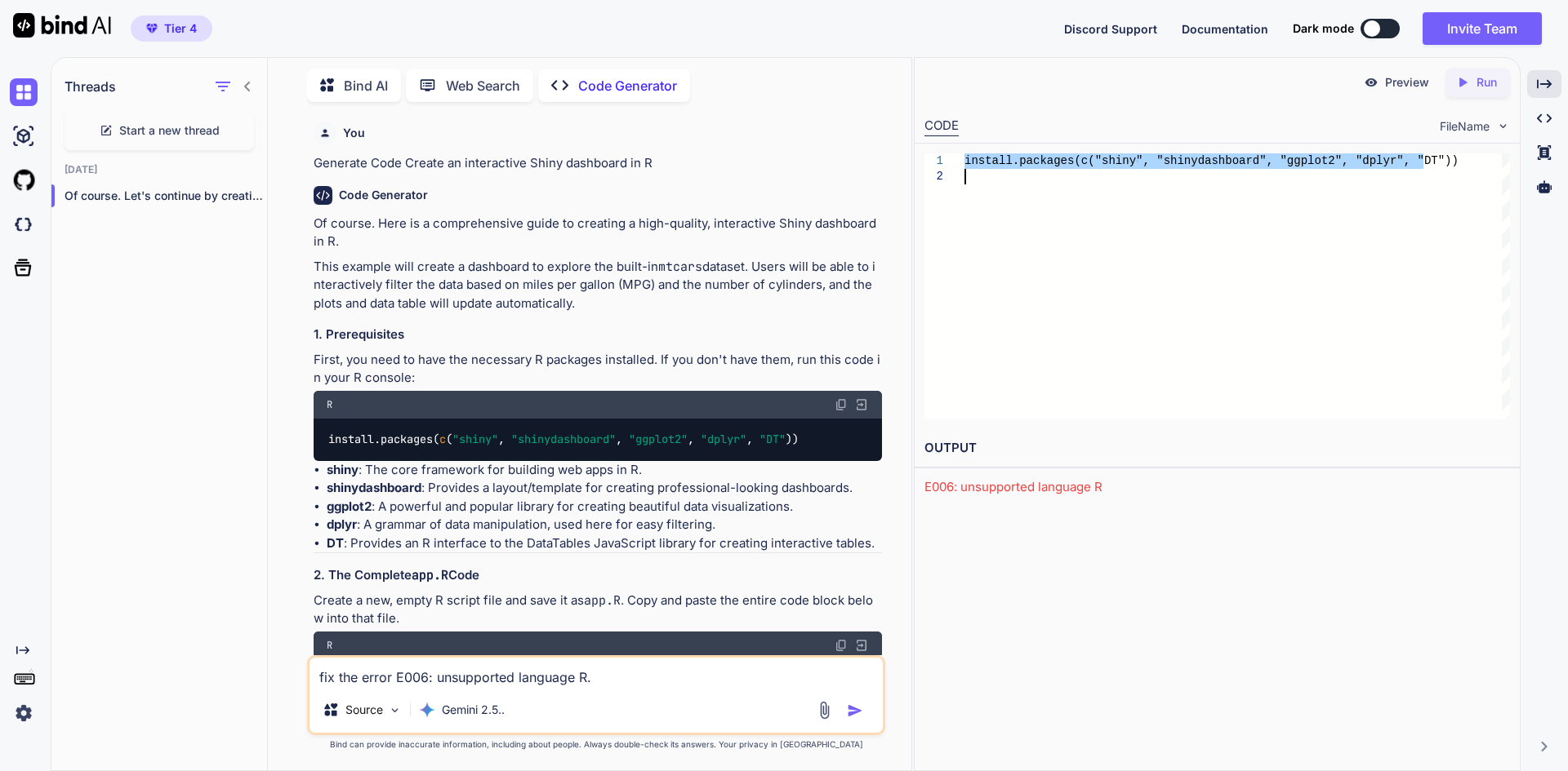
click at [964, 160] on div "install.packages(c("shiny", "shinydashboard", "ggp lot2", "dplyr", "DT"))" at bounding box center [1237, 286] width 546 height 266
click at [983, 159] on div "install.packages(c("shiny", "shinydashboard", "ggp lot2", "dplyr", "DT"))" at bounding box center [1237, 286] width 546 height 266
click at [943, 157] on div at bounding box center [944, 161] width 40 height 16
click at [1002, 160] on div "install.packages(c("shiny", "shinydashboard", "ggp lot2", "dplyr", "DT"))" at bounding box center [1237, 286] width 546 height 266
click at [1482, 84] on p "Run" at bounding box center [1486, 83] width 21 height 17
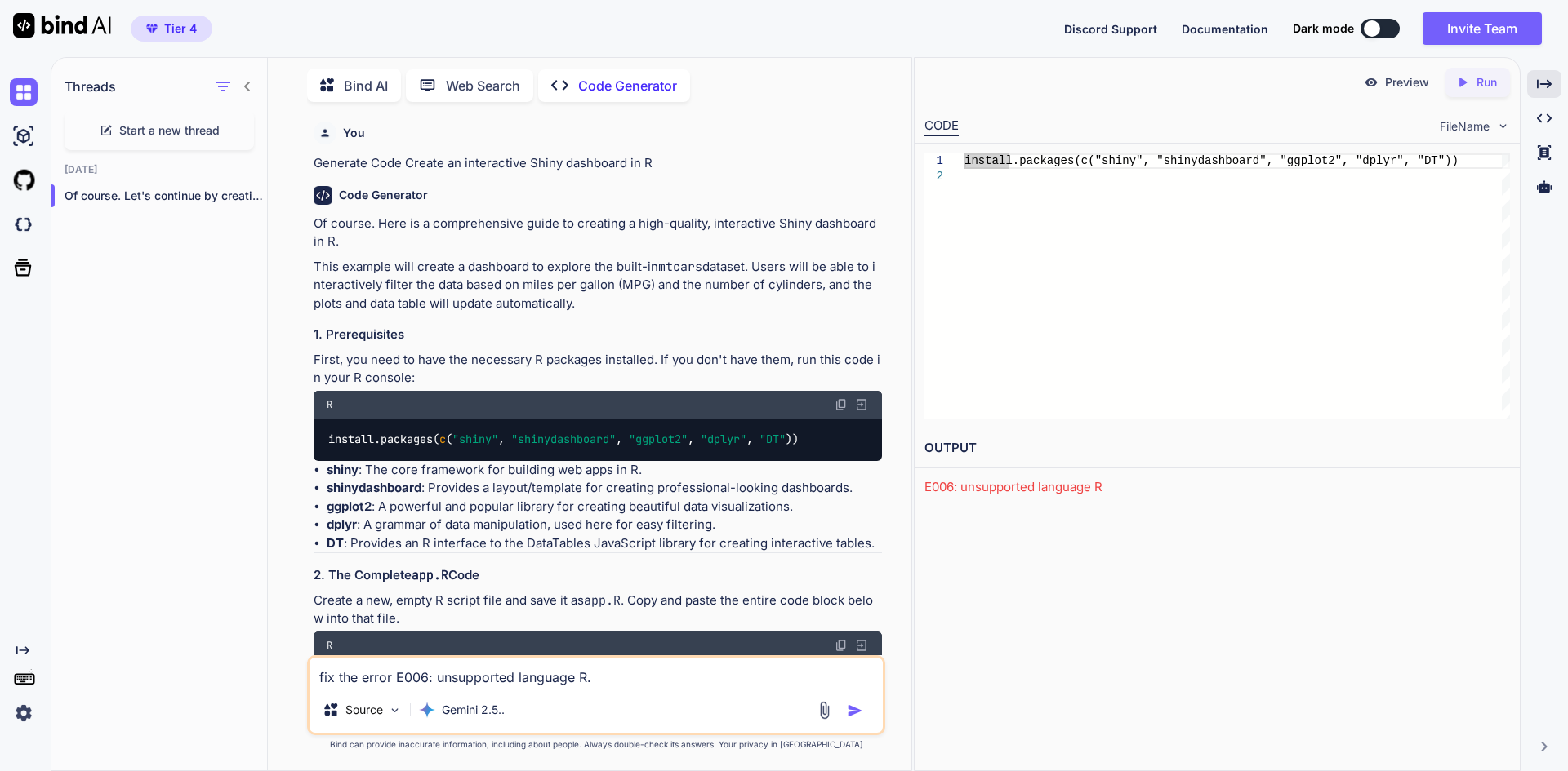
click at [1380, 88] on div "Preview" at bounding box center [1396, 83] width 92 height 30
click at [149, 189] on p "Of course. Let's continue by creating an..." at bounding box center [165, 196] width 202 height 17
click at [178, 193] on p "Of course. Let's continue by creating an..." at bounding box center [165, 196] width 202 height 17
click at [1467, 92] on div "Created with Pixso. Run" at bounding box center [1477, 83] width 64 height 30
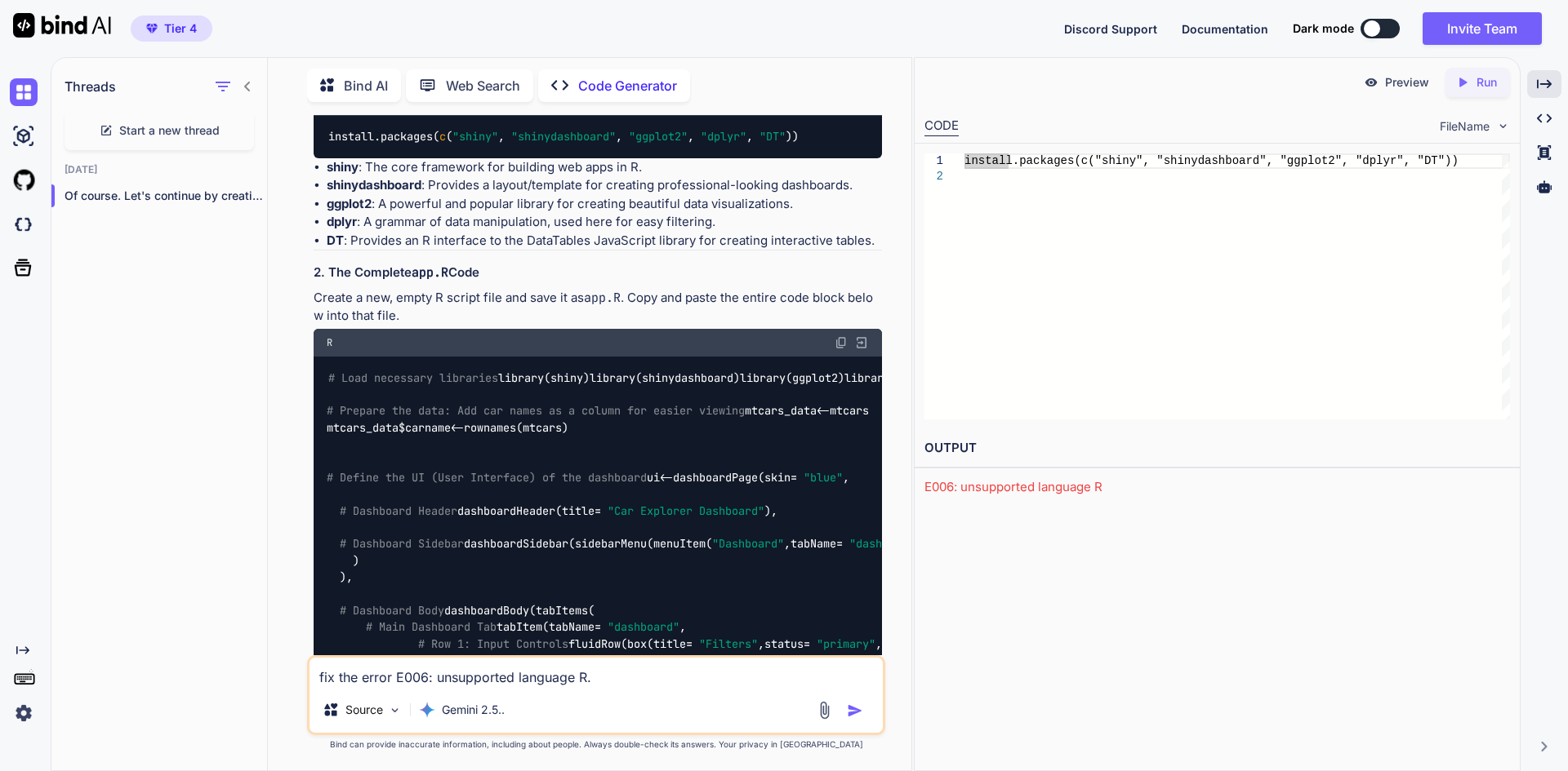
scroll to position [163, 0]
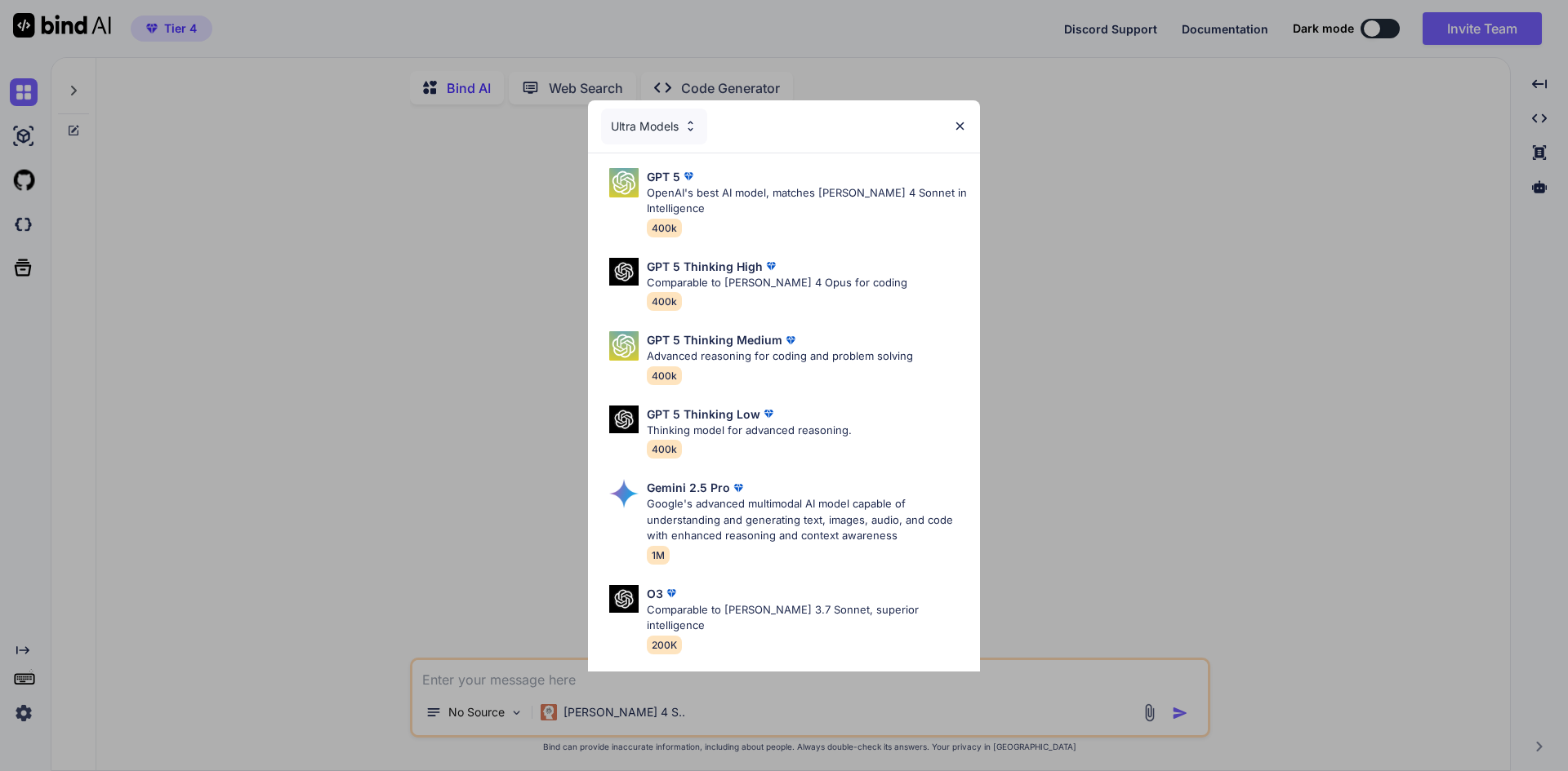
click at [957, 125] on img at bounding box center [959, 125] width 14 height 14
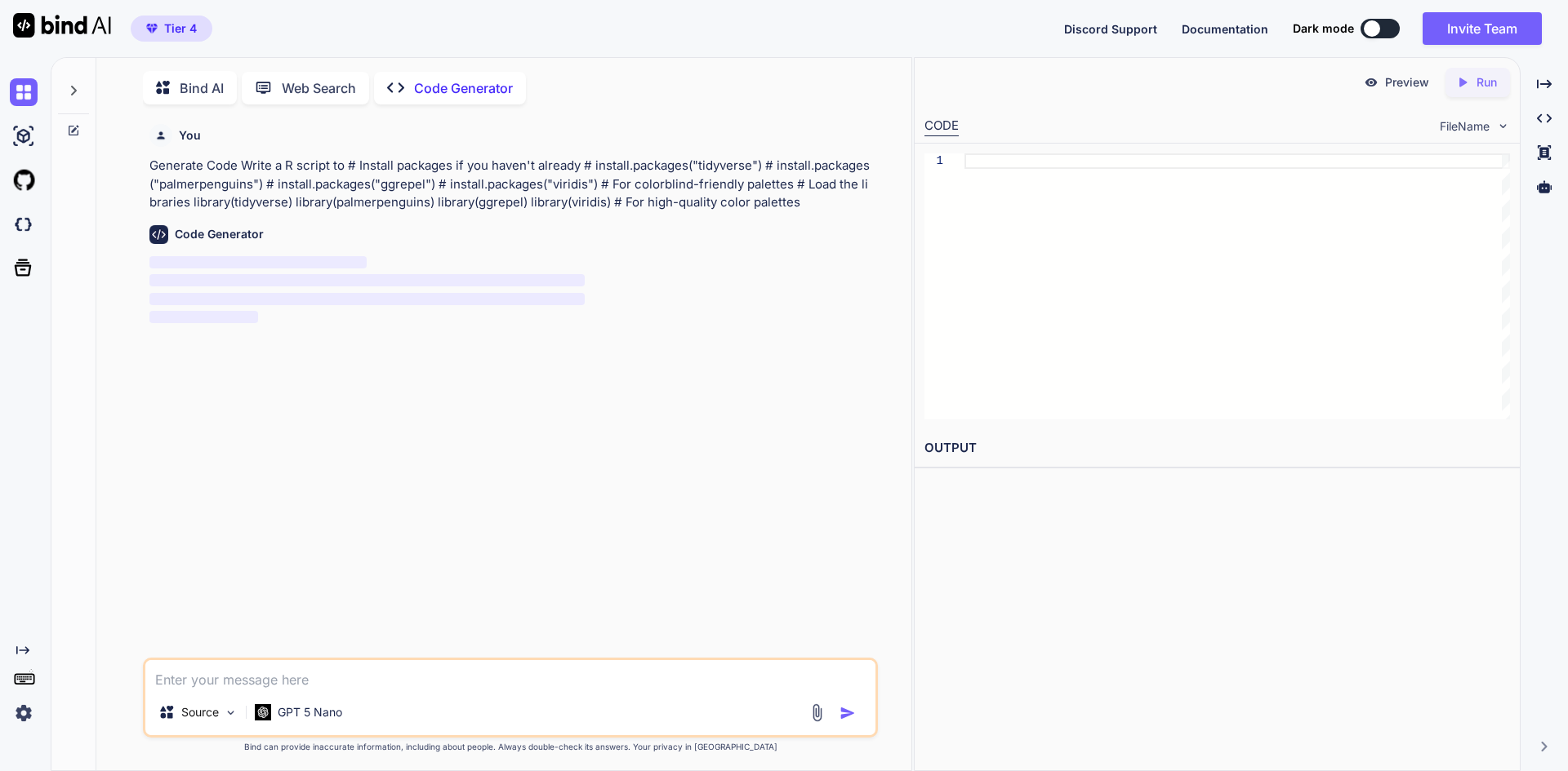
scroll to position [7, 0]
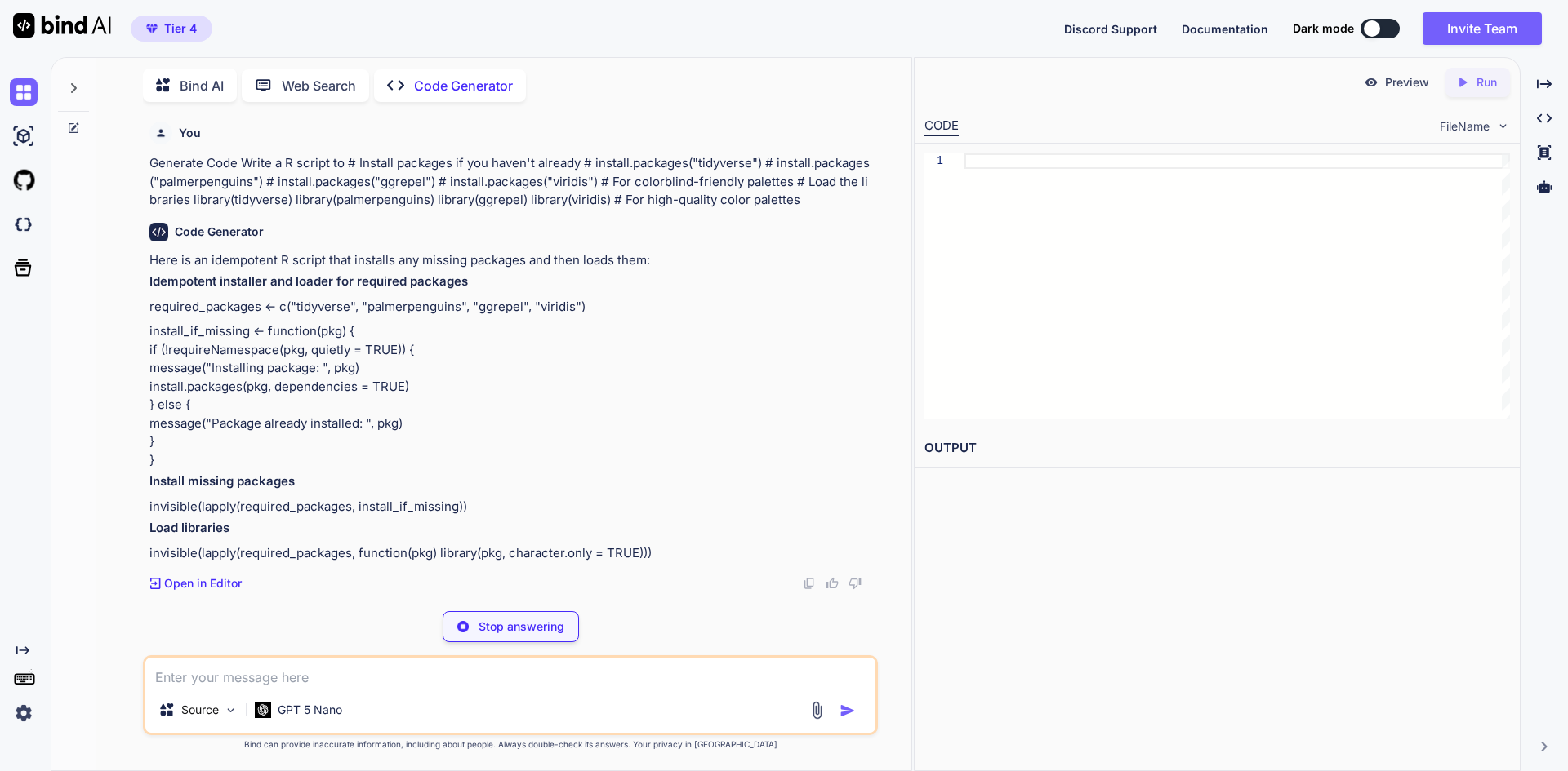
type textarea "x"
drag, startPoint x: 207, startPoint y: 577, endPoint x: 278, endPoint y: 565, distance: 72.0
click at [208, 577] on p "Open in Editor" at bounding box center [203, 584] width 78 height 17
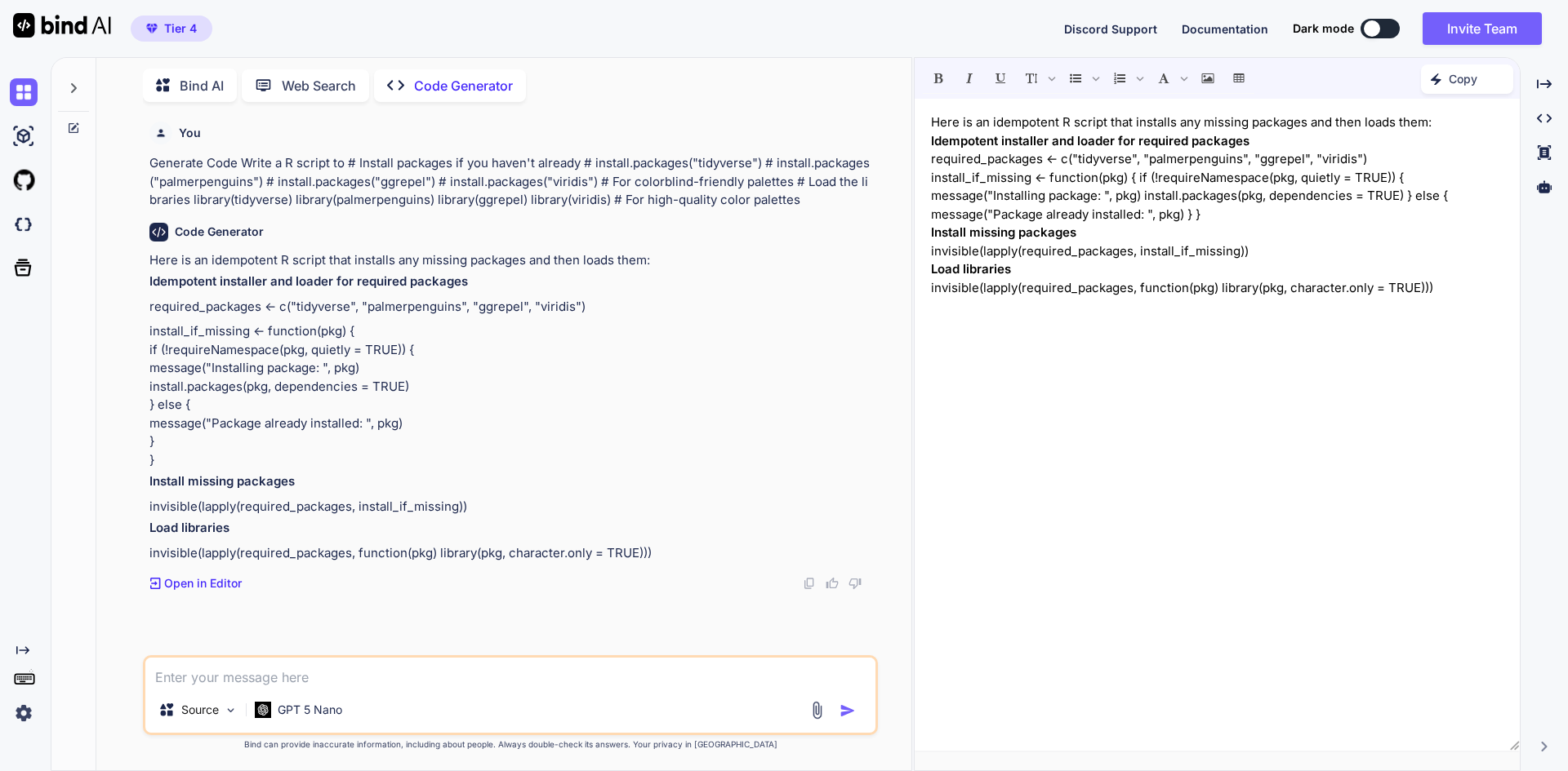
click at [1476, 78] on p "Copy" at bounding box center [1462, 79] width 29 height 17
click at [1177, 291] on p "invisible(lapply(required_packages, function(pkg) library(pkg, character.only =…" at bounding box center [1216, 288] width 572 height 19
click at [481, 176] on p "Generate Code Write a R script to # Install packages if you haven't already # i…" at bounding box center [512, 182] width 725 height 55
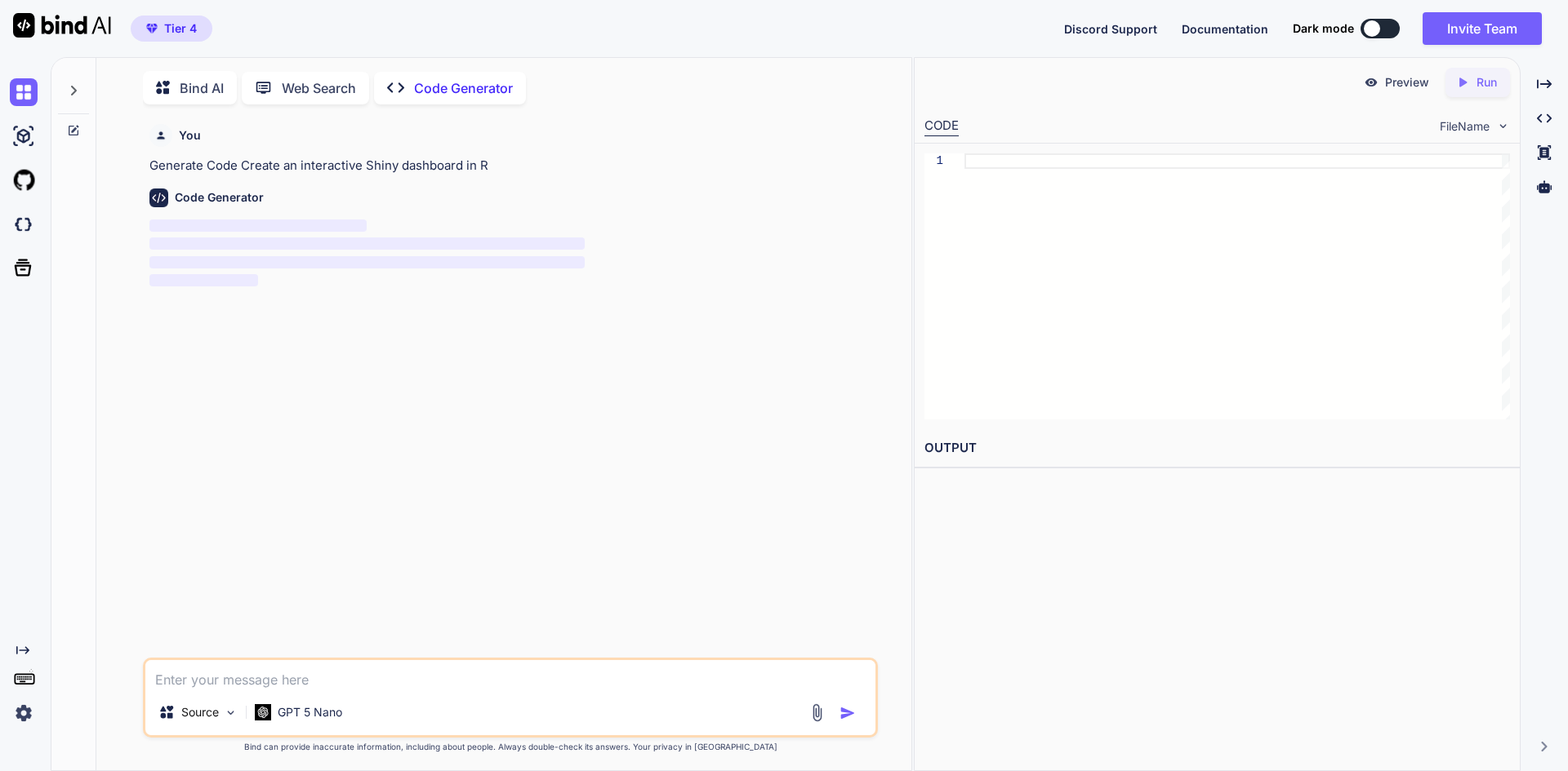
type textarea "x"
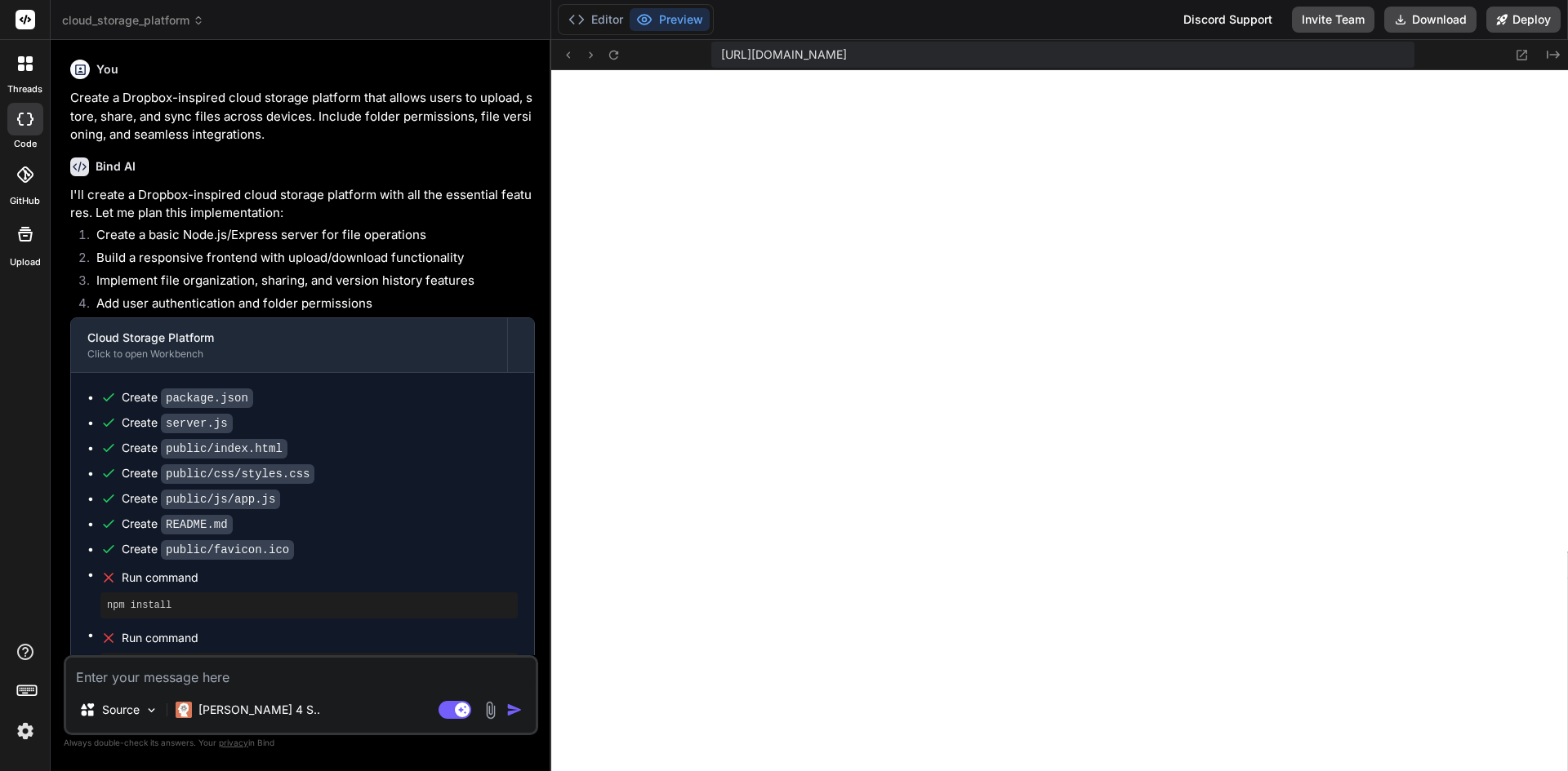
scroll to position [171, 0]
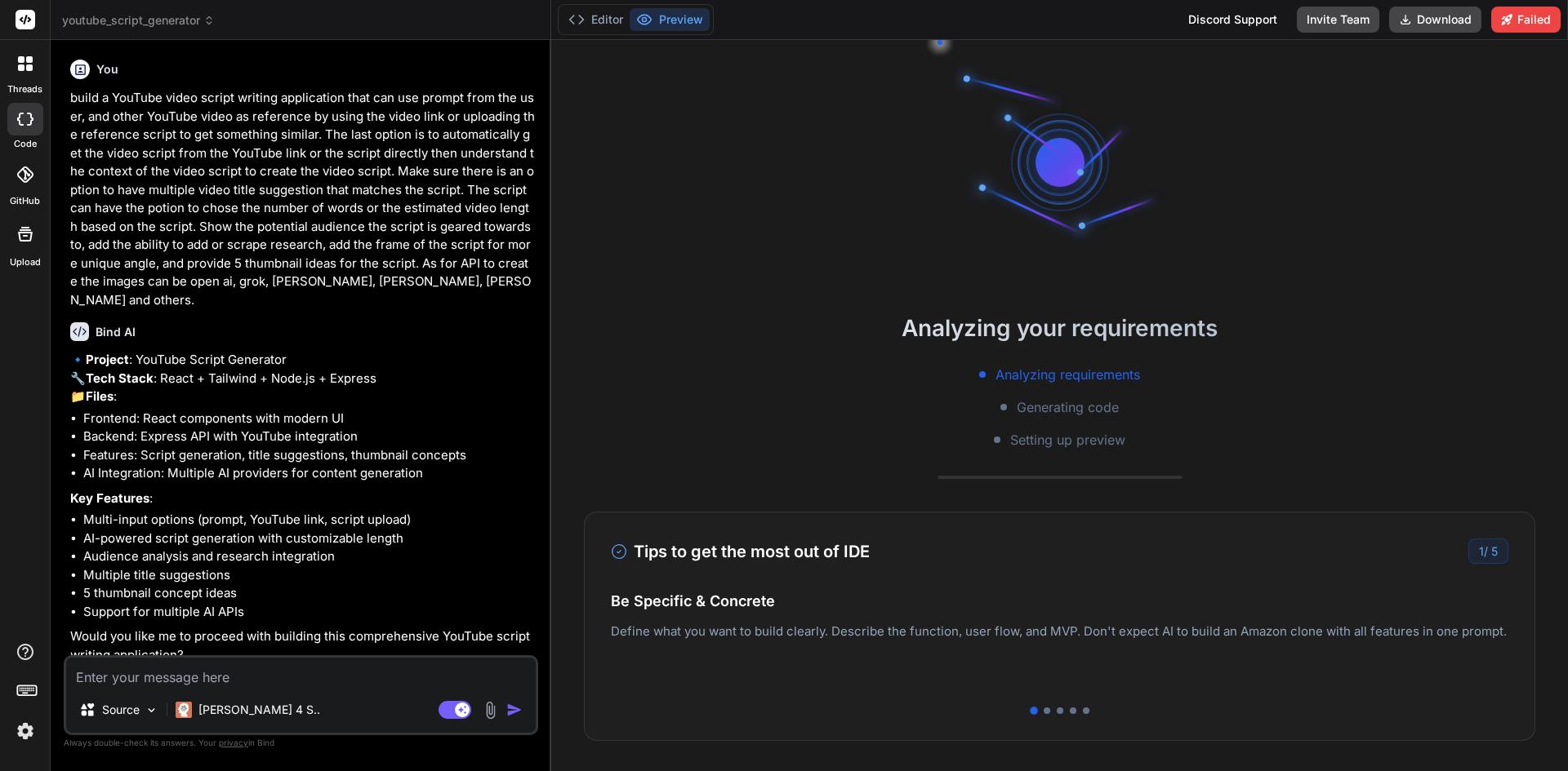
scroll to position [1024, 0]
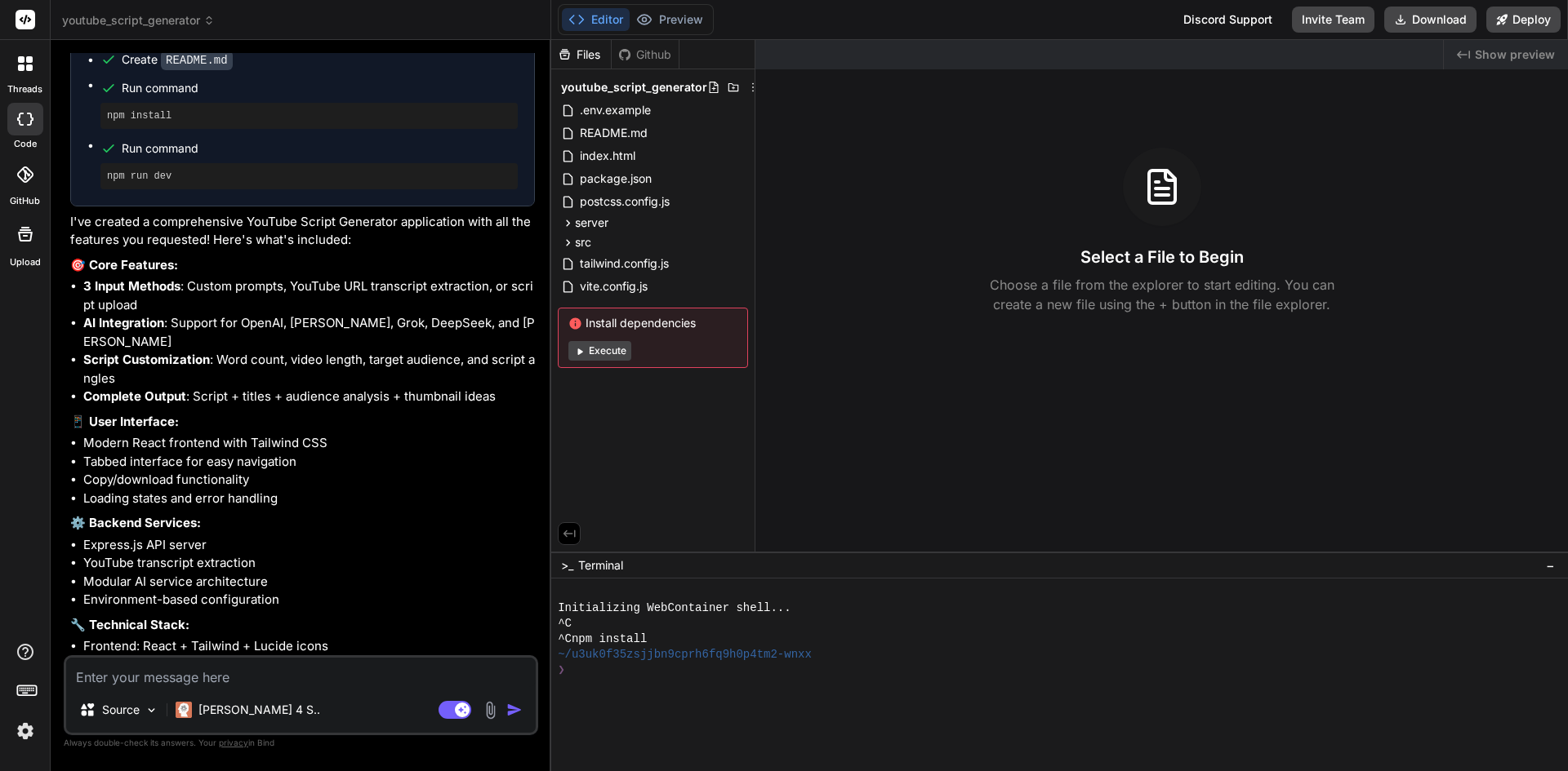
scroll to position [1426, 0]
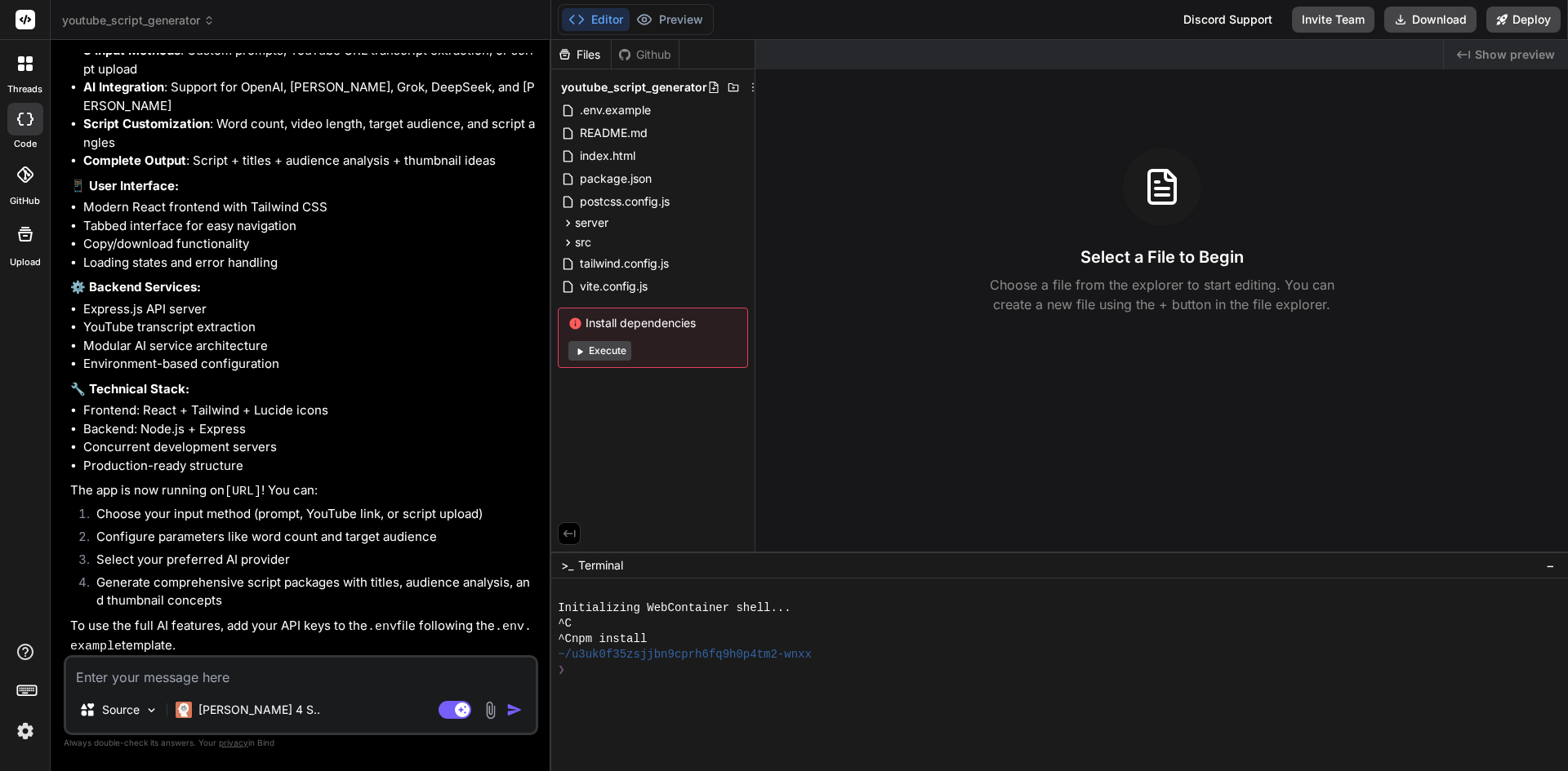
click at [611, 346] on button "Execute" at bounding box center [599, 351] width 63 height 20
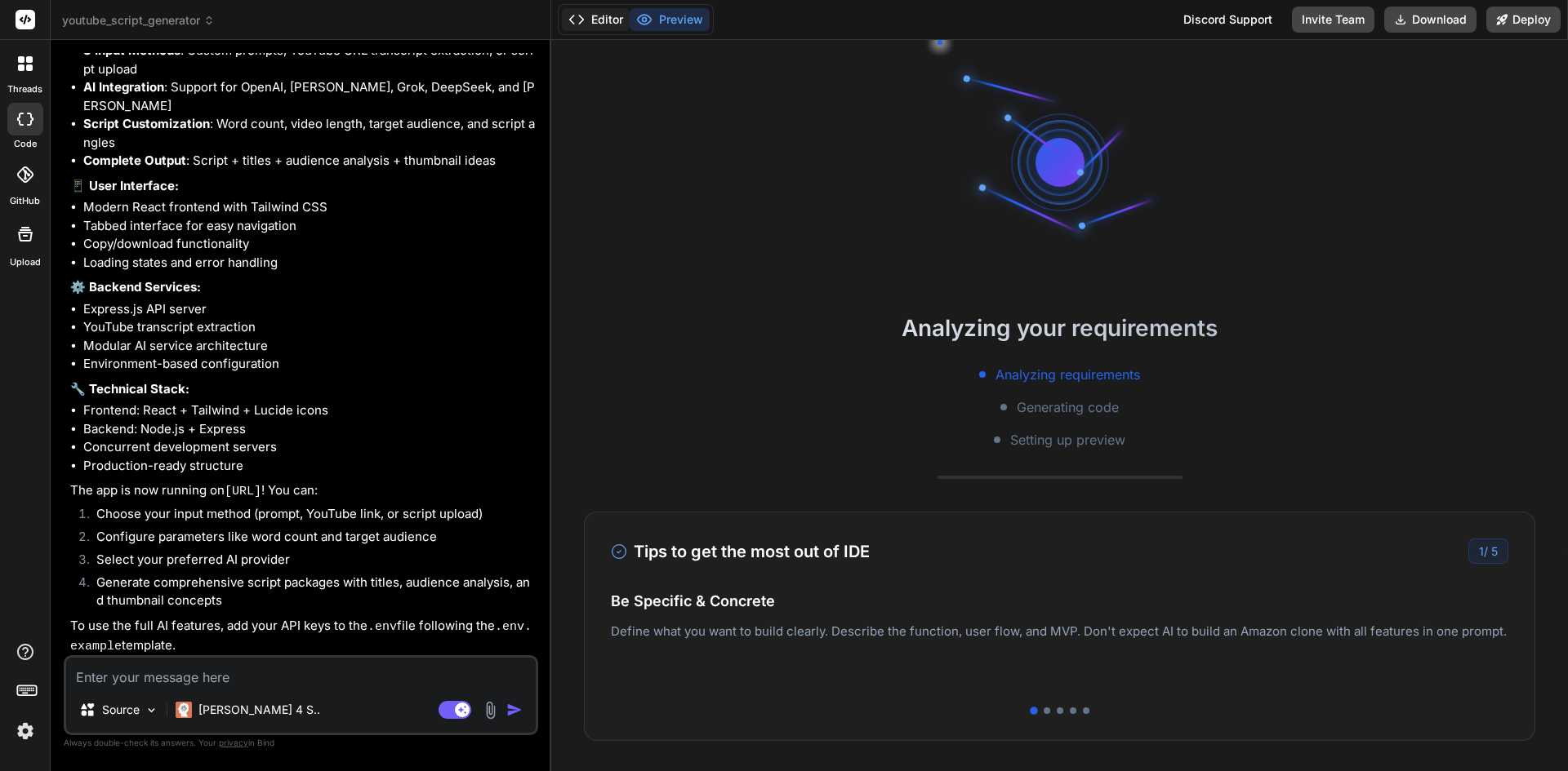
click at [588, 22] on button "Editor" at bounding box center [595, 20] width 68 height 23
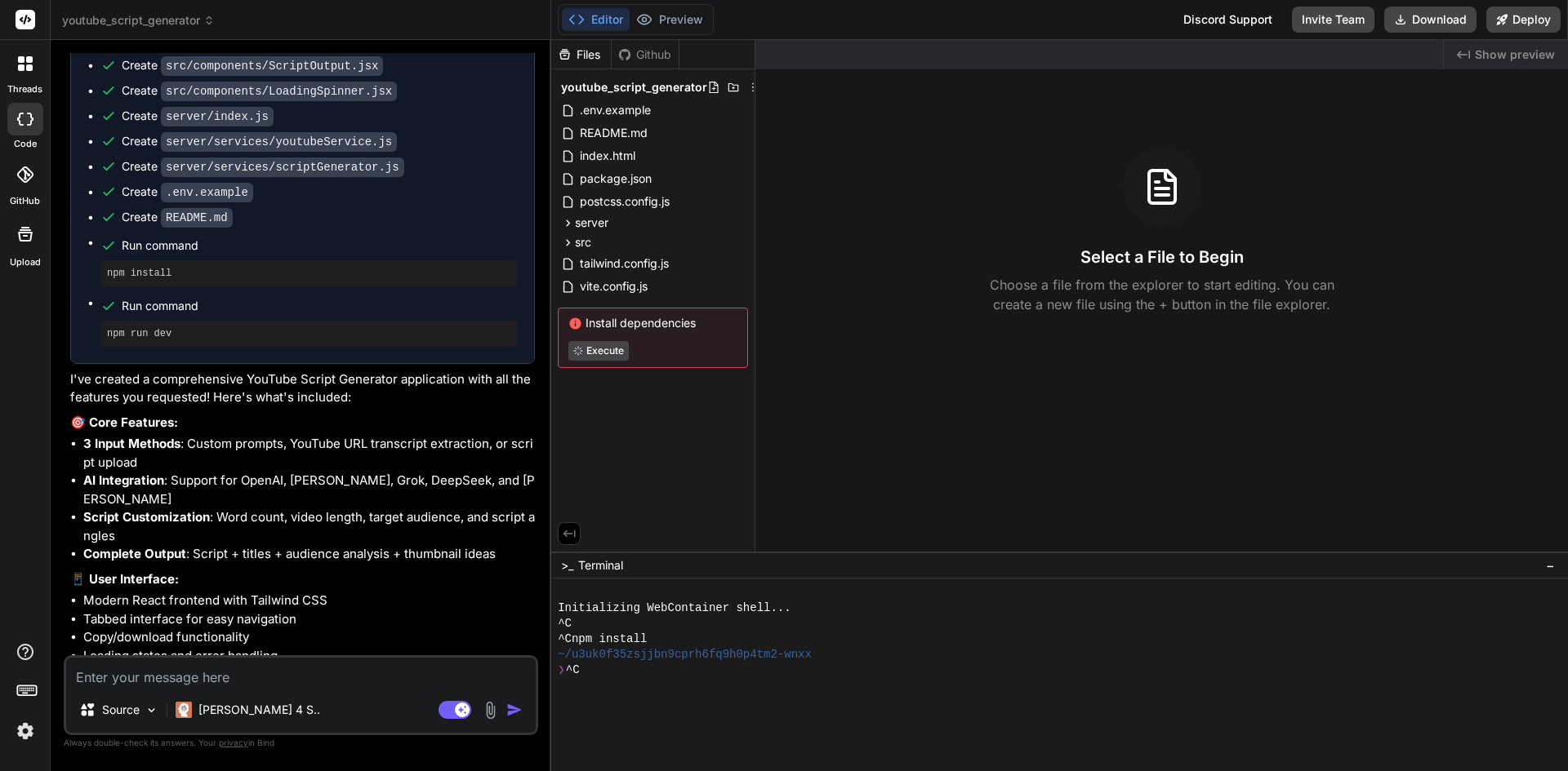
scroll to position [1017, 0]
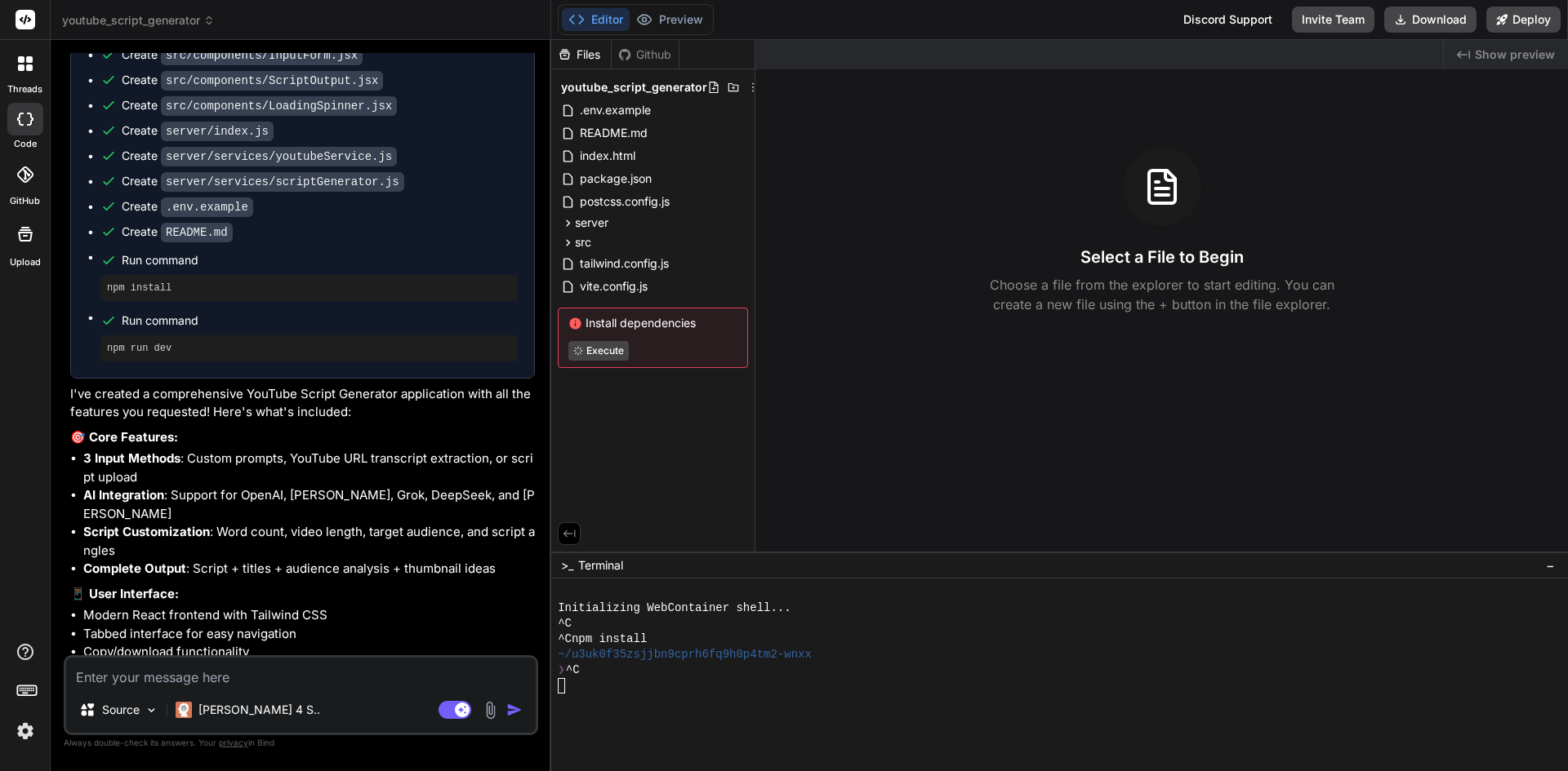
click at [586, 563] on span "Terminal" at bounding box center [600, 565] width 45 height 17
click at [568, 567] on span ">_" at bounding box center [566, 565] width 12 height 17
click at [571, 535] on icon at bounding box center [569, 534] width 15 height 15
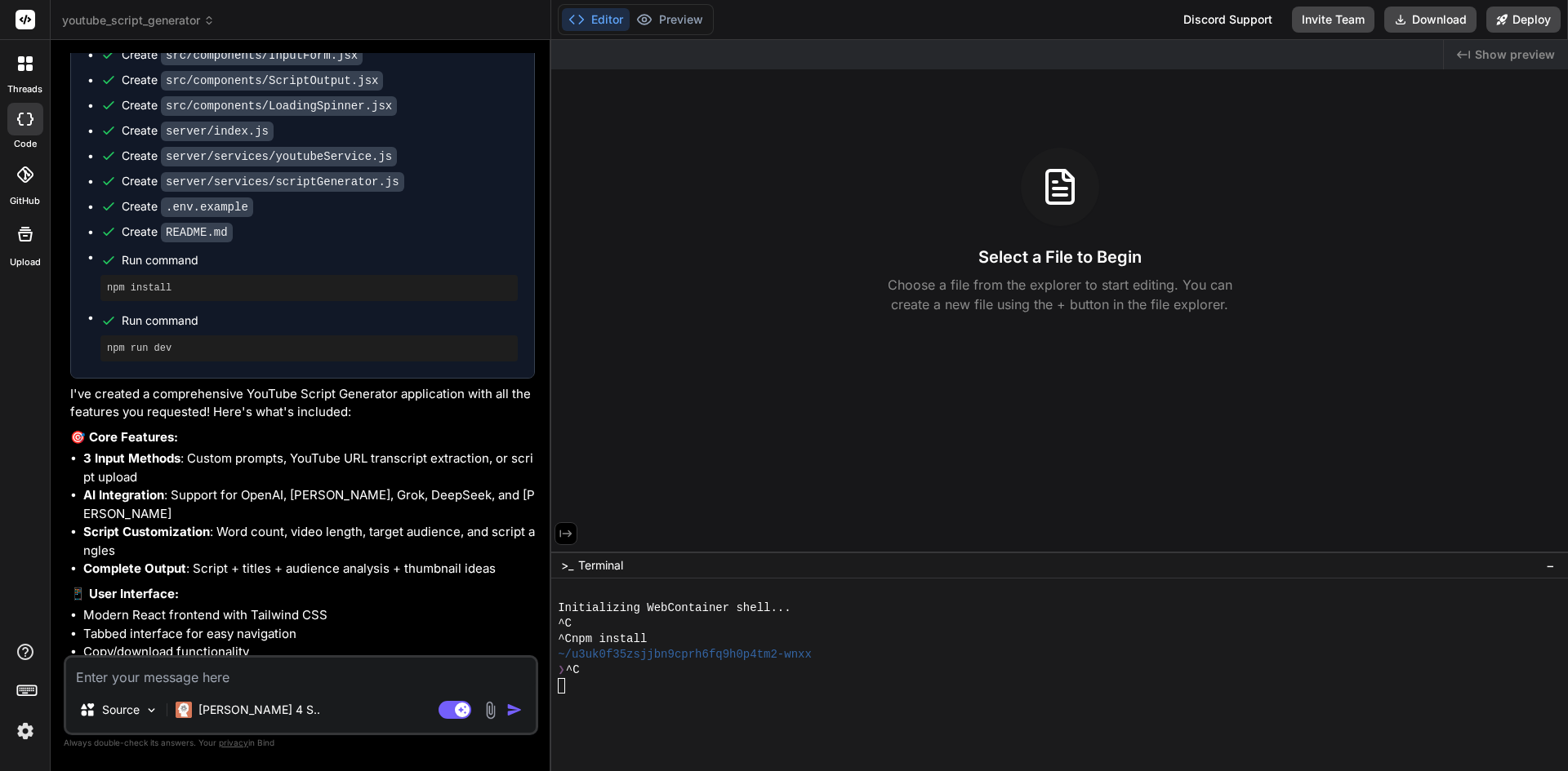
click at [571, 535] on icon at bounding box center [566, 534] width 12 height 7
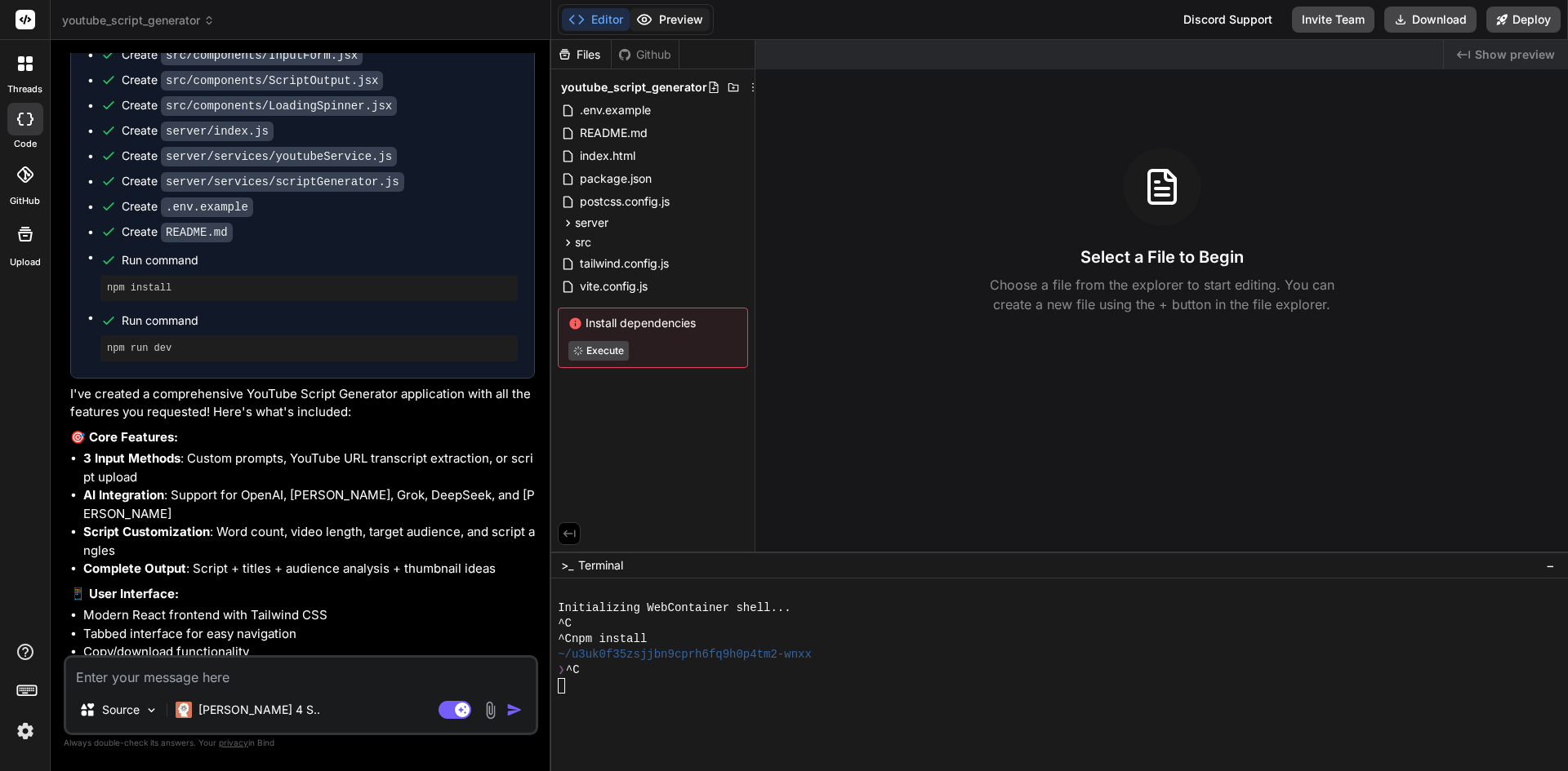
click at [661, 23] on button "Preview" at bounding box center [669, 20] width 80 height 23
click at [595, 351] on button "Execute" at bounding box center [599, 351] width 63 height 20
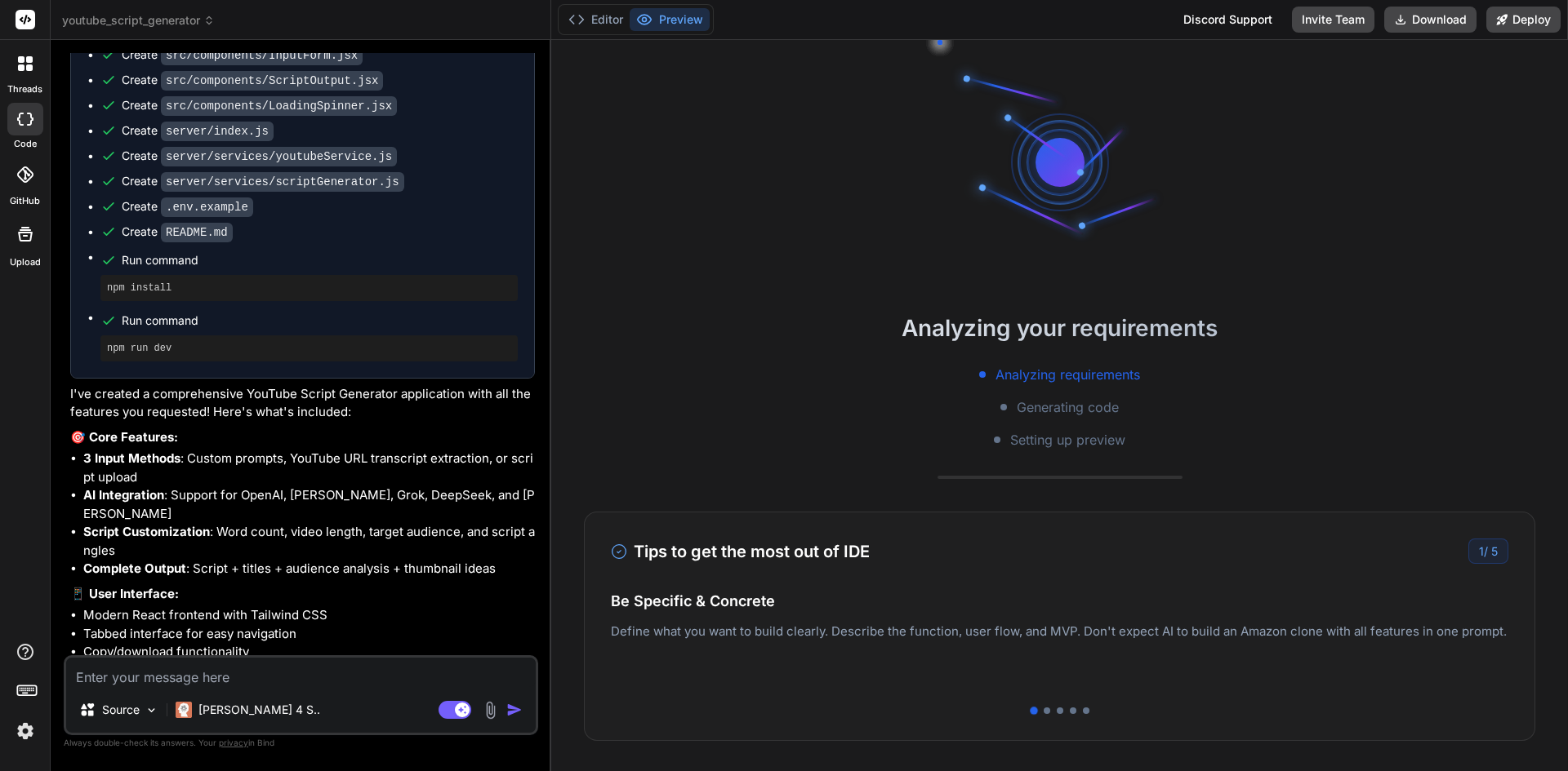
click at [672, 21] on button "Preview" at bounding box center [669, 20] width 80 height 23
click at [603, 19] on button "Editor" at bounding box center [595, 20] width 68 height 23
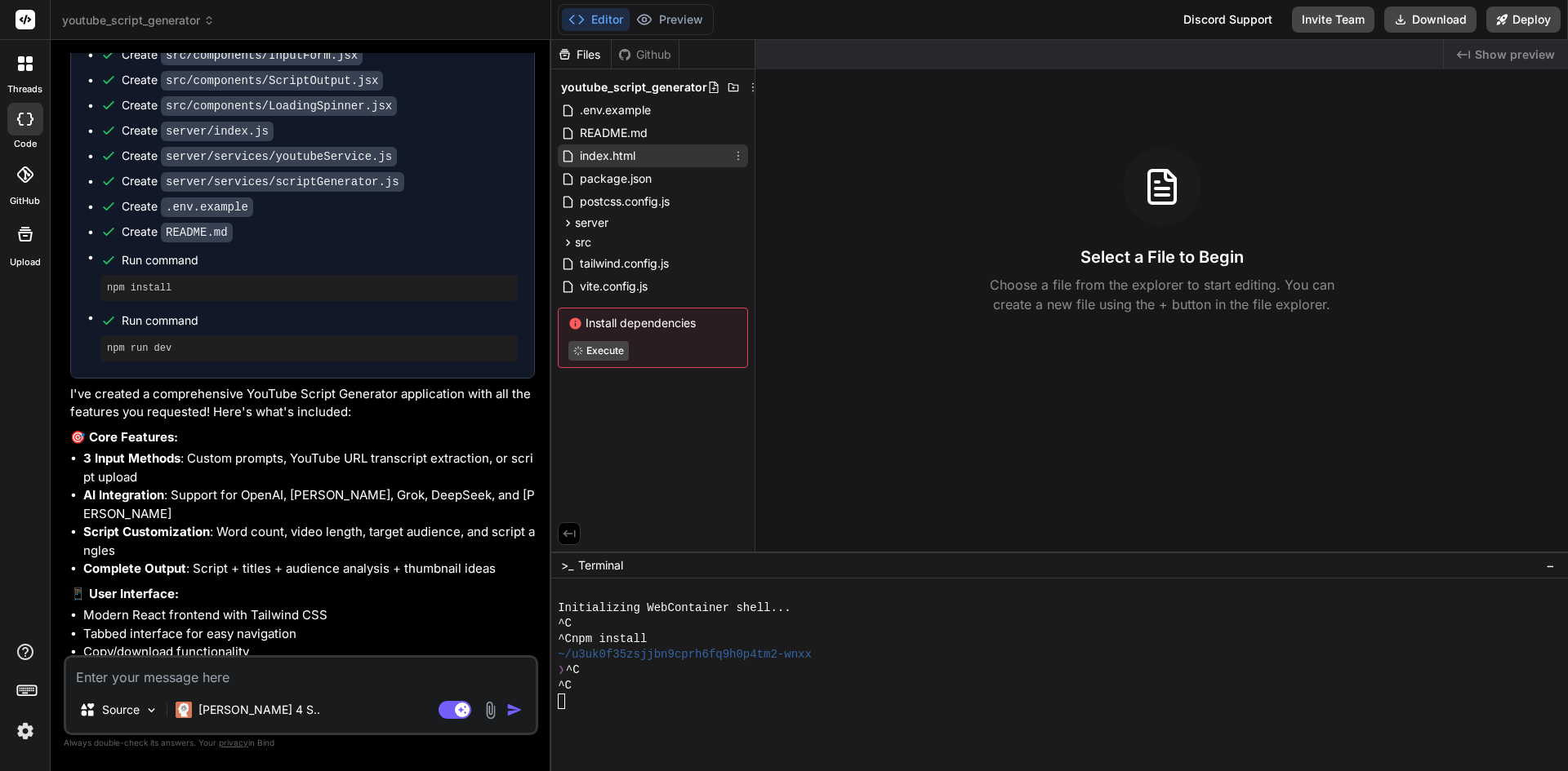
click at [631, 154] on span "index.html" at bounding box center [607, 156] width 59 height 20
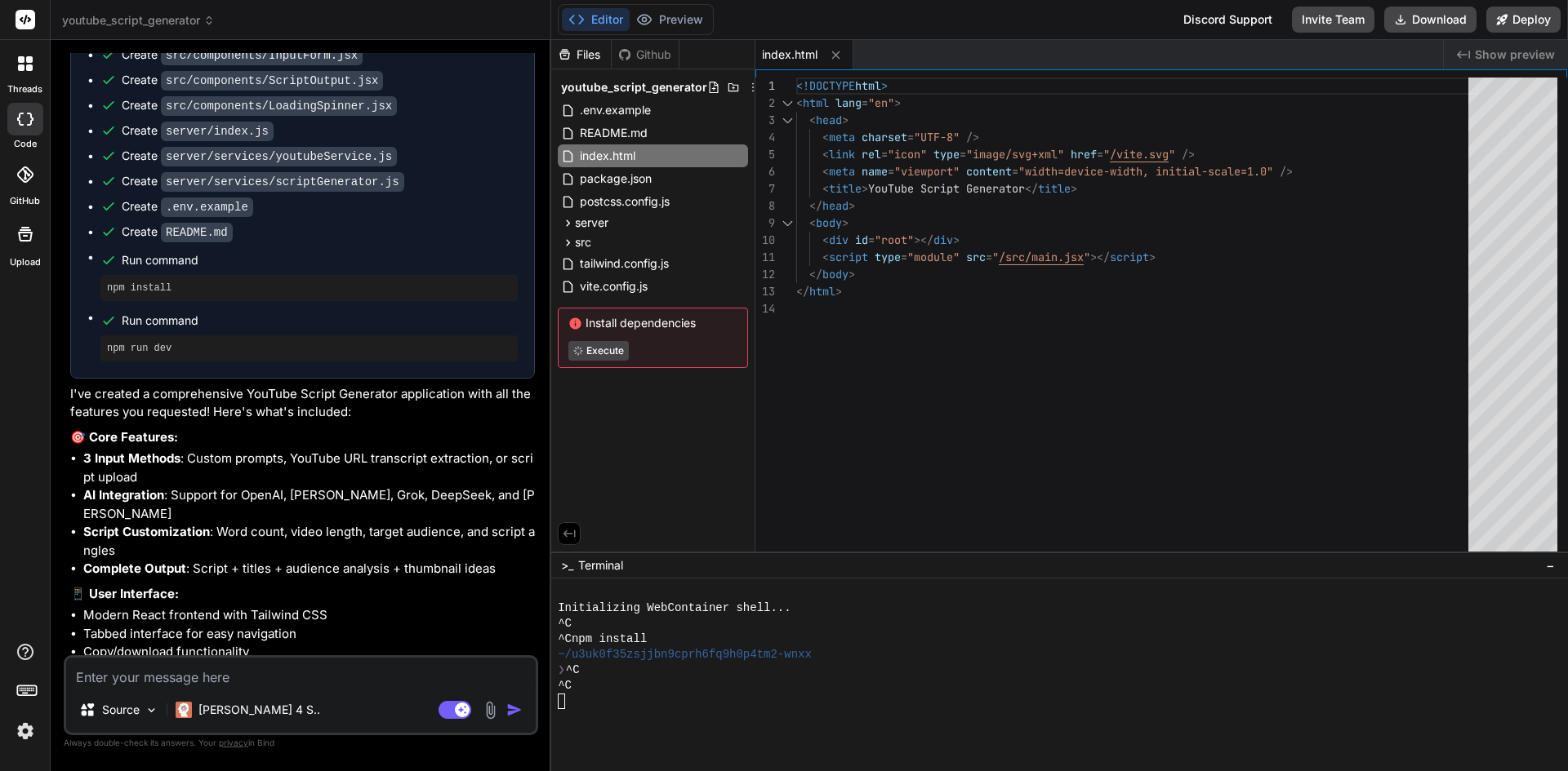
click at [1520, 57] on span "Show preview" at bounding box center [1514, 54] width 80 height 17
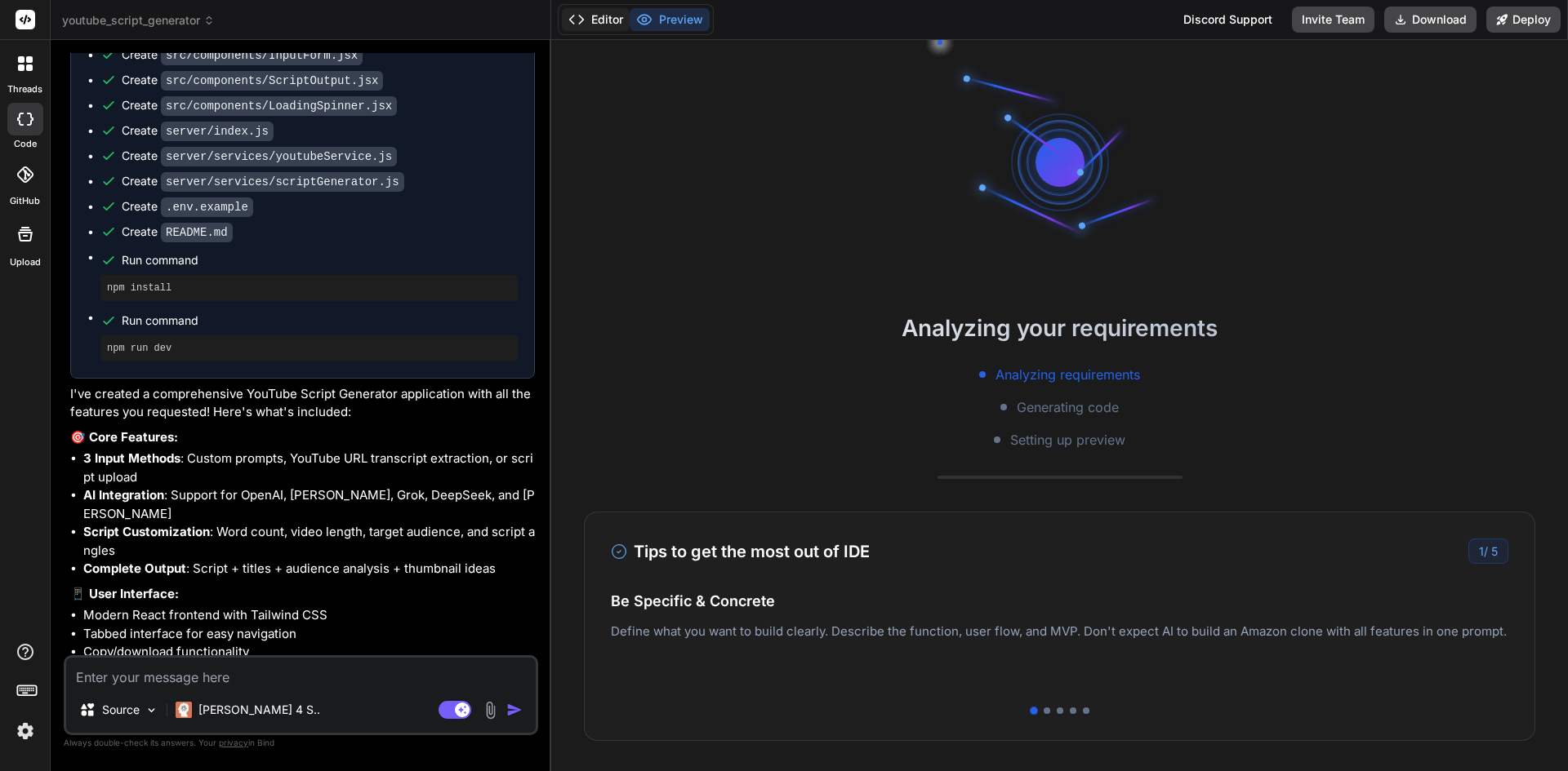
click at [589, 18] on button "Editor" at bounding box center [595, 20] width 68 height 23
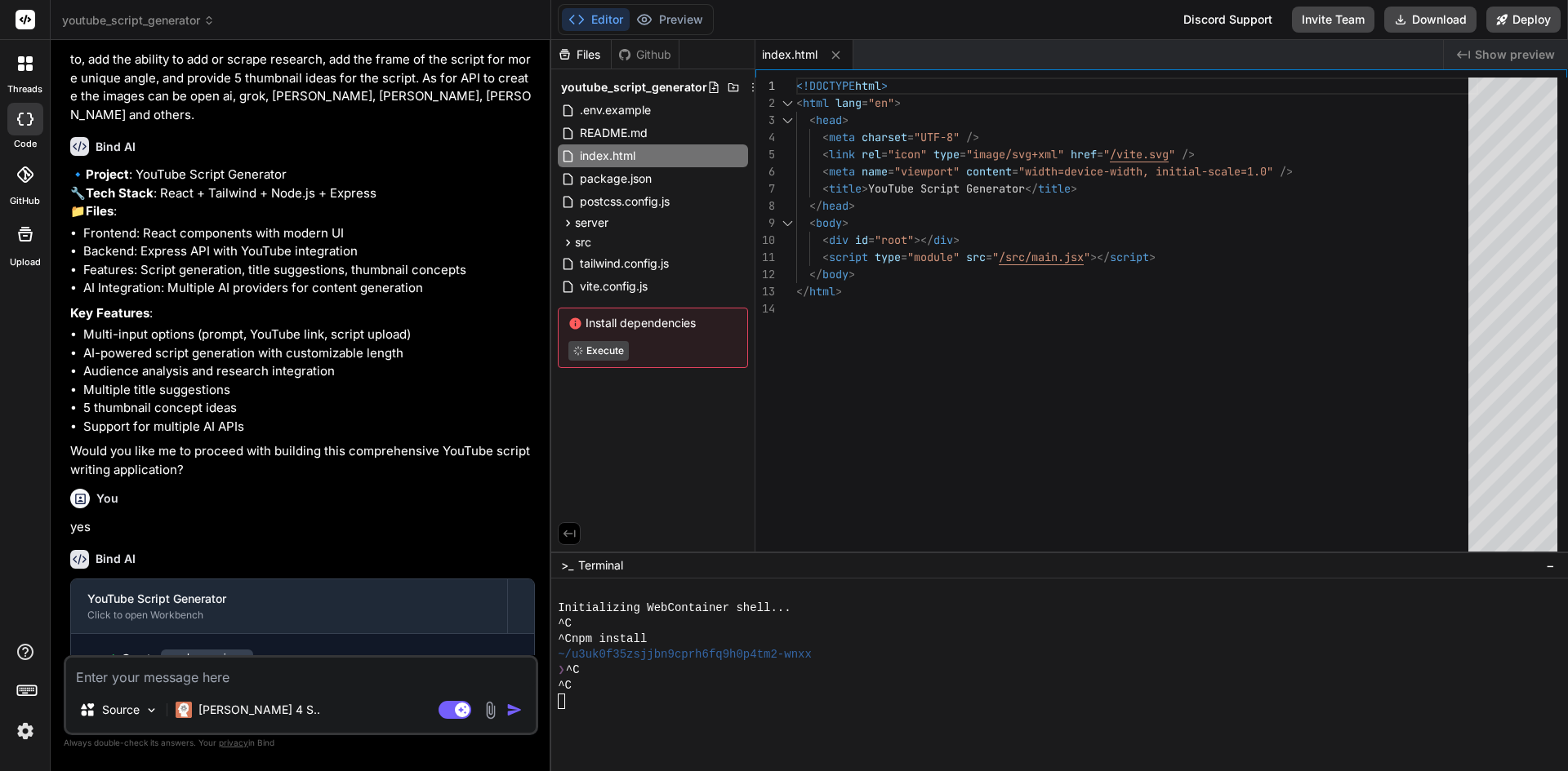
scroll to position [0, 0]
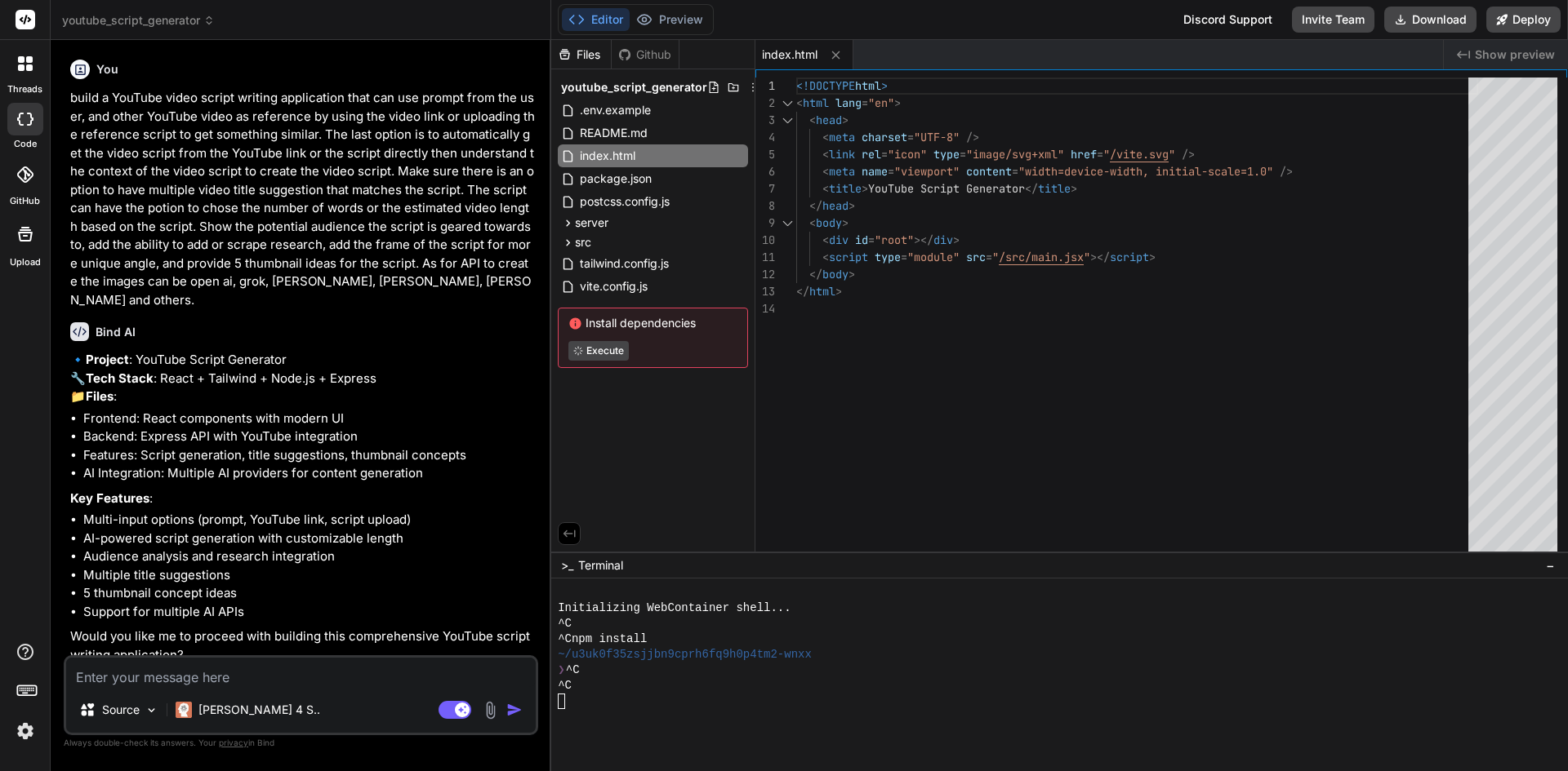
type textarea "x"
